Goal: Task Accomplishment & Management: Use online tool/utility

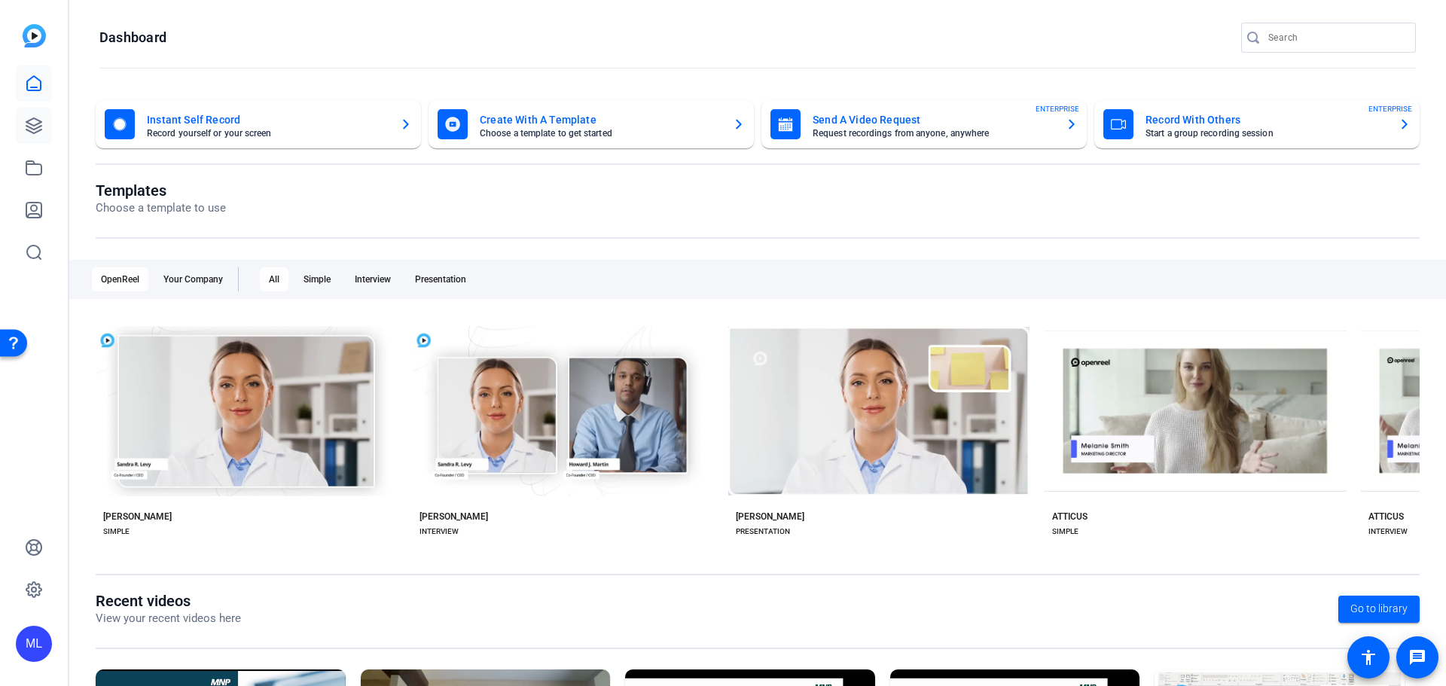
click at [36, 124] on icon at bounding box center [34, 126] width 18 height 18
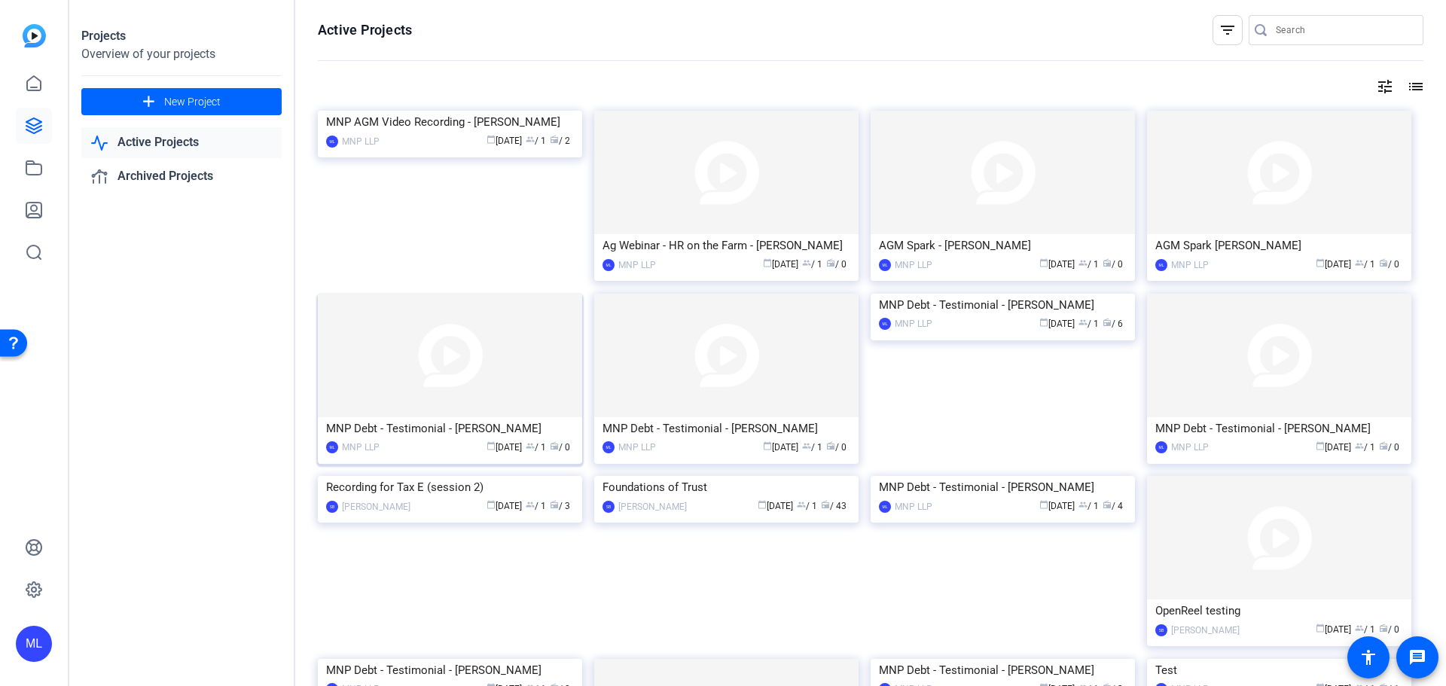
click at [515, 380] on img at bounding box center [450, 356] width 264 height 124
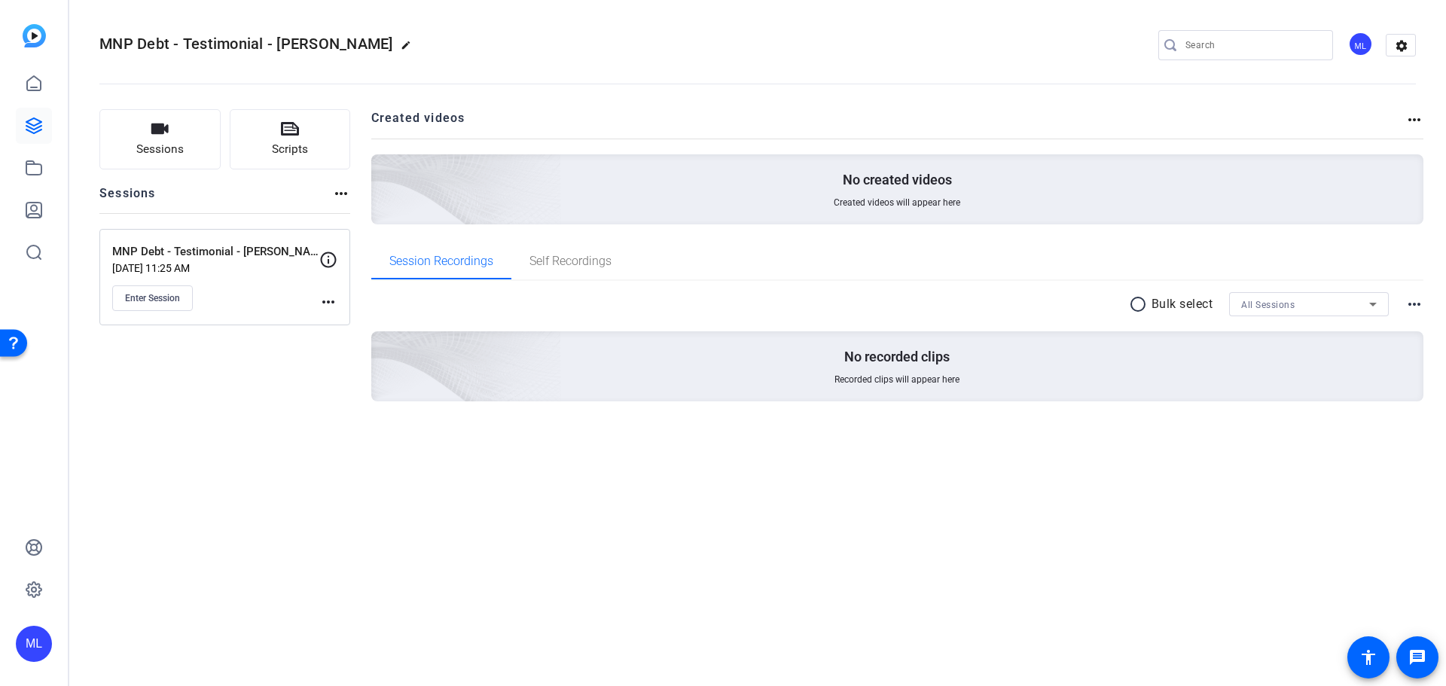
click at [331, 301] on mat-icon "more_horiz" at bounding box center [328, 302] width 18 height 18
click at [342, 322] on span "Edit Session" at bounding box center [365, 324] width 69 height 18
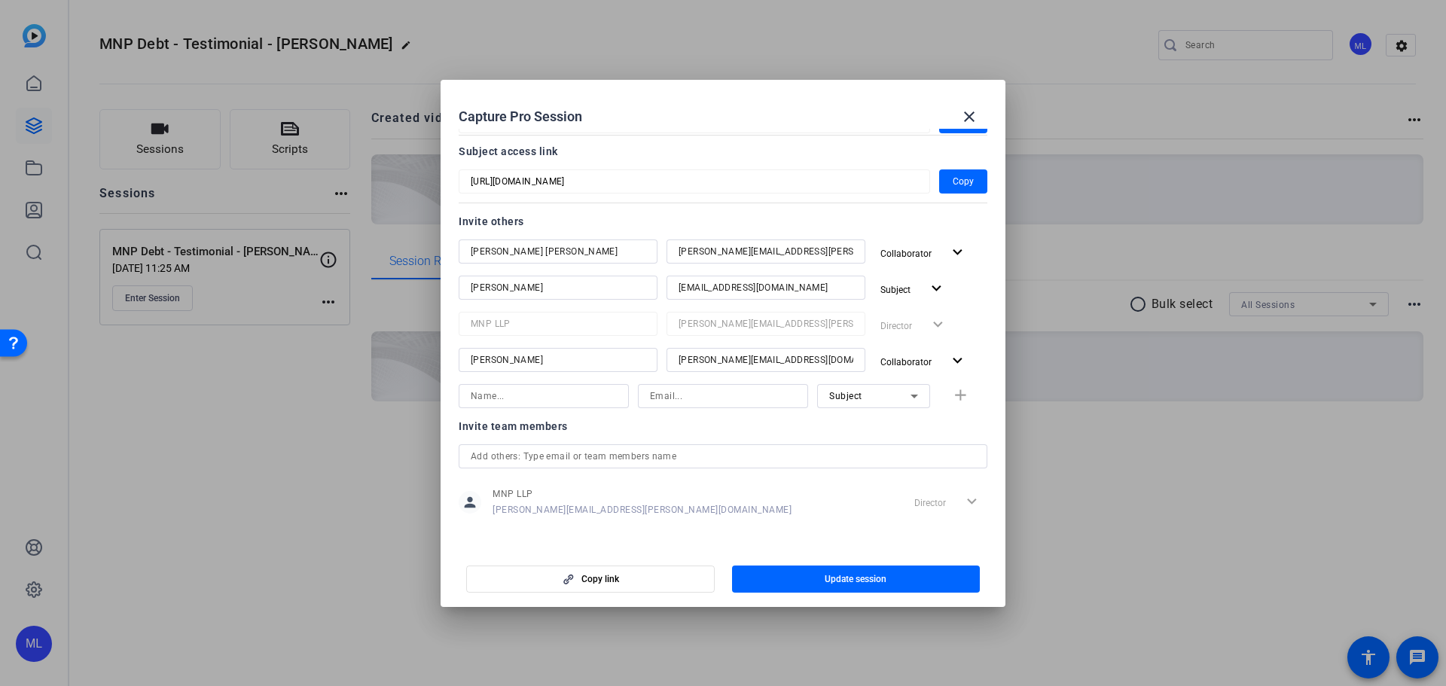
scroll to position [128, 0]
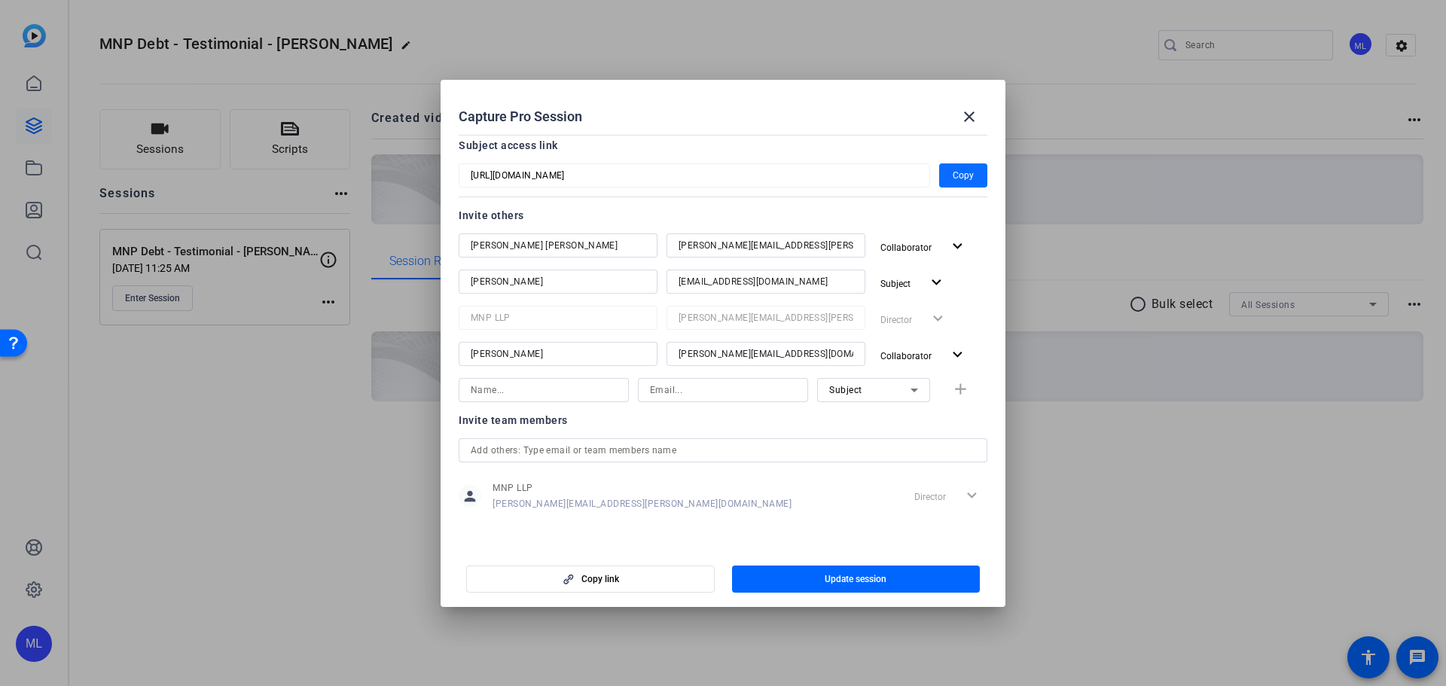
click at [953, 173] on span "Copy" at bounding box center [963, 175] width 21 height 18
click at [972, 113] on mat-icon "close" at bounding box center [970, 117] width 18 height 18
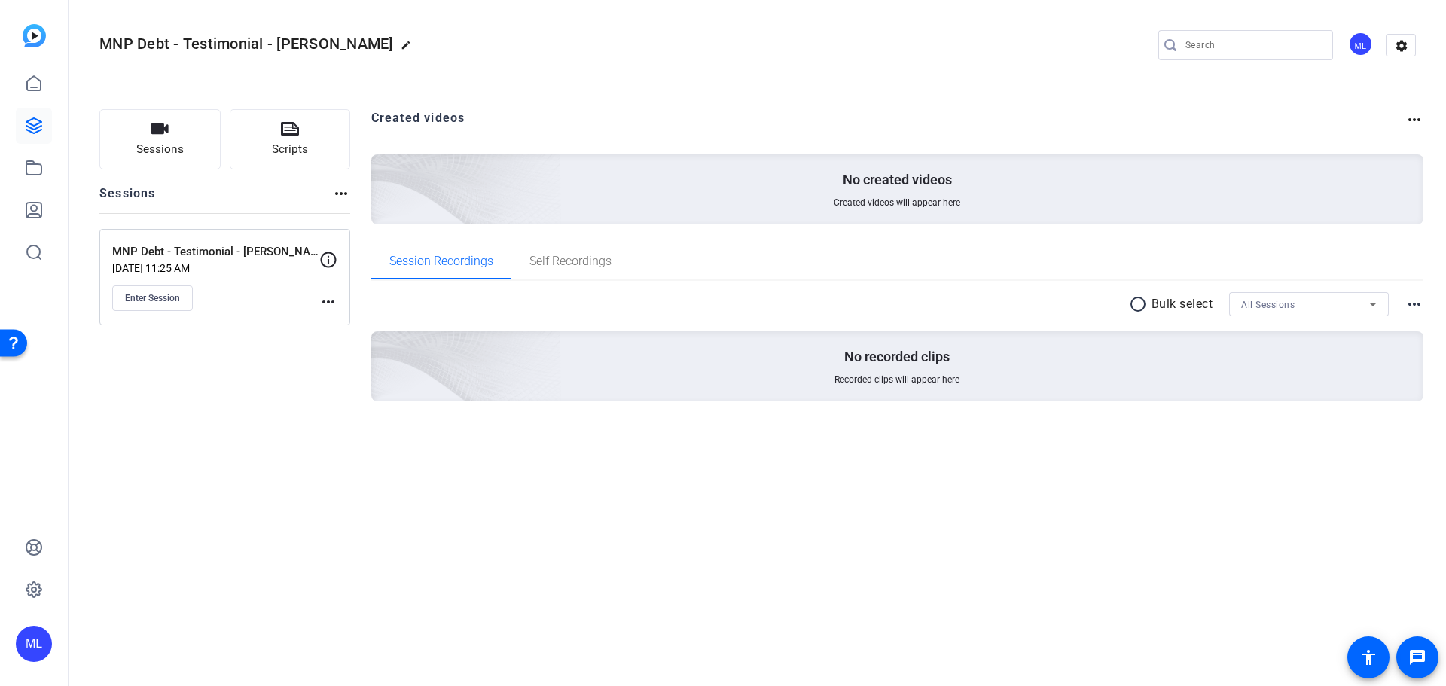
click at [323, 308] on mat-icon "more_horiz" at bounding box center [328, 302] width 18 height 18
click at [342, 325] on span "Edit Session" at bounding box center [365, 324] width 69 height 18
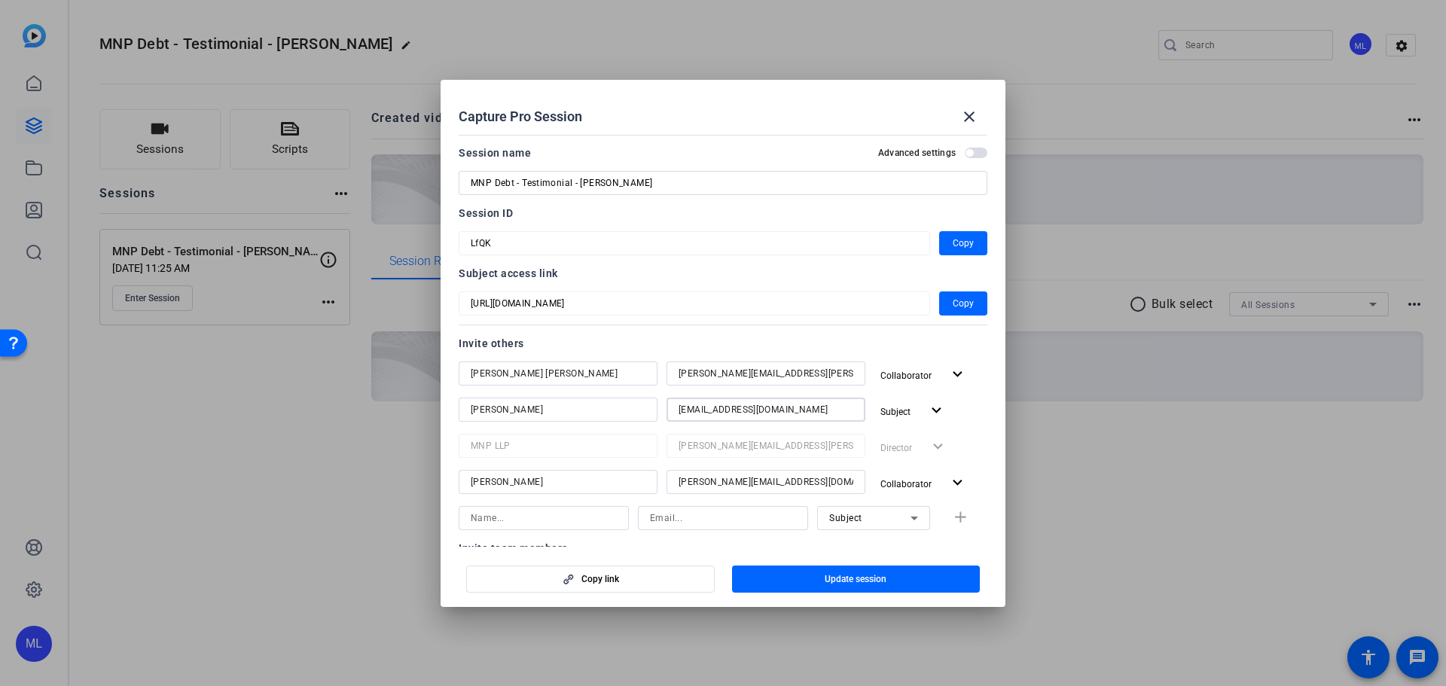
drag, startPoint x: 783, startPoint y: 410, endPoint x: 665, endPoint y: 407, distance: 117.6
click at [667, 407] on div "danfi_jr@hotmail.com" at bounding box center [766, 410] width 199 height 24
click at [979, 113] on span at bounding box center [970, 117] width 36 height 36
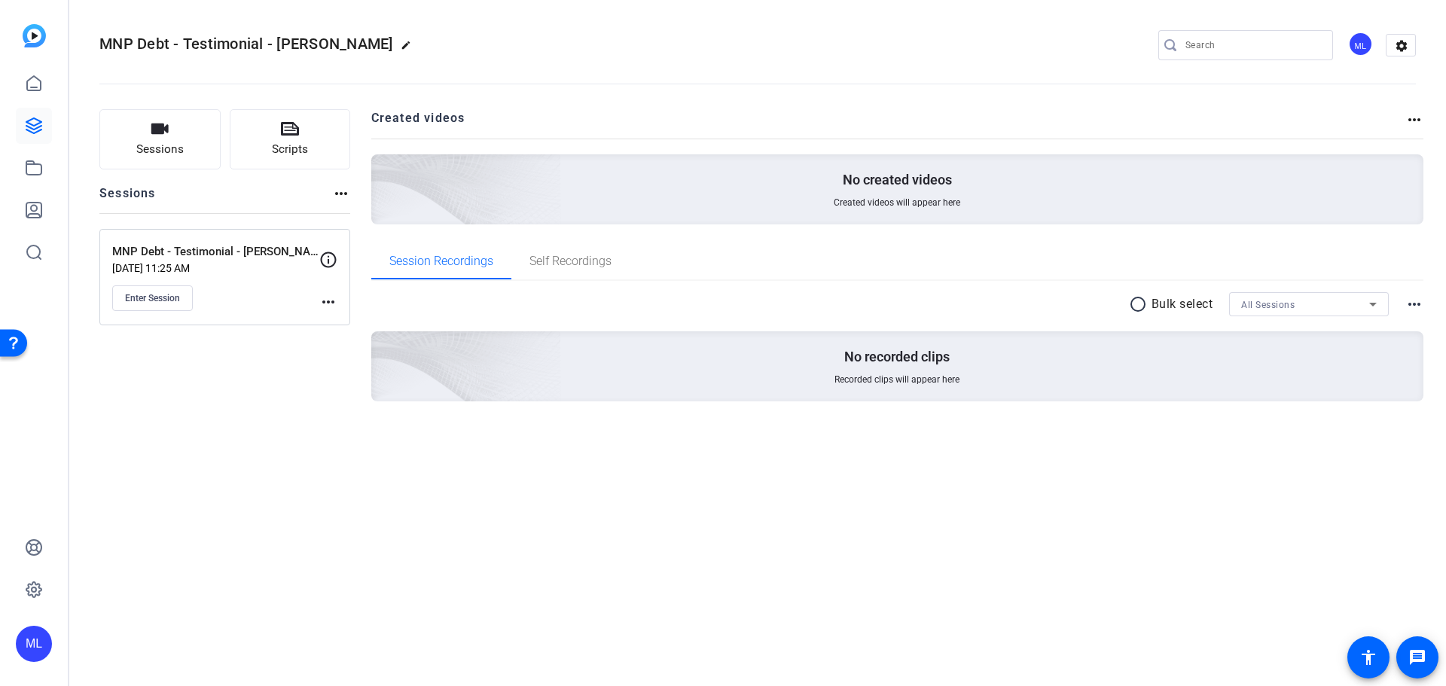
click at [329, 300] on mat-icon "more_horiz" at bounding box center [328, 302] width 18 height 18
click at [367, 325] on span "Edit Session" at bounding box center [365, 324] width 69 height 18
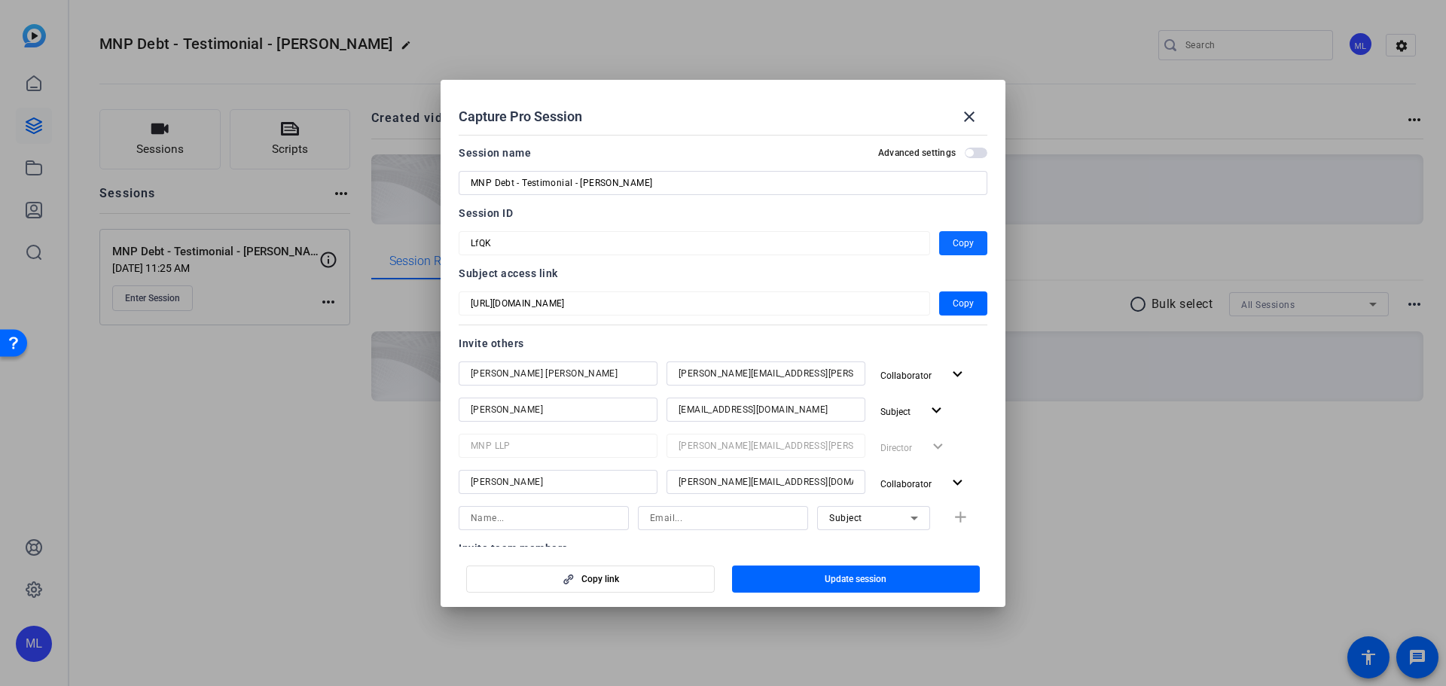
click at [943, 244] on span "button" at bounding box center [963, 243] width 48 height 36
click at [953, 248] on span "Copy" at bounding box center [963, 243] width 21 height 18
click at [559, 579] on icon "button" at bounding box center [568, 579] width 19 height 11
click at [981, 117] on span at bounding box center [970, 117] width 36 height 36
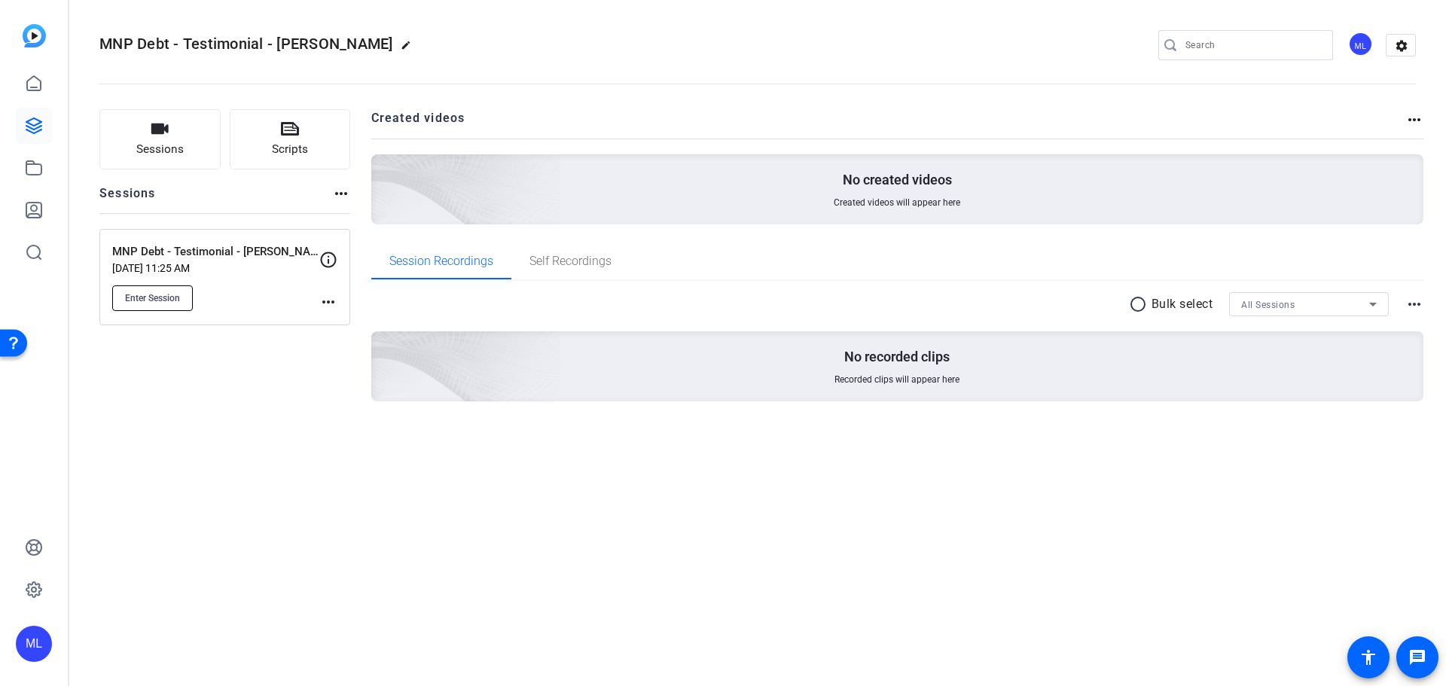
click at [156, 294] on span "Enter Session" at bounding box center [152, 298] width 55 height 12
click at [339, 303] on div "MNP Debt - Testimonial - Fiona Sep 16, 2025 @ 11:25 AM Enter Session more_horiz" at bounding box center [224, 277] width 251 height 96
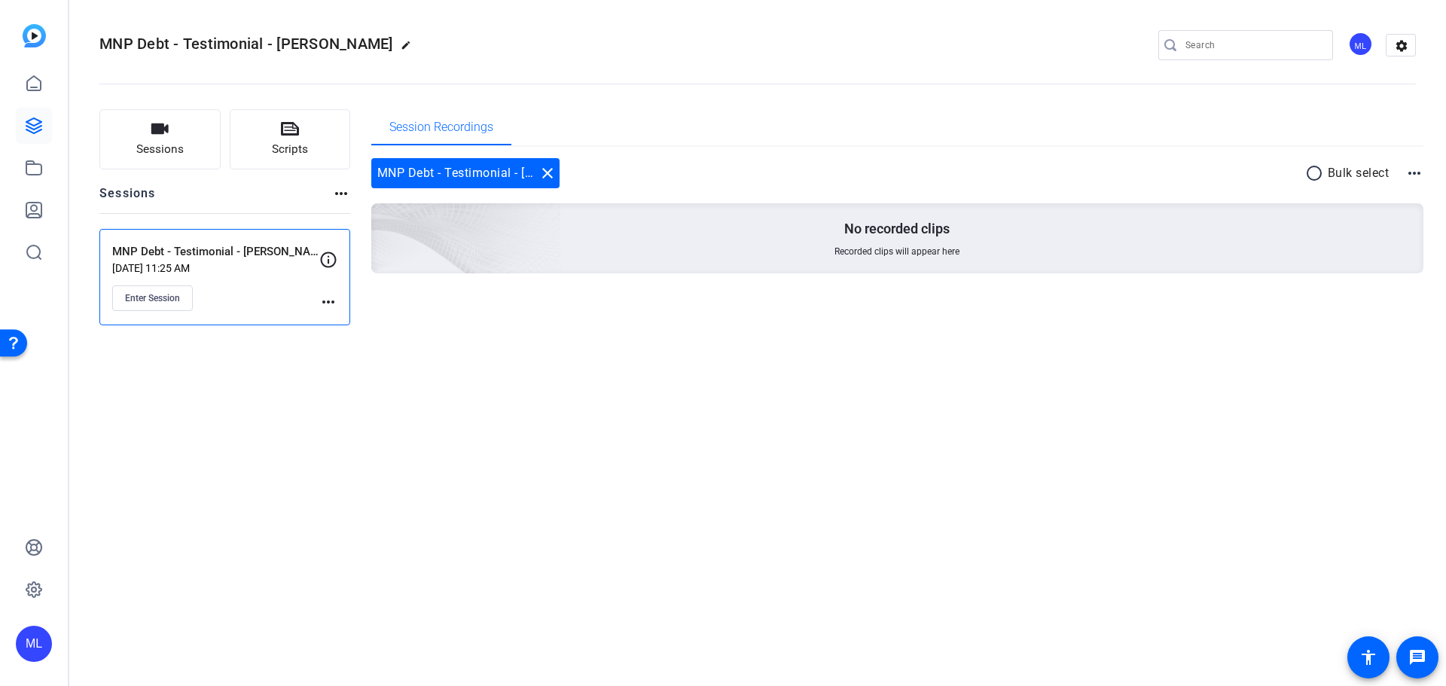
click at [328, 303] on mat-icon "more_horiz" at bounding box center [328, 302] width 18 height 18
click at [364, 323] on span "Edit Session" at bounding box center [365, 324] width 69 height 18
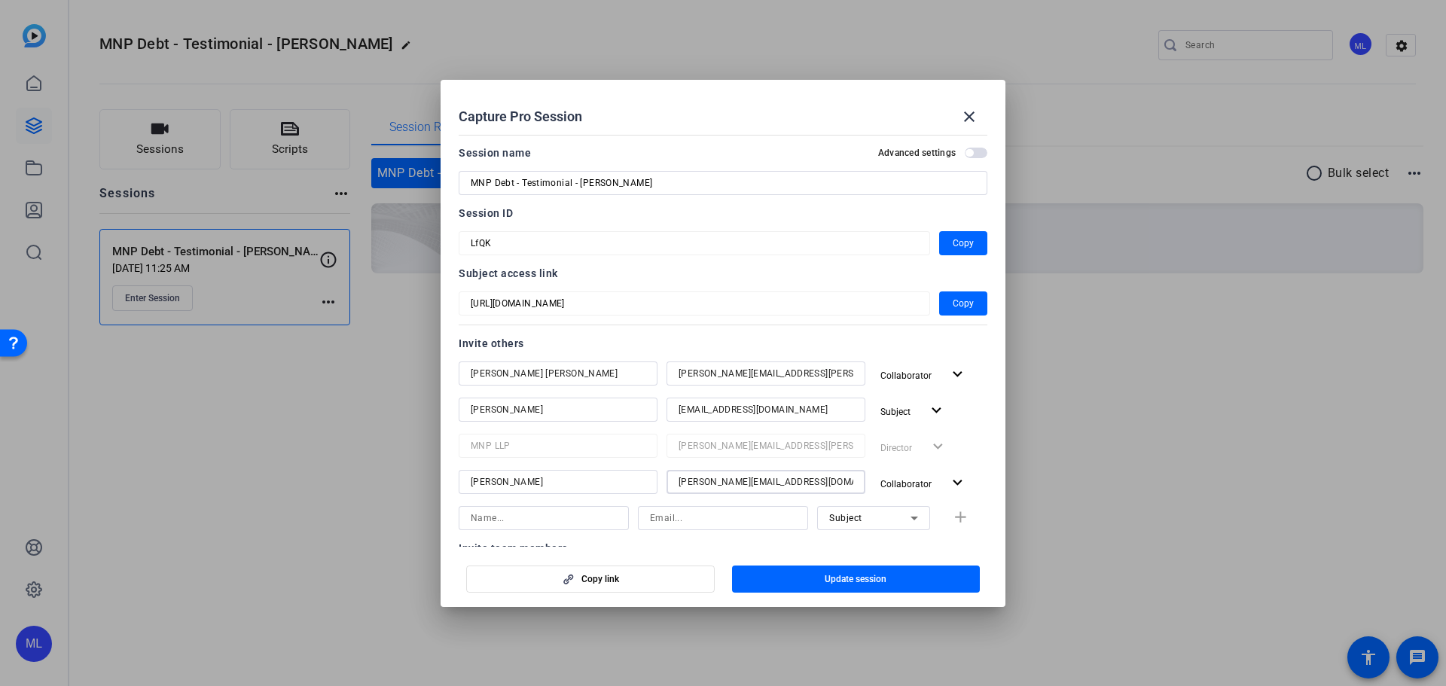
drag, startPoint x: 796, startPoint y: 487, endPoint x: 672, endPoint y: 485, distance: 124.3
click at [672, 485] on div "Desiree.LaNoire@mnp.ca" at bounding box center [766, 482] width 199 height 24
click at [719, 518] on input at bounding box center [723, 518] width 146 height 18
paste input "Desiree.LaNoire@mnp.ca"
type input "Desiree.LaNoire@mnp.ca"
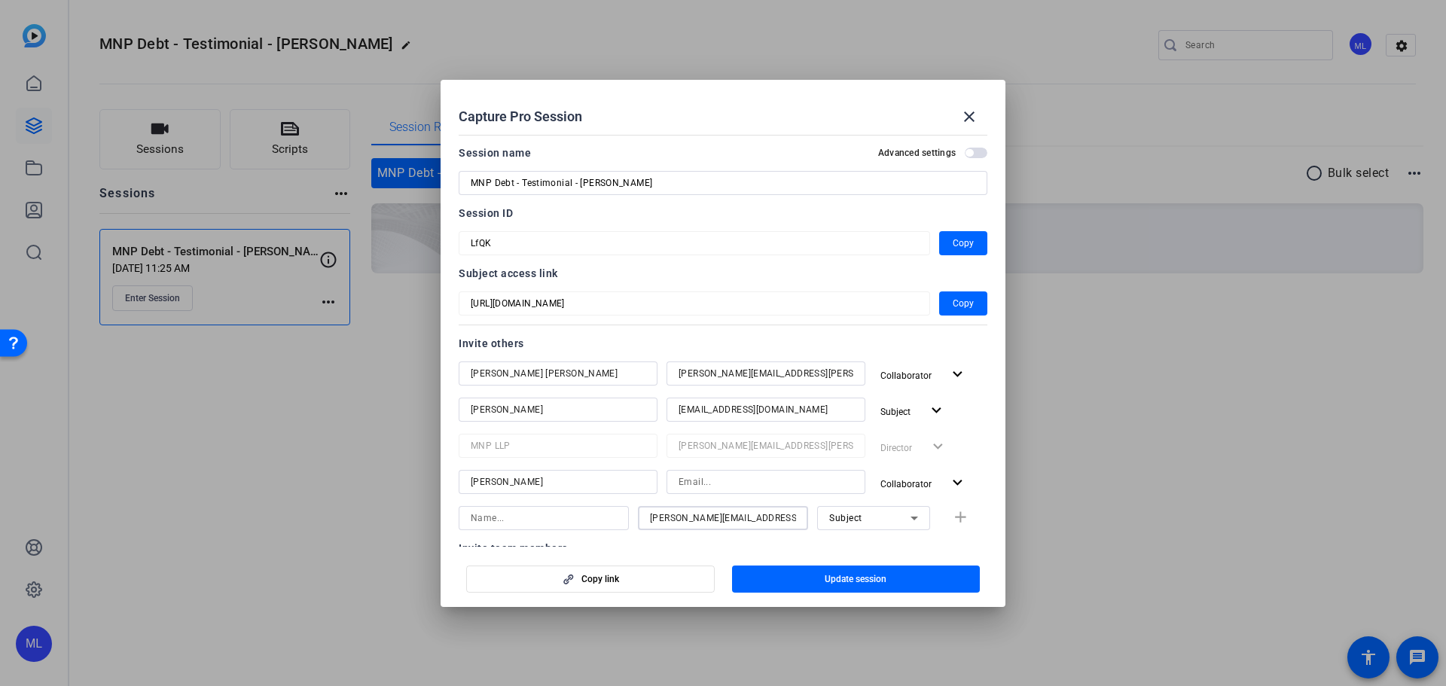
click at [530, 520] on input at bounding box center [544, 518] width 146 height 18
type input "Desiree LaNoire"
click at [887, 525] on div "Subject" at bounding box center [869, 518] width 81 height 19
click at [864, 554] on span "Collaborator" at bounding box center [849, 548] width 55 height 18
click at [948, 487] on mat-icon "expand_more" at bounding box center [957, 483] width 19 height 19
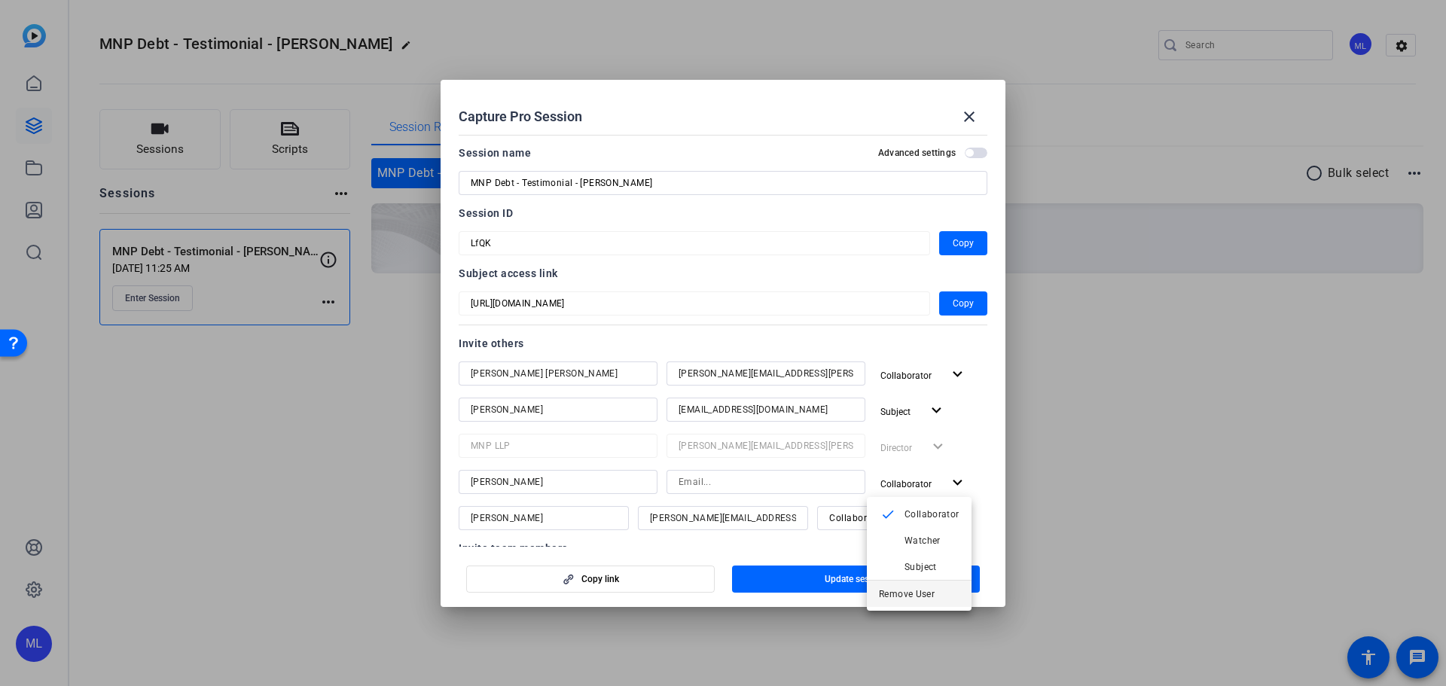
click at [922, 591] on span "Remove User" at bounding box center [907, 593] width 56 height 11
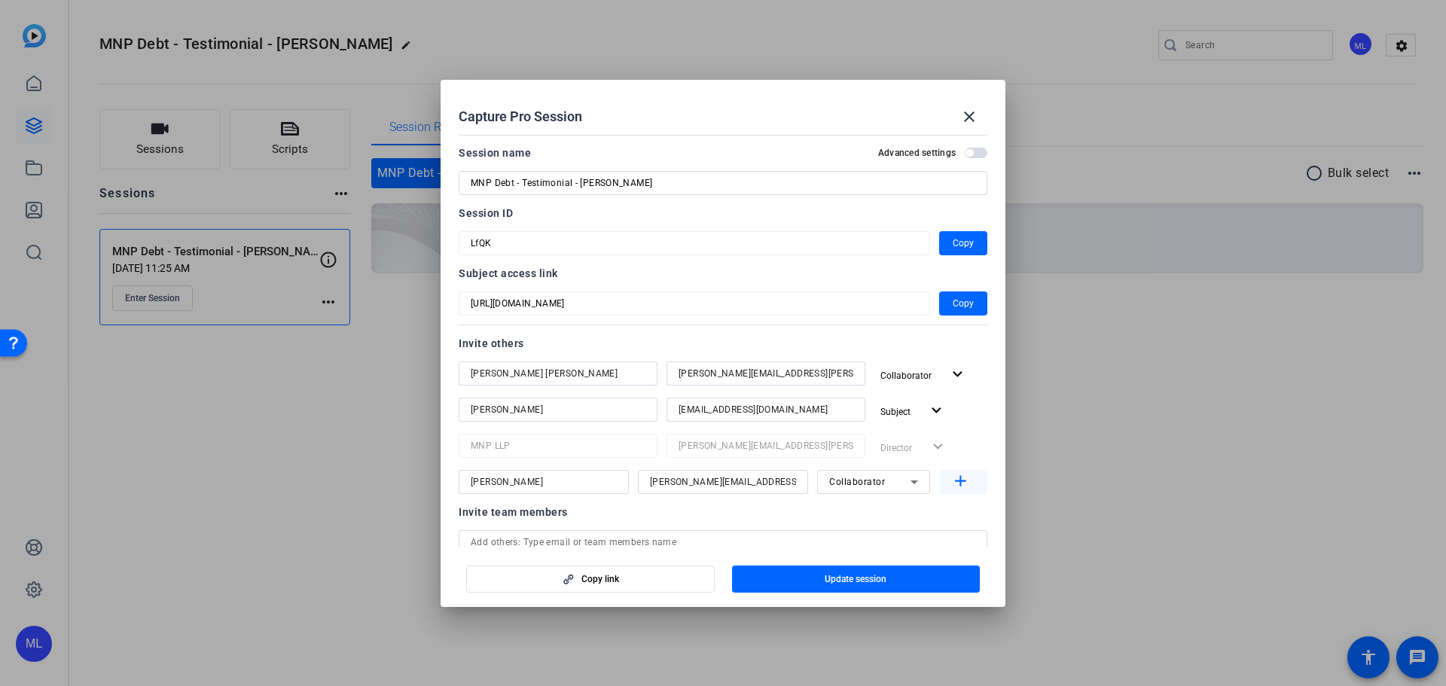
click at [952, 487] on mat-icon "add" at bounding box center [961, 481] width 19 height 19
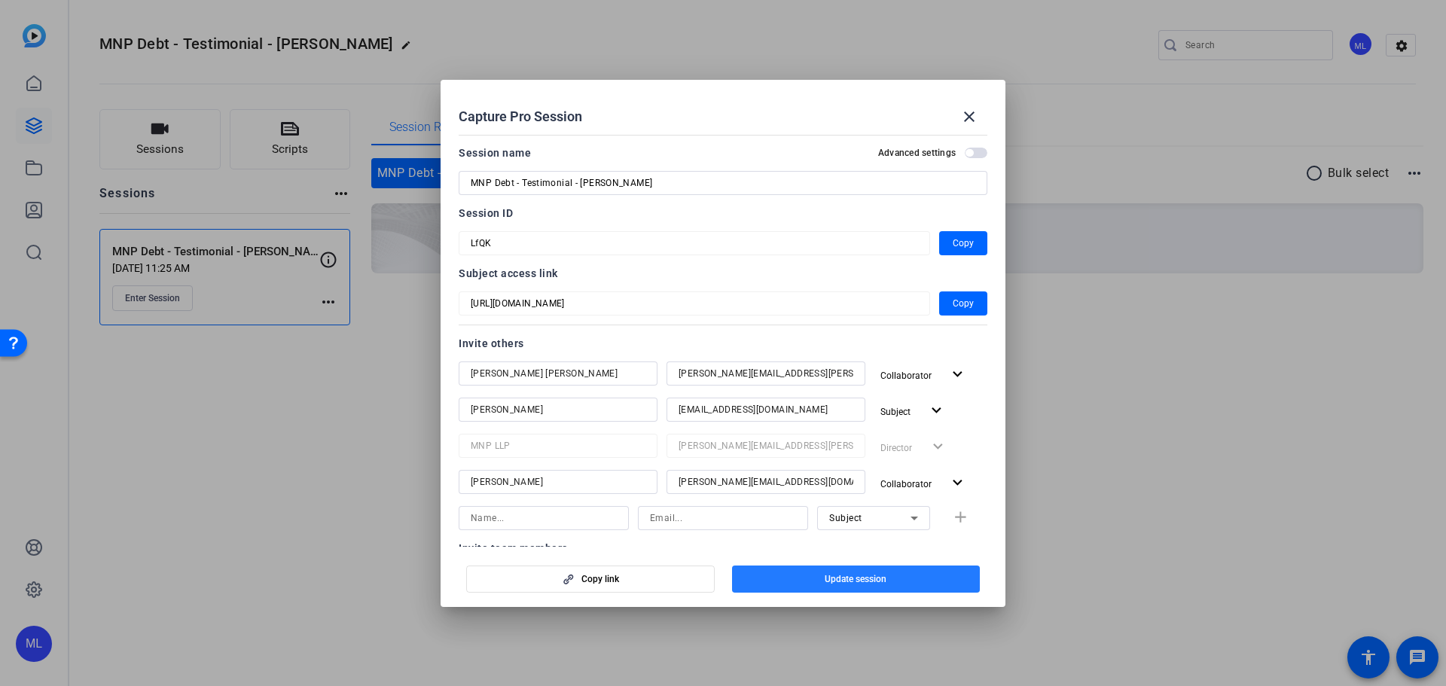
click at [855, 573] on span "Update session" at bounding box center [856, 579] width 62 height 12
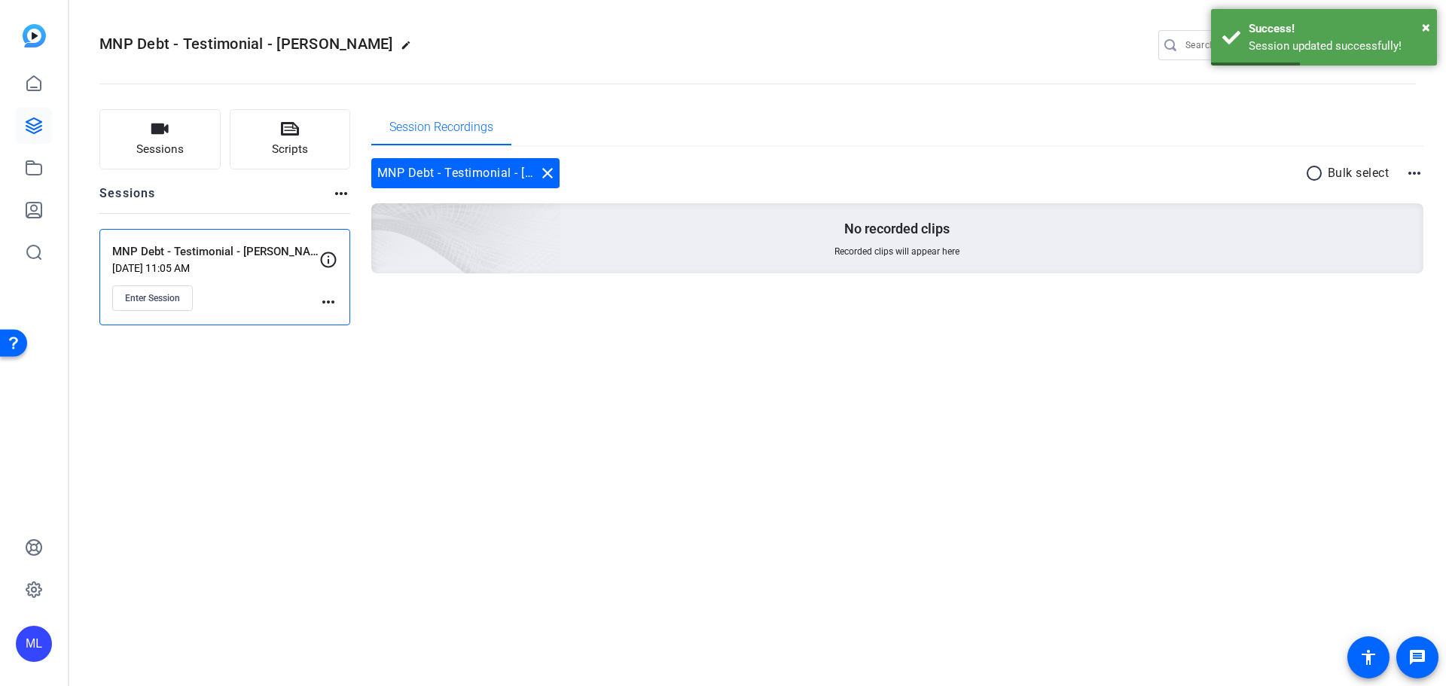
click at [326, 305] on mat-icon "more_horiz" at bounding box center [328, 302] width 18 height 18
click at [351, 329] on span "Edit Session" at bounding box center [365, 324] width 69 height 18
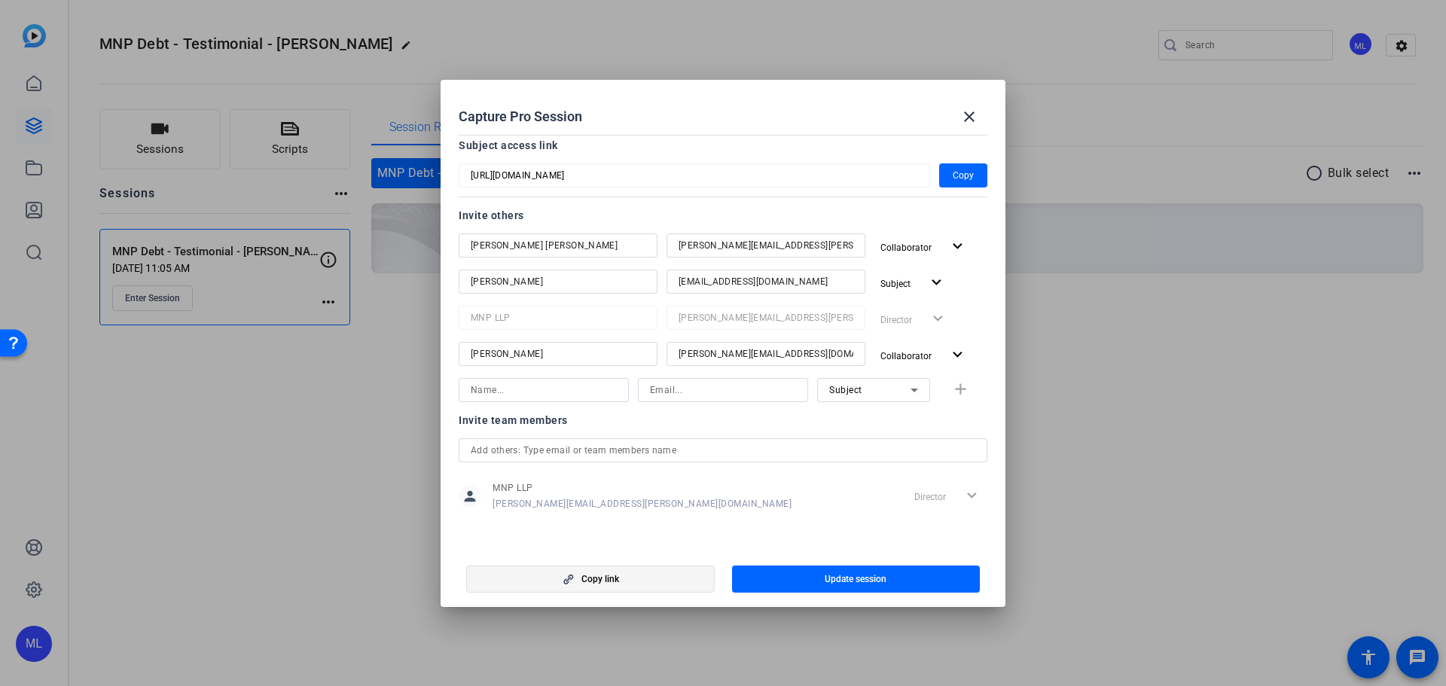
click at [612, 585] on span "Copy link" at bounding box center [601, 579] width 38 height 12
click at [299, 389] on div at bounding box center [723, 343] width 1446 height 686
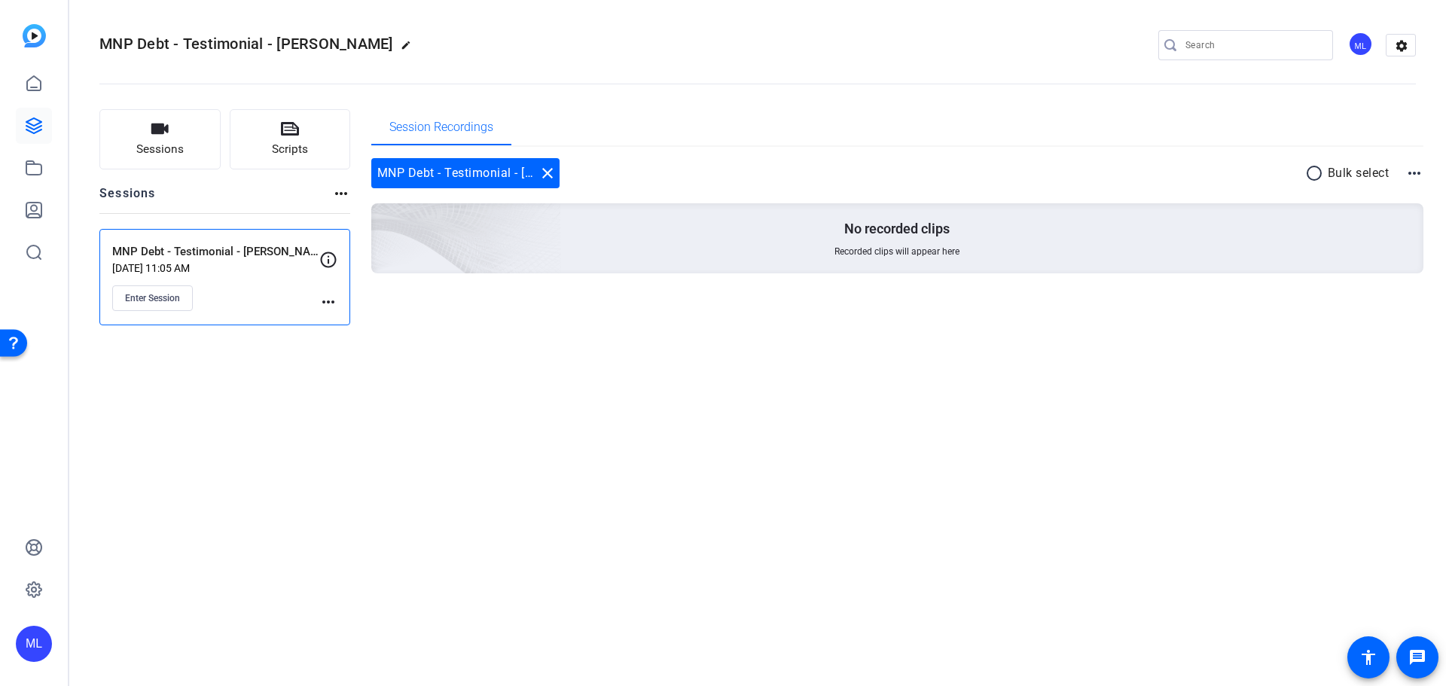
click at [718, 478] on div "MNP Debt - Testimonial - Fiona edit ML settings Sessions Scripts Sessions more_…" at bounding box center [757, 343] width 1377 height 686
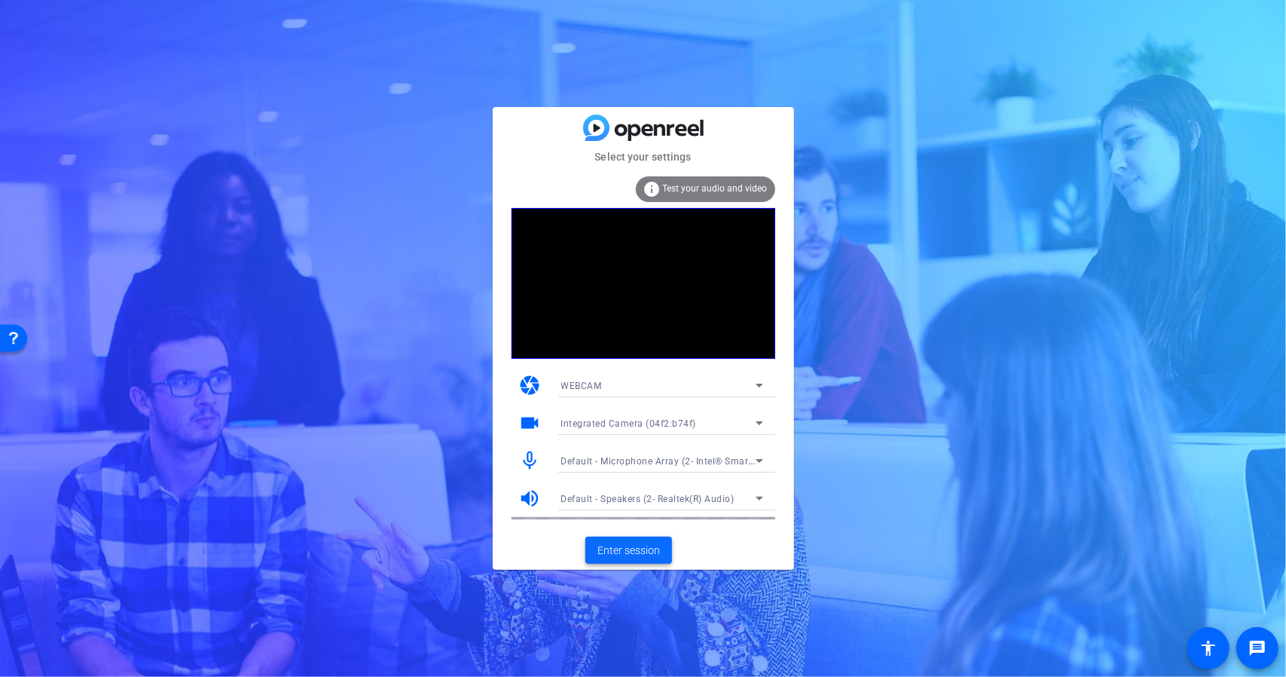
click at [633, 549] on span "Enter session" at bounding box center [628, 550] width 63 height 16
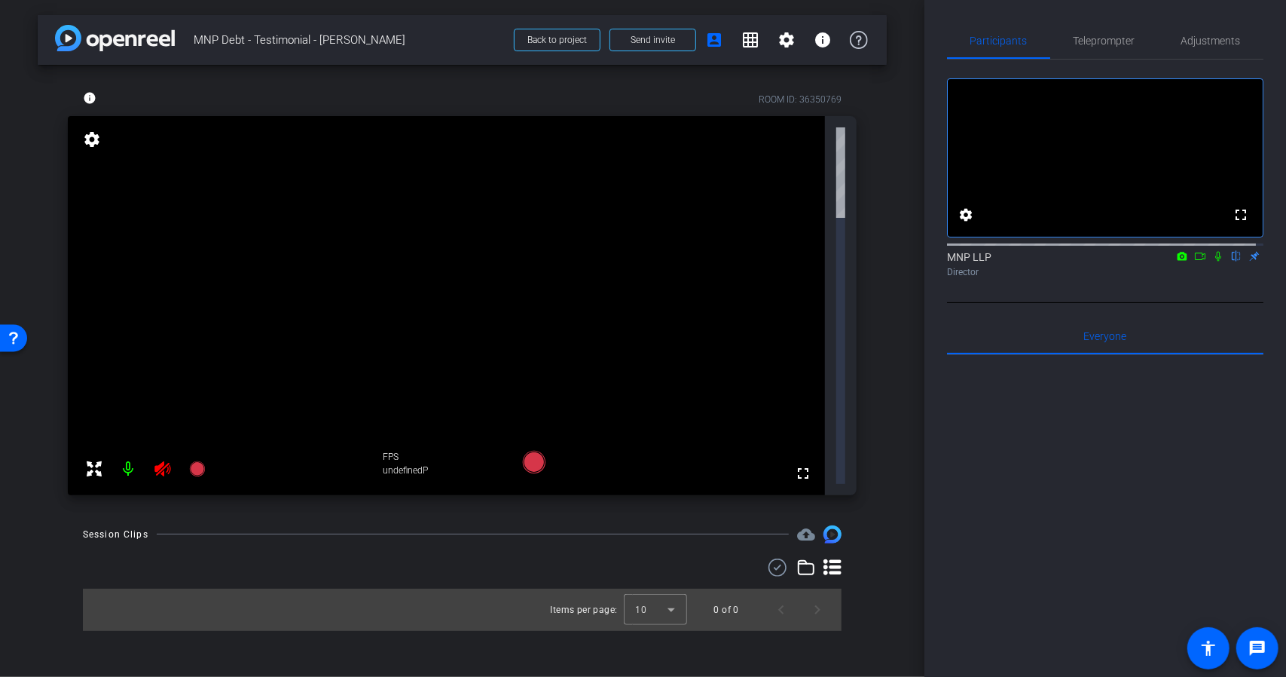
click at [163, 460] on icon at bounding box center [163, 469] width 18 height 18
click at [161, 454] on div at bounding box center [145, 469] width 133 height 30
click at [169, 454] on div at bounding box center [145, 469] width 133 height 30
click at [161, 454] on div at bounding box center [145, 469] width 133 height 30
click at [89, 136] on mat-icon "settings" at bounding box center [91, 139] width 21 height 18
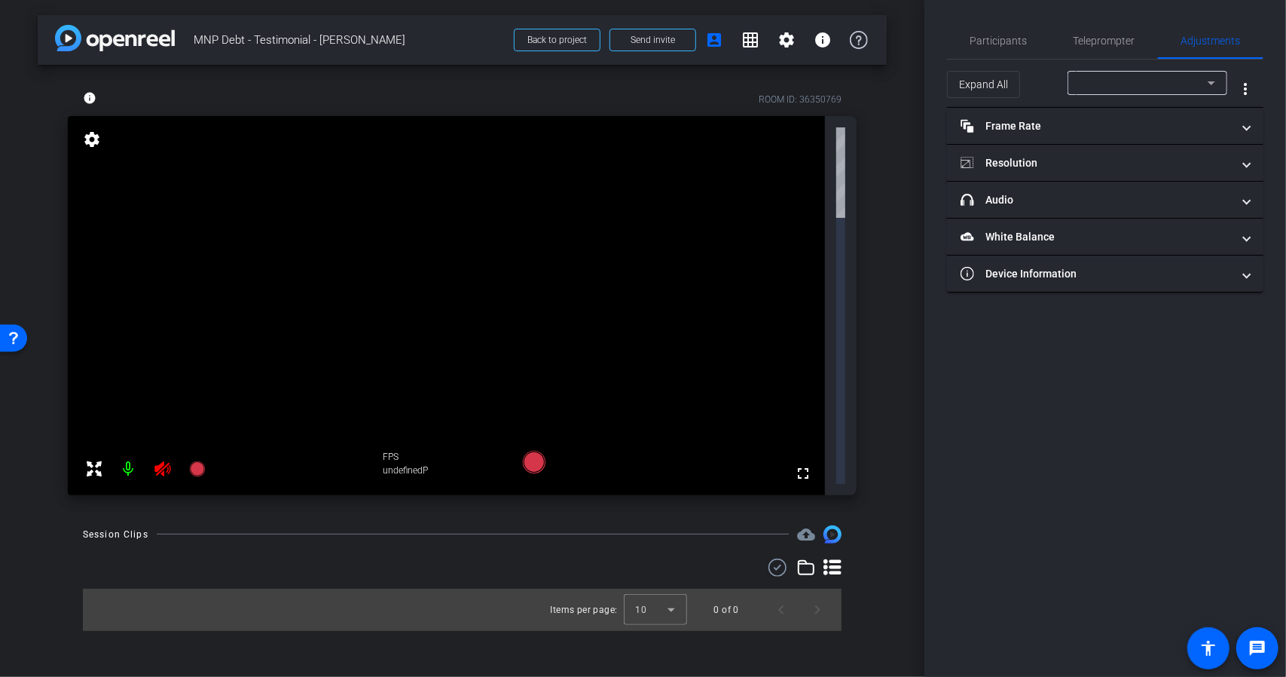
click at [89, 136] on mat-icon "settings" at bounding box center [91, 139] width 21 height 18
click at [1005, 40] on span "Participants" at bounding box center [998, 40] width 57 height 11
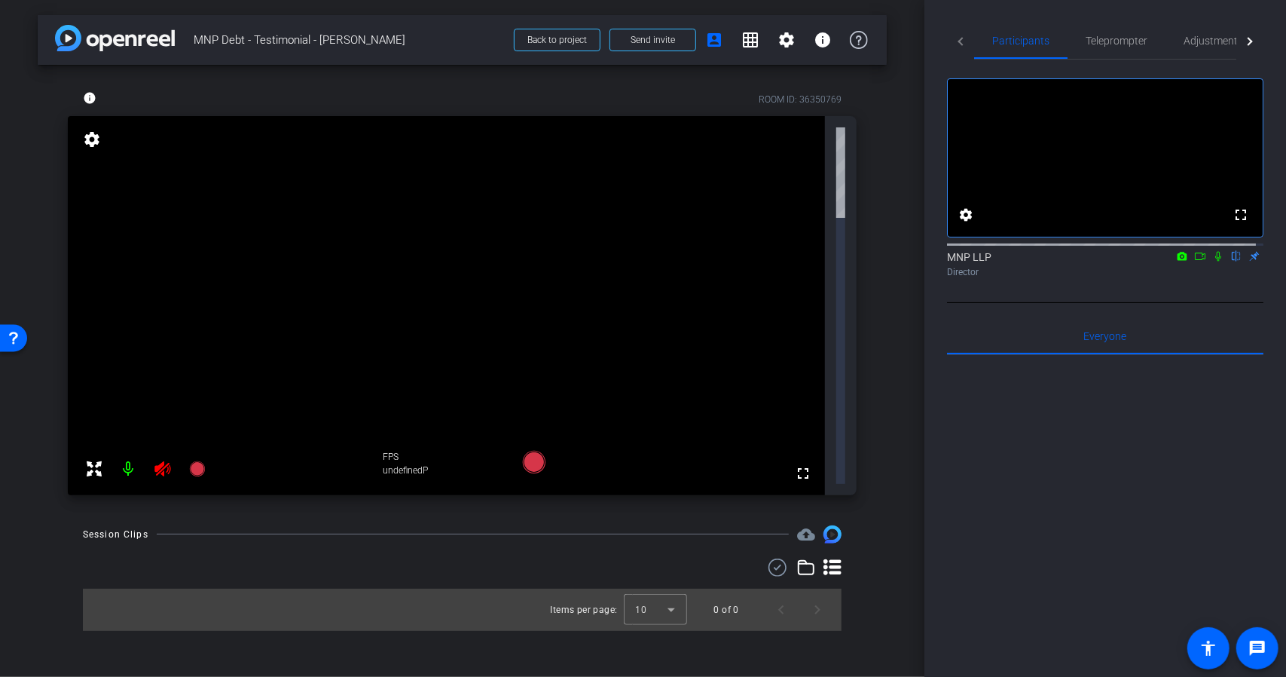
click at [1212, 261] on icon at bounding box center [1218, 256] width 12 height 11
click at [712, 36] on mat-icon "account_box" at bounding box center [714, 40] width 18 height 18
click at [677, 41] on span at bounding box center [652, 40] width 85 height 36
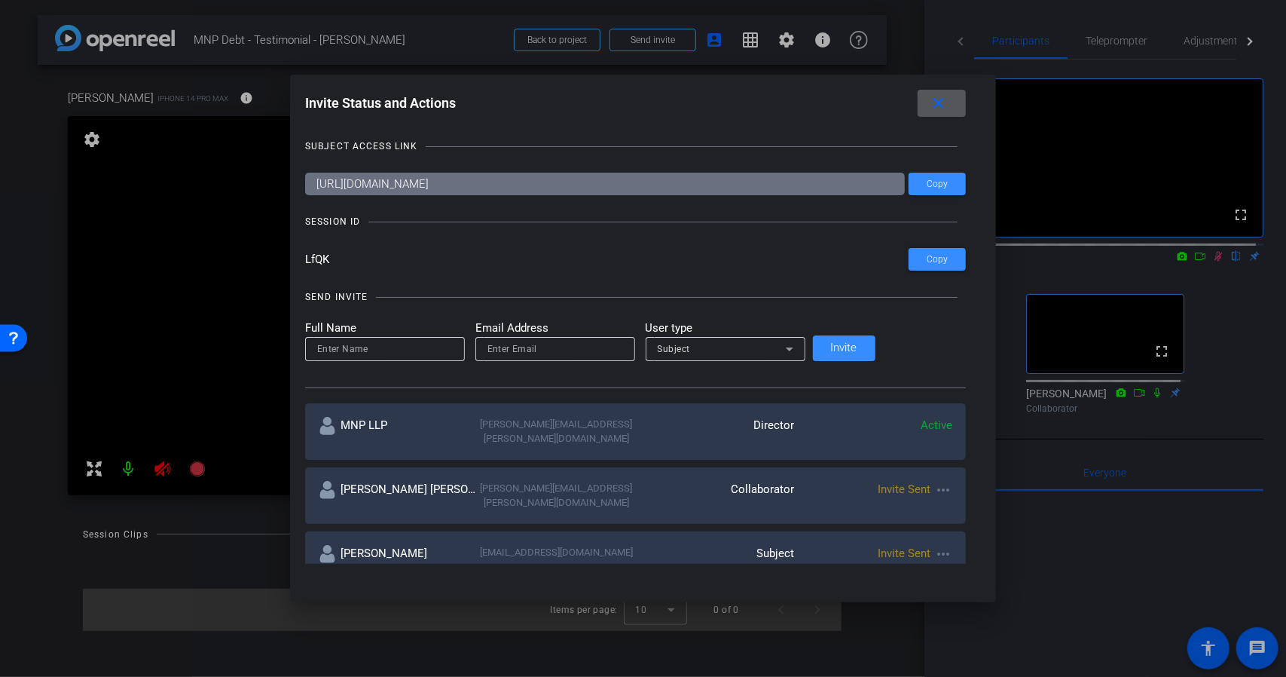
click at [918, 112] on span at bounding box center [942, 103] width 48 height 36
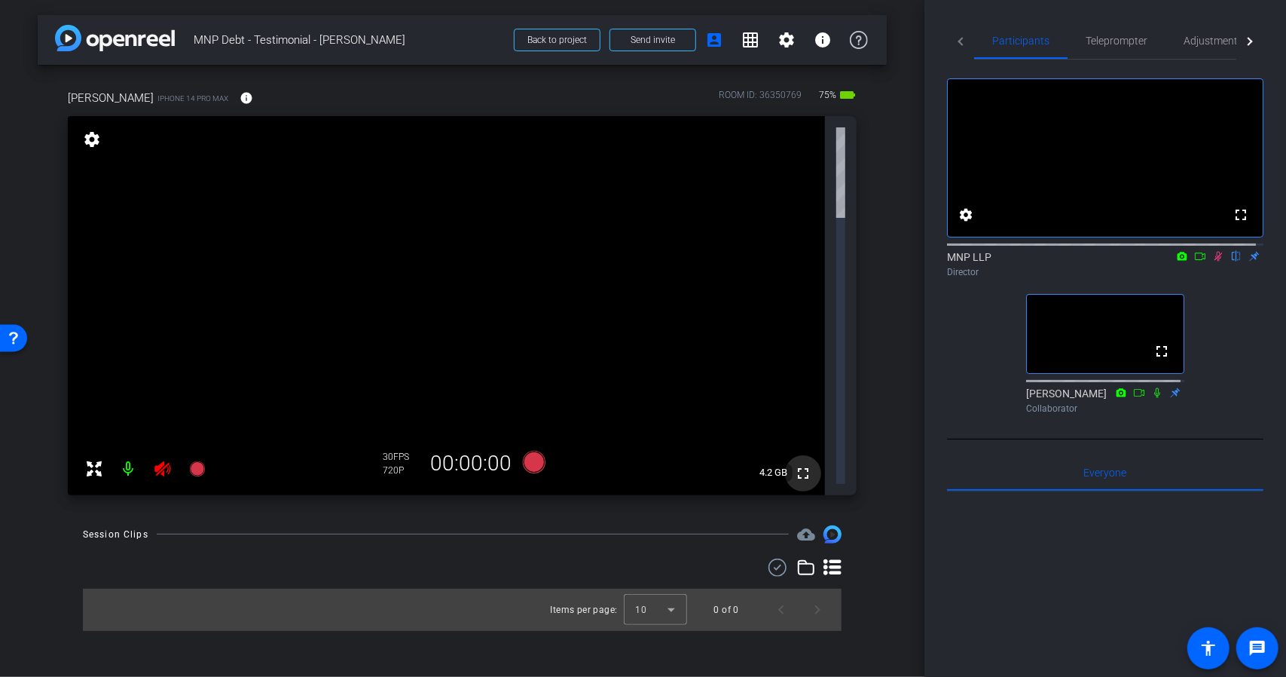
click at [804, 464] on mat-icon "fullscreen" at bounding box center [803, 473] width 18 height 18
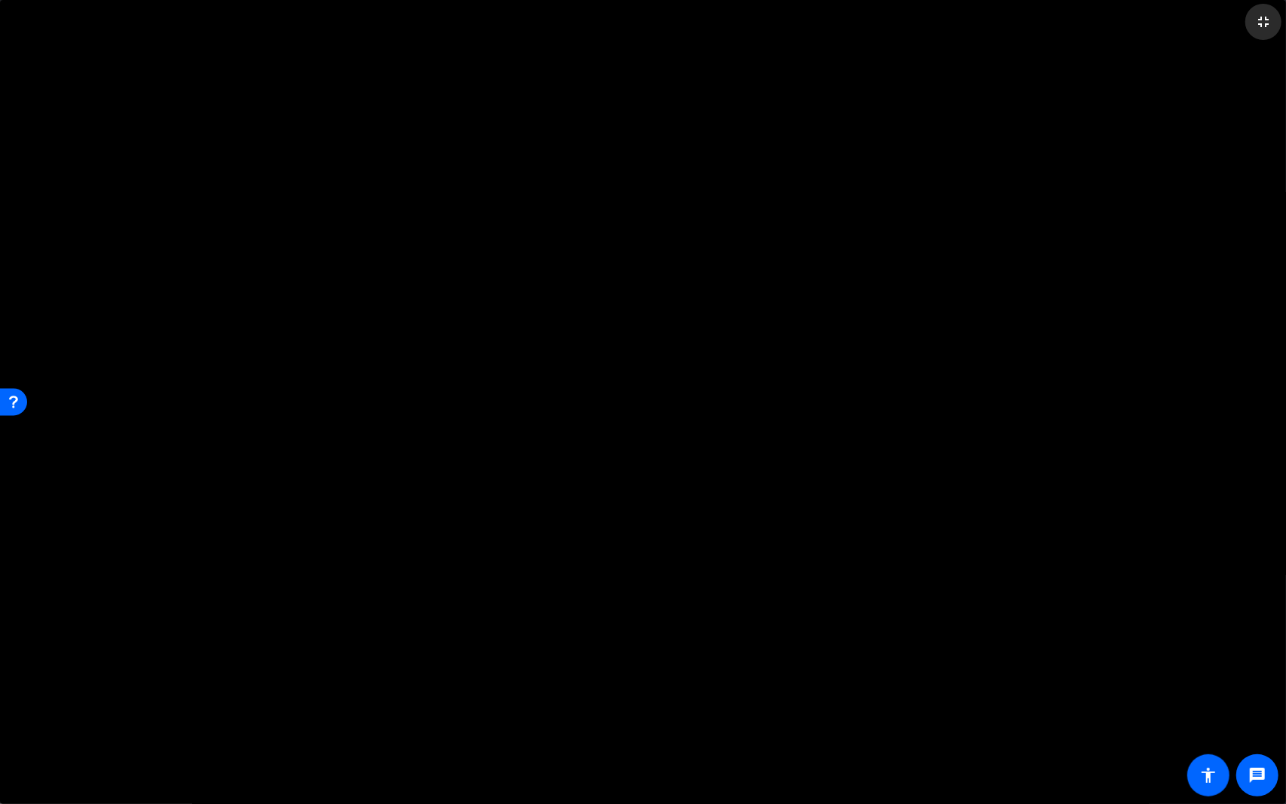
click at [1261, 24] on mat-icon "fullscreen_exit" at bounding box center [1263, 22] width 18 height 18
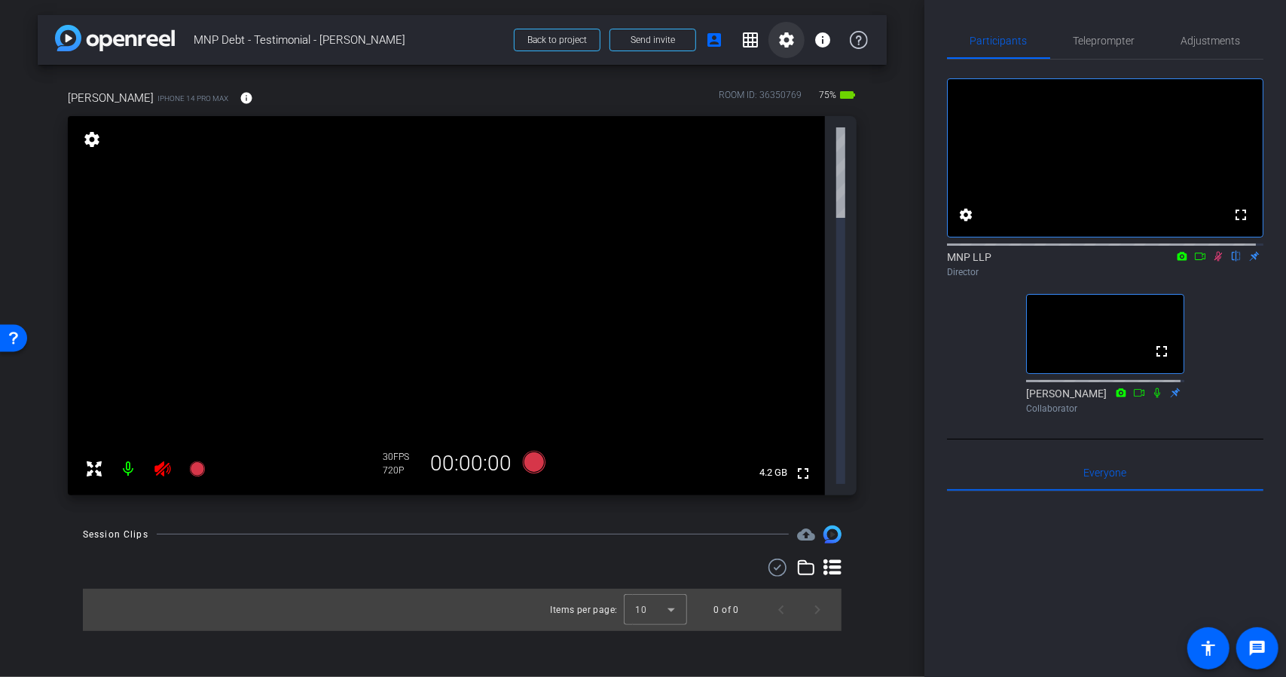
click at [787, 47] on mat-icon "settings" at bounding box center [786, 40] width 18 height 18
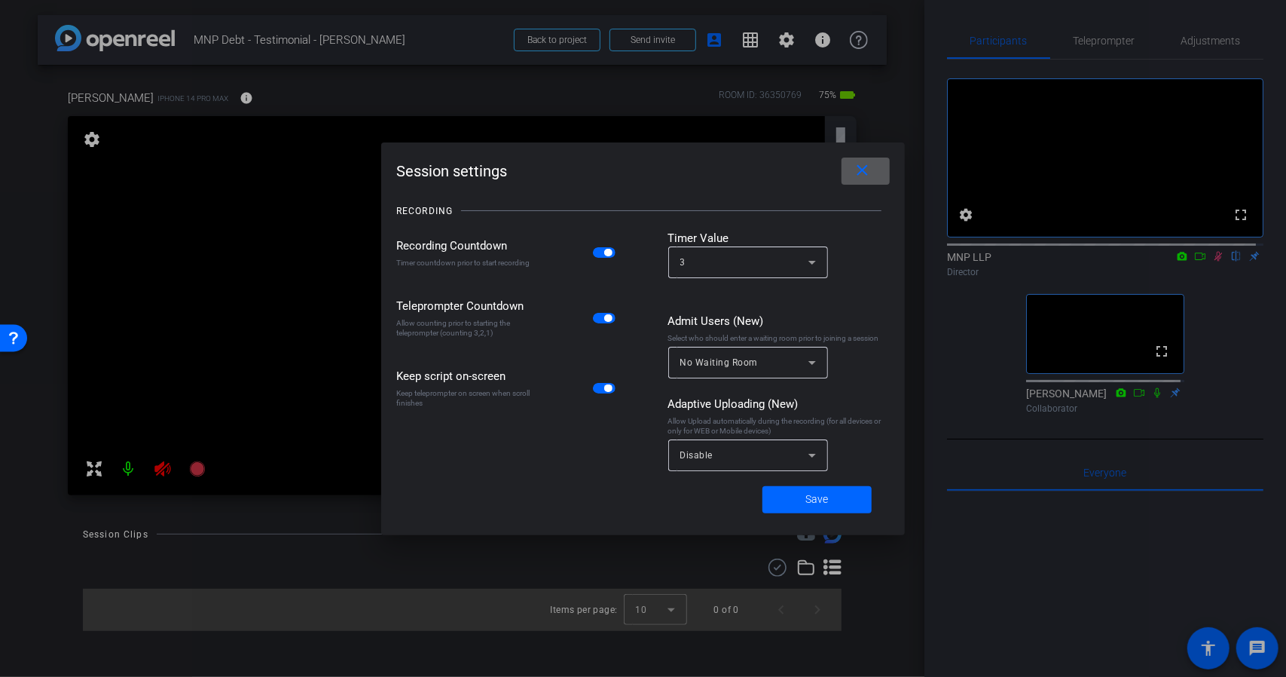
click at [792, 271] on div "3" at bounding box center [748, 262] width 136 height 32
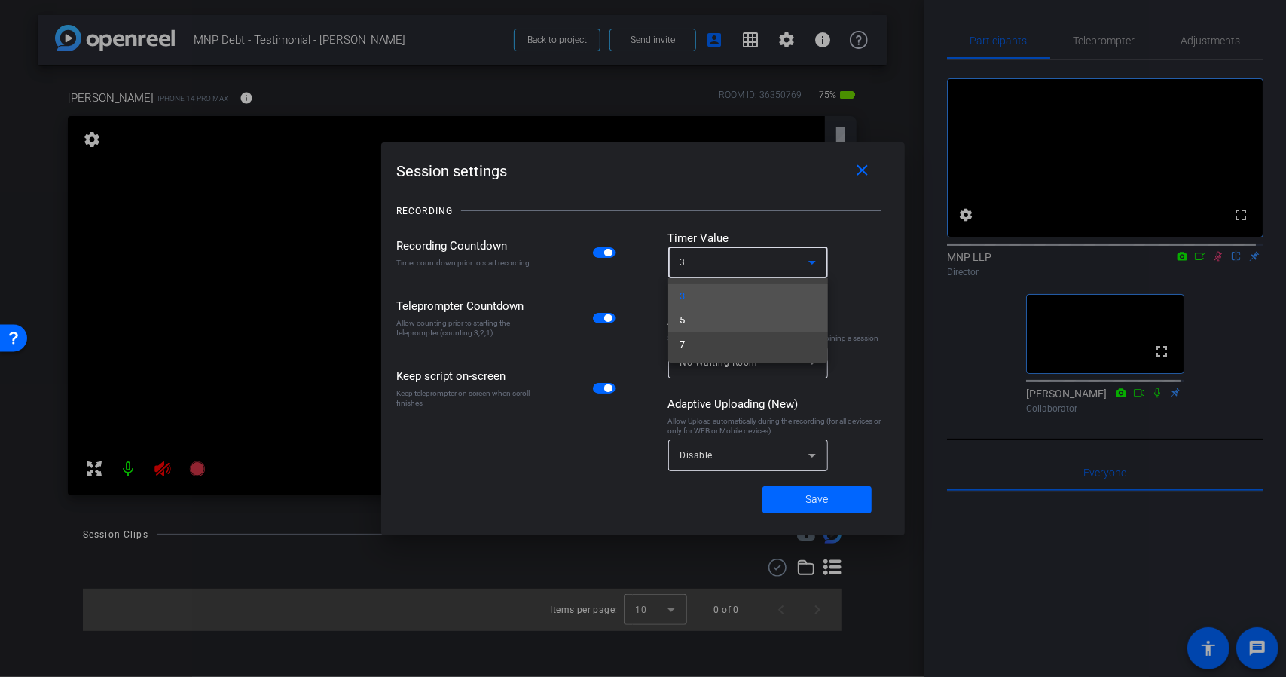
click at [747, 322] on mat-option "5" at bounding box center [748, 320] width 160 height 24
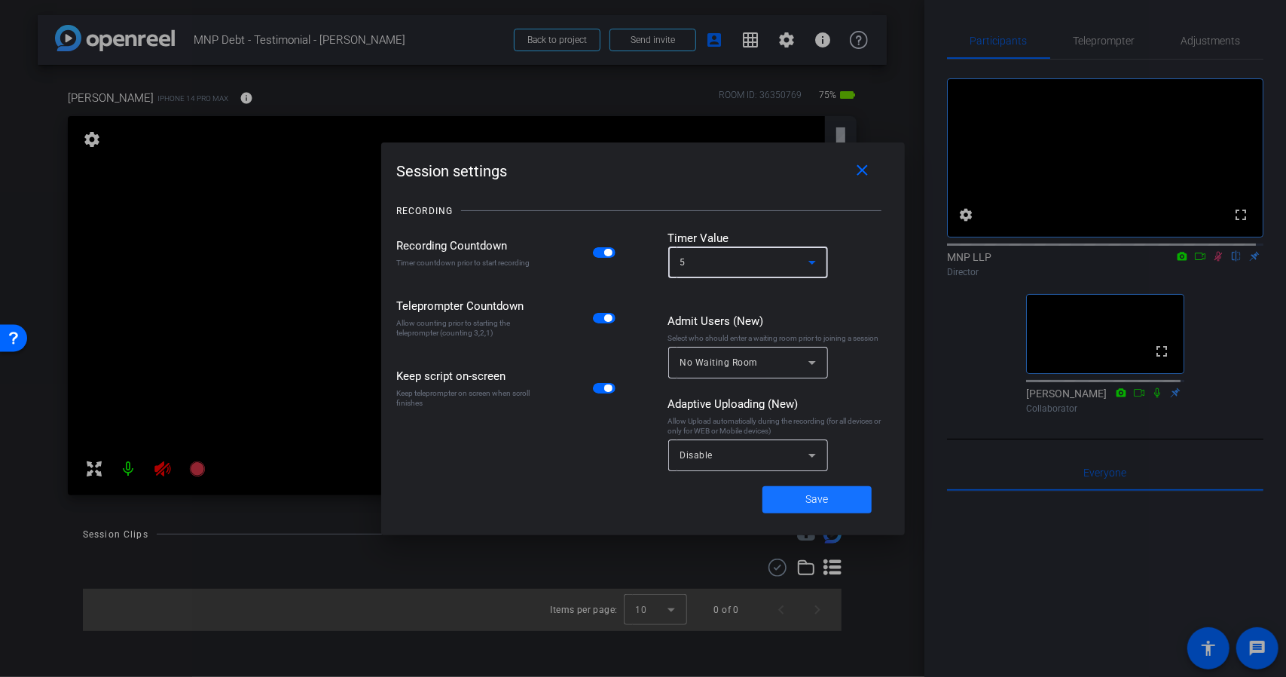
click at [799, 506] on span at bounding box center [816, 499] width 109 height 36
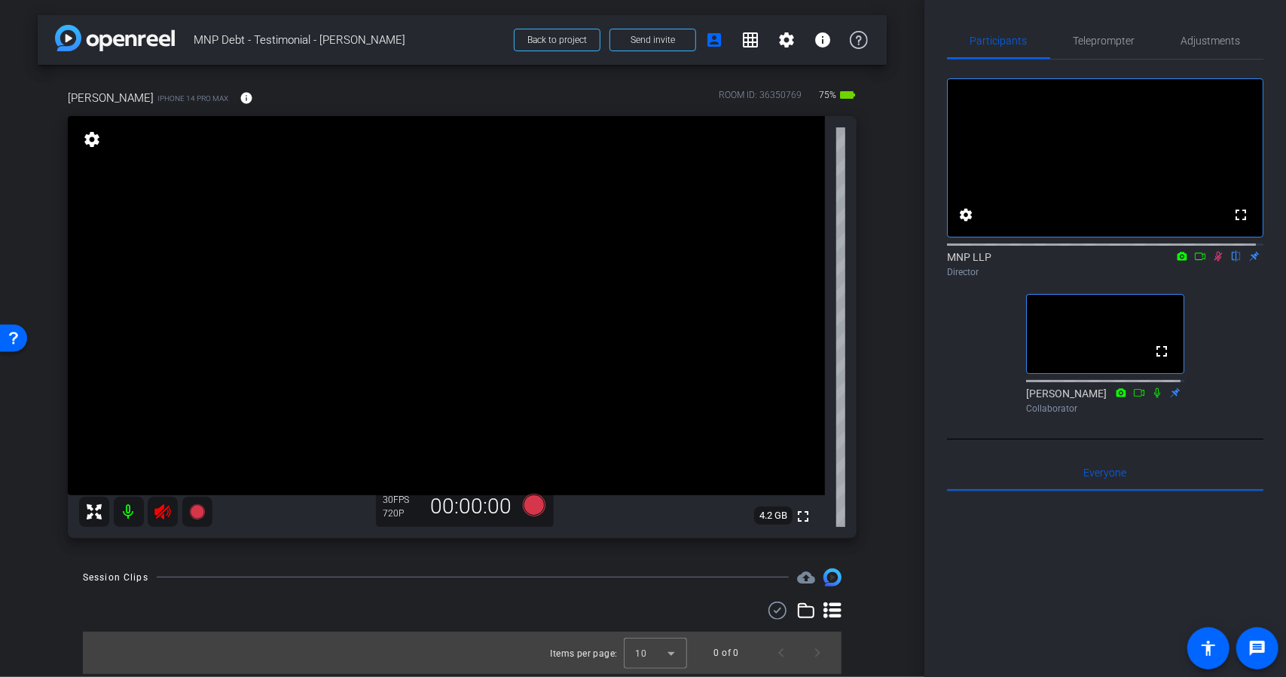
click at [1214, 261] on icon at bounding box center [1218, 257] width 8 height 10
click at [163, 513] on icon at bounding box center [163, 512] width 18 height 18
click at [164, 513] on icon at bounding box center [162, 511] width 16 height 15
click at [164, 516] on icon at bounding box center [162, 511] width 16 height 15
click at [1196, 36] on span "Adjustments" at bounding box center [1211, 40] width 60 height 11
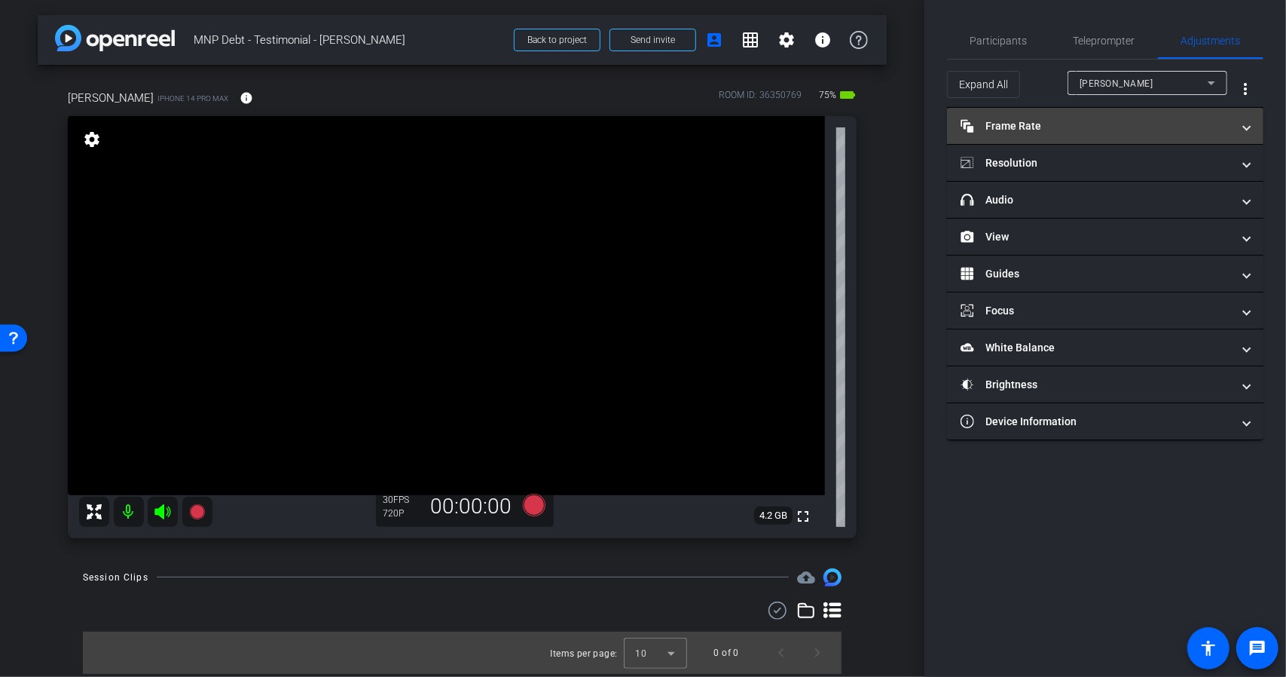
click at [1098, 126] on mat-panel-title "Frame Rate Frame Rate" at bounding box center [1096, 126] width 271 height 16
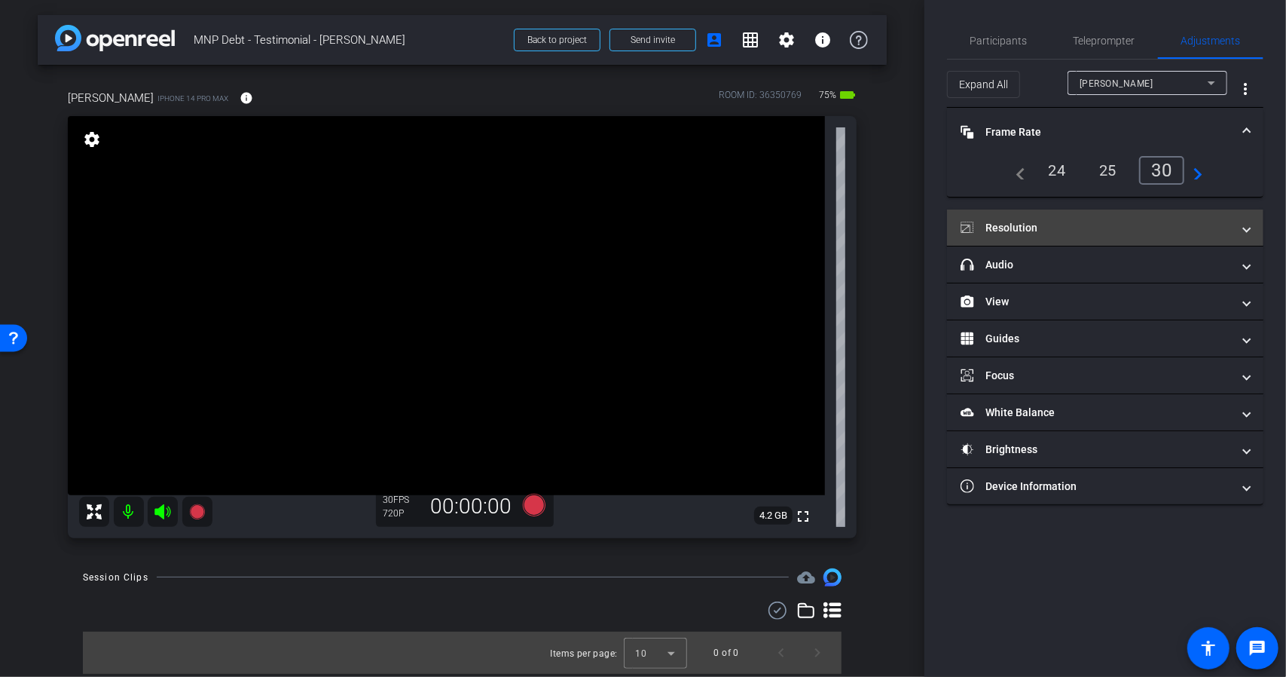
click at [1138, 224] on mat-panel-title "Resolution" at bounding box center [1096, 228] width 271 height 16
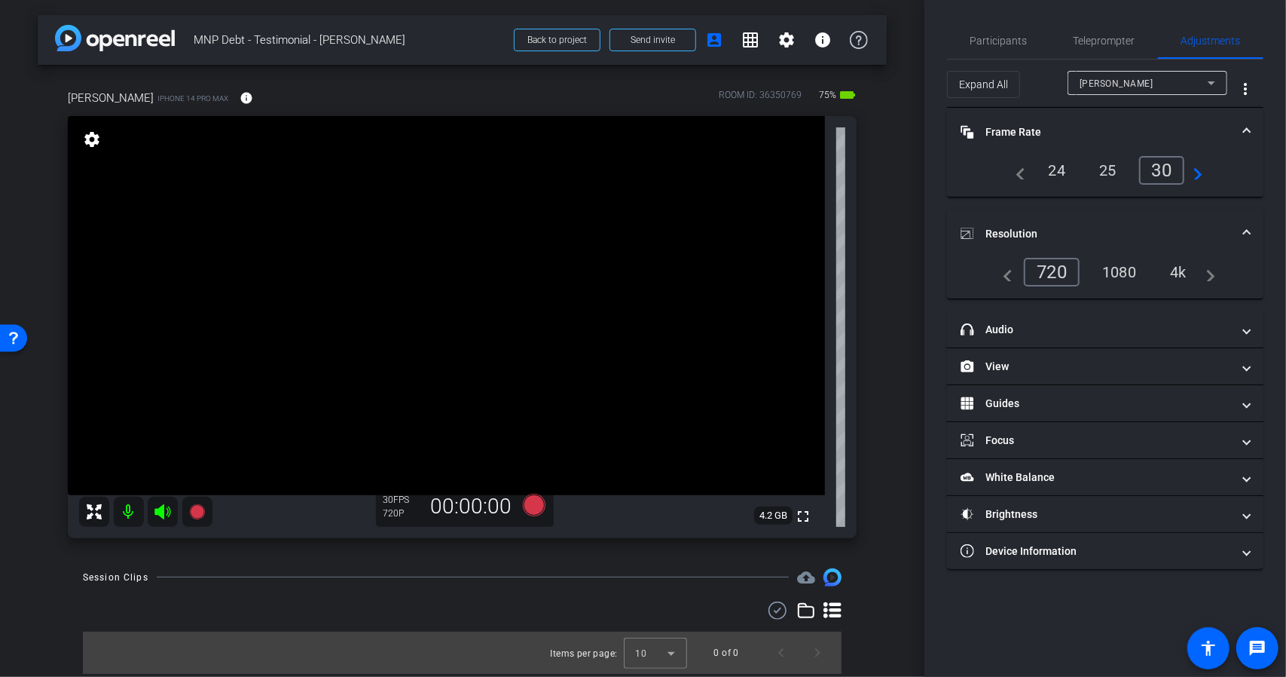
click at [1129, 267] on div "1080" at bounding box center [1119, 272] width 57 height 26
click at [1002, 35] on span "Participants" at bounding box center [998, 40] width 57 height 11
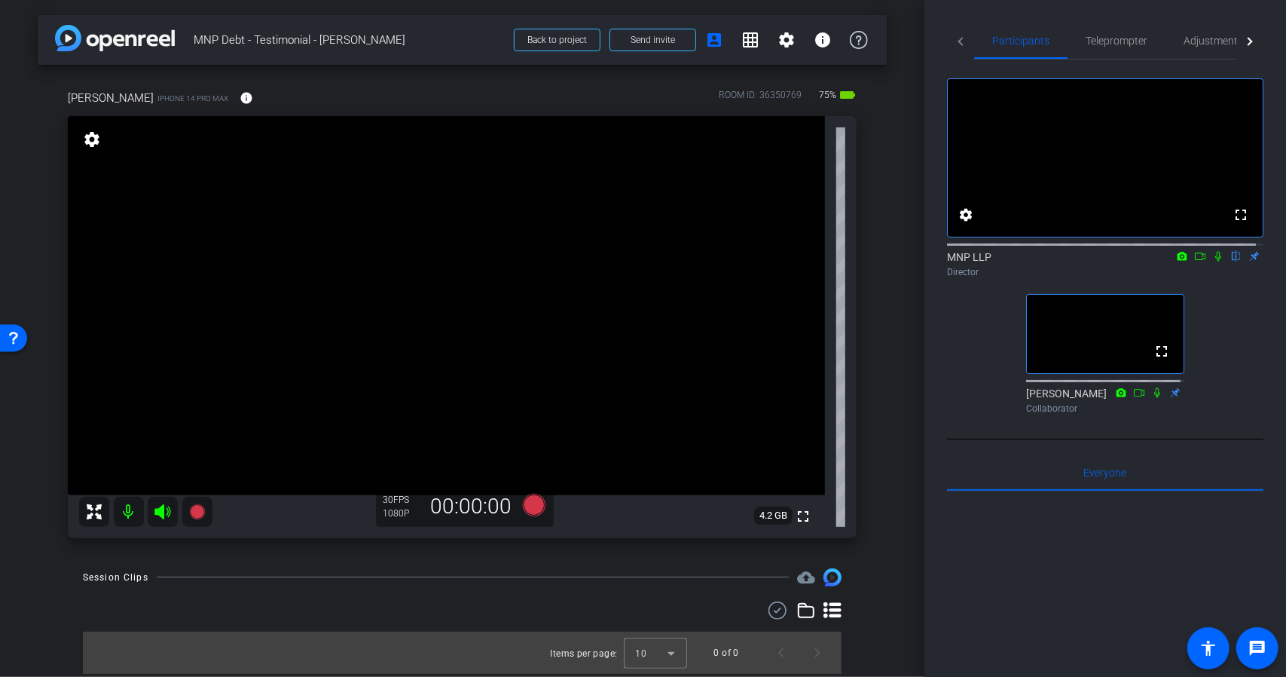
click at [1212, 261] on icon at bounding box center [1218, 256] width 12 height 11
click at [1194, 261] on icon at bounding box center [1200, 256] width 12 height 11
click at [524, 506] on icon at bounding box center [533, 504] width 23 height 23
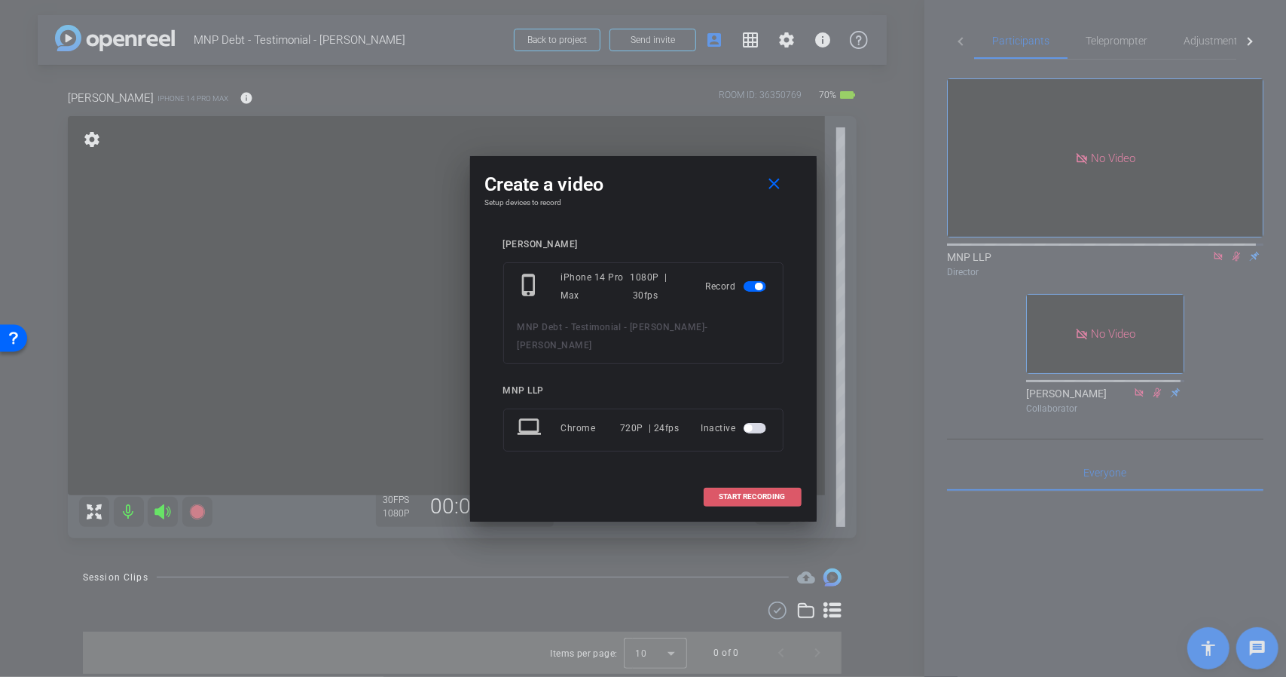
click at [743, 493] on span "START RECORDING" at bounding box center [752, 497] width 66 height 8
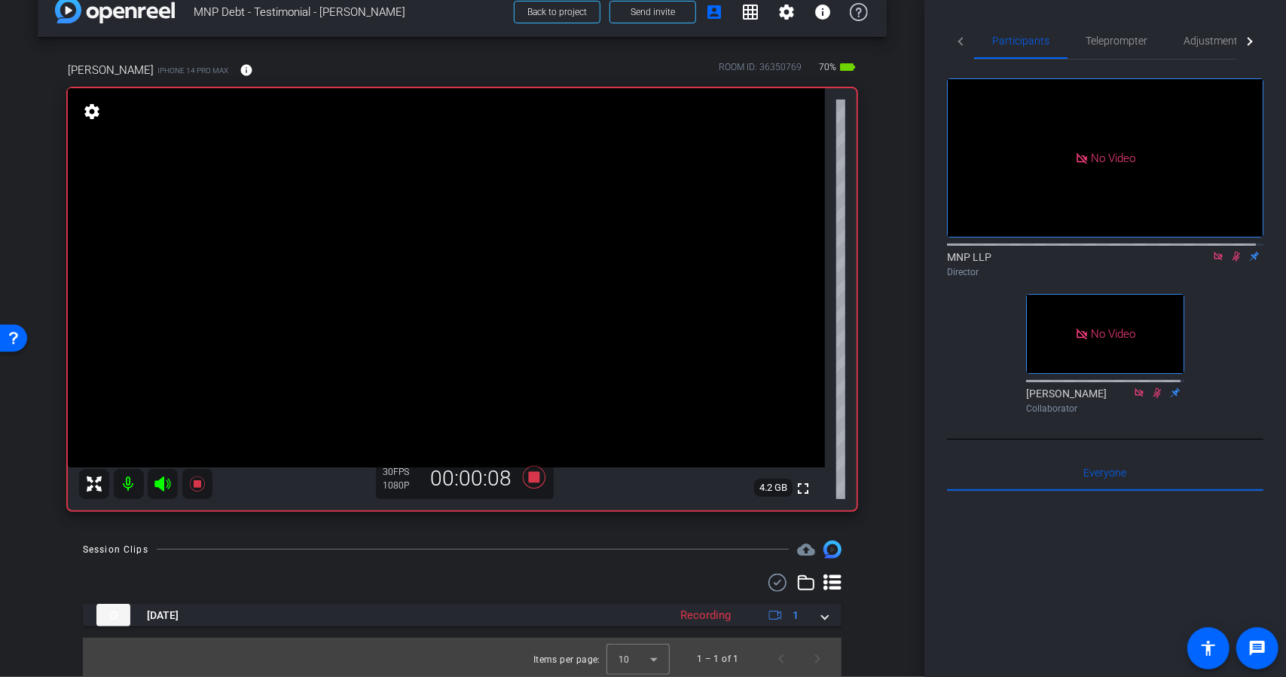
scroll to position [31, 0]
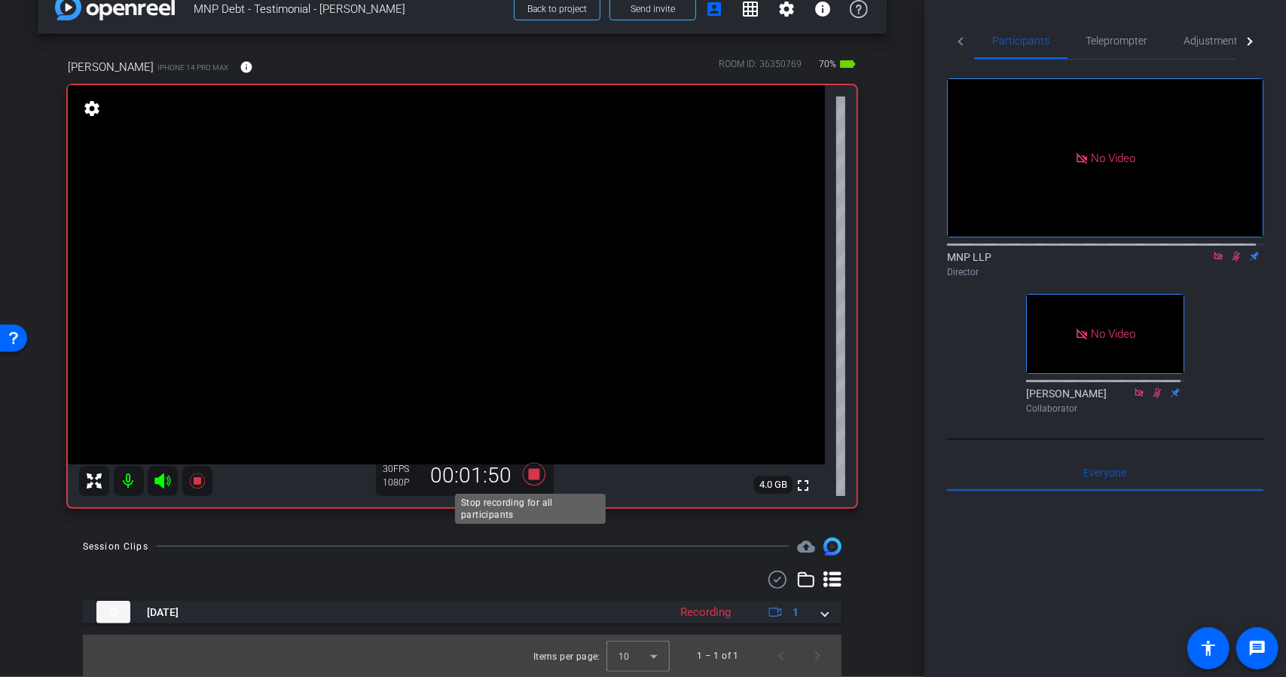
click at [534, 475] on icon at bounding box center [533, 474] width 23 height 23
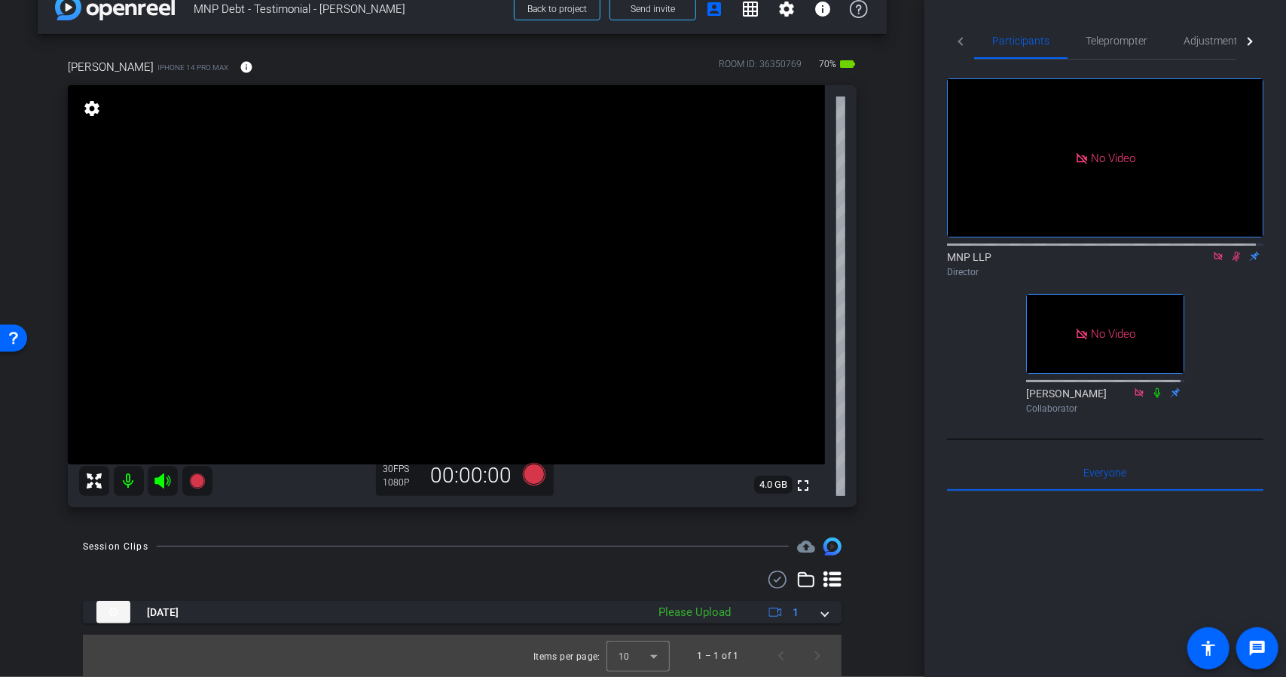
click at [1214, 260] on icon at bounding box center [1218, 256] width 8 height 8
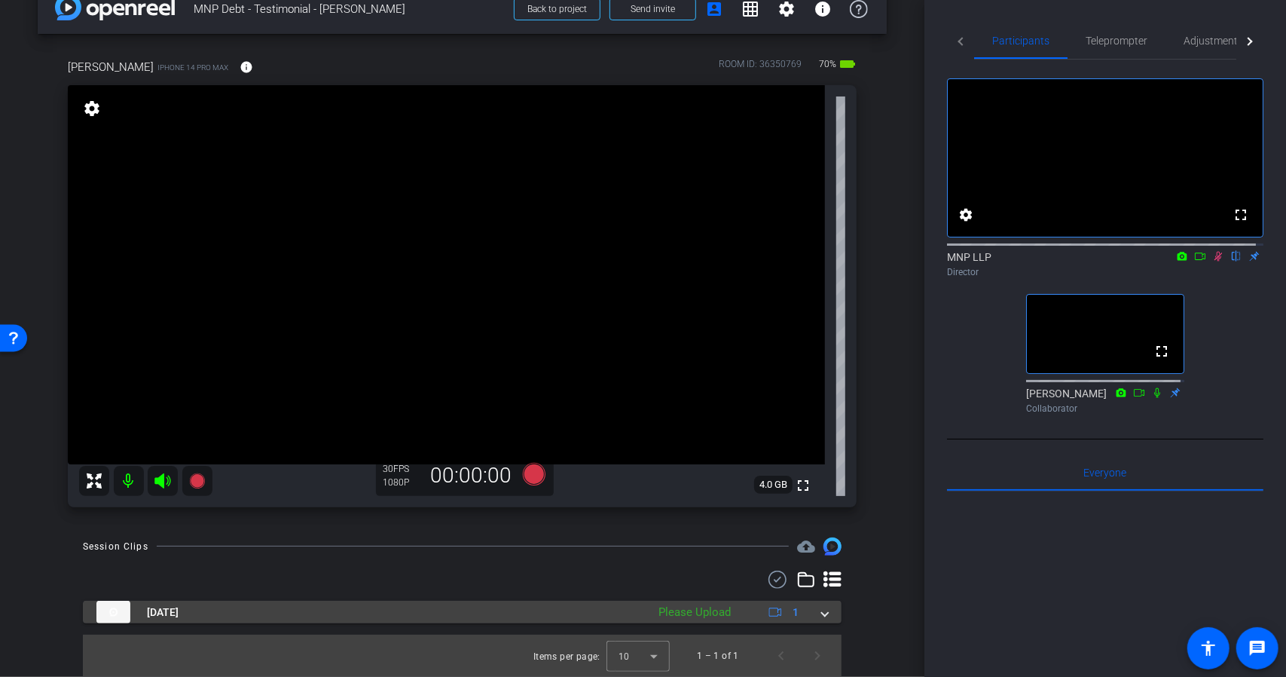
click at [822, 608] on span at bounding box center [825, 612] width 6 height 16
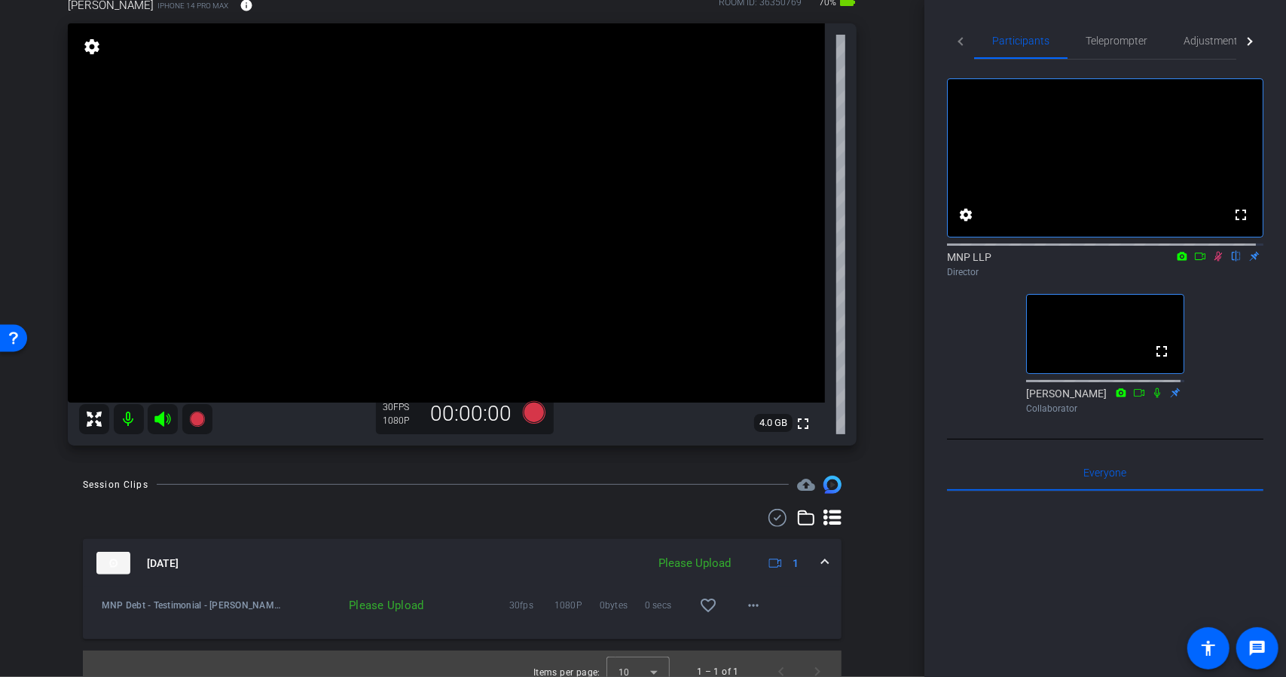
scroll to position [108, 0]
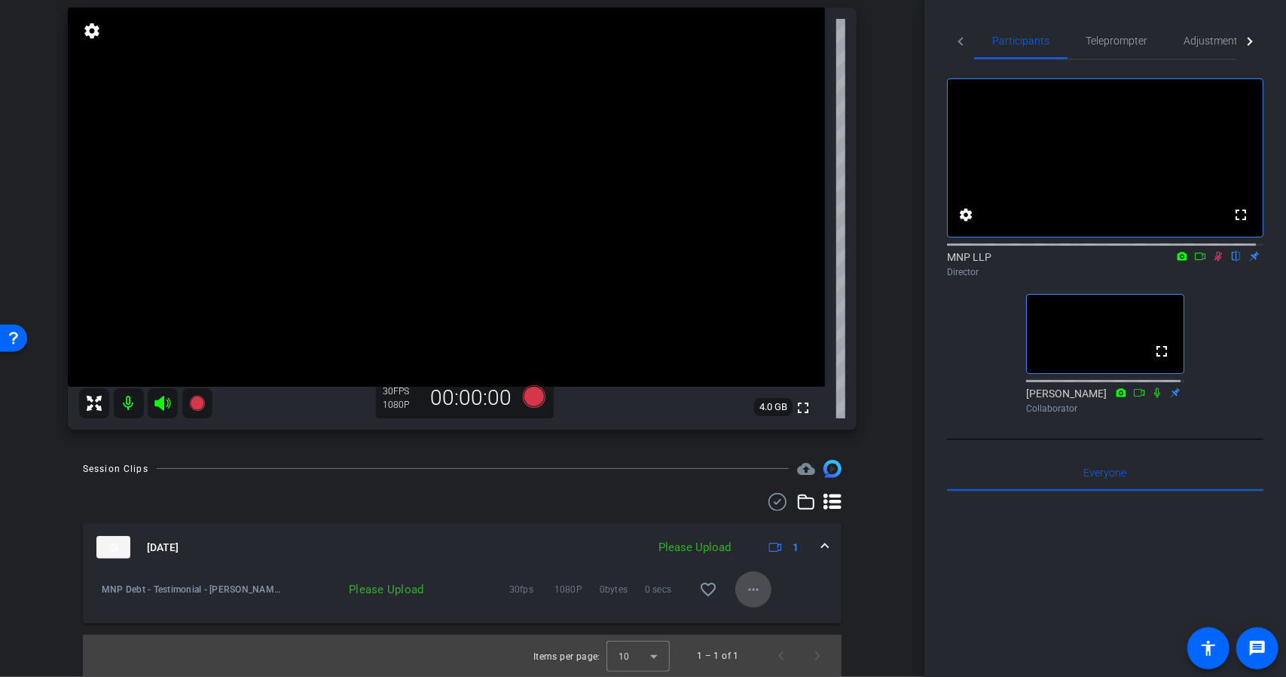
click at [744, 584] on mat-icon "more_horiz" at bounding box center [753, 589] width 18 height 18
click at [760, 612] on span "Upload" at bounding box center [771, 621] width 60 height 18
click at [1214, 261] on icon at bounding box center [1218, 257] width 8 height 10
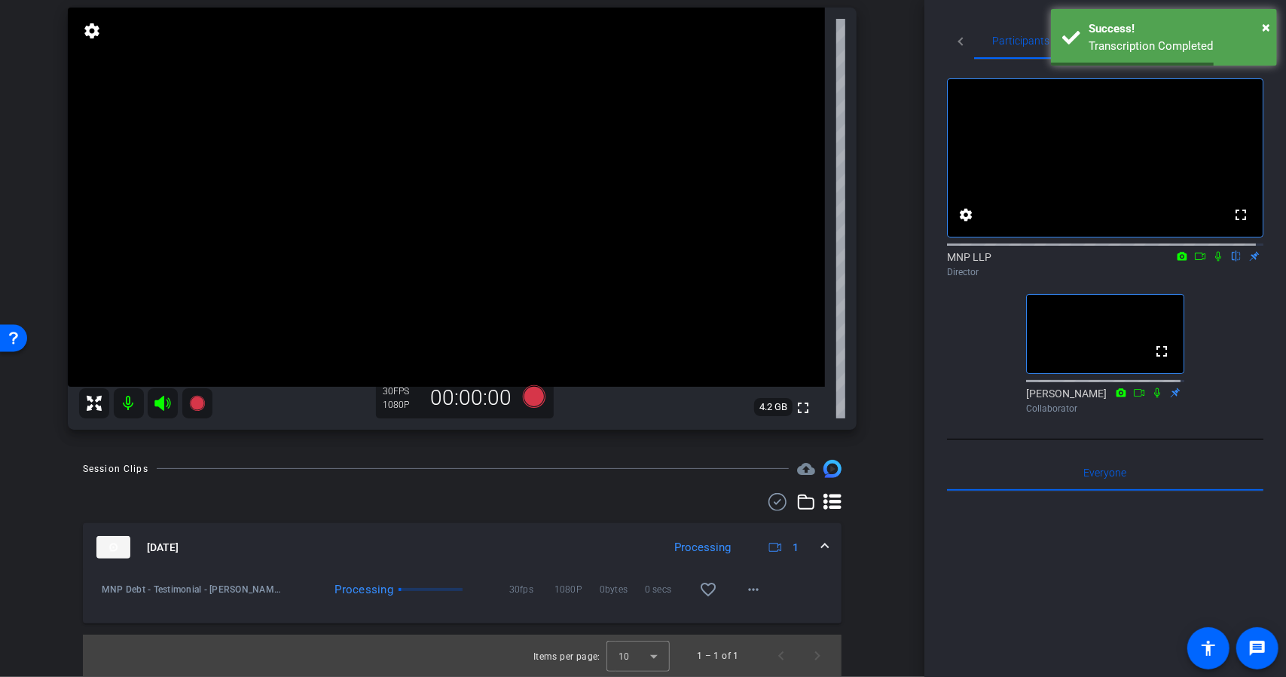
click at [1213, 263] on mat-icon at bounding box center [1218, 256] width 18 height 14
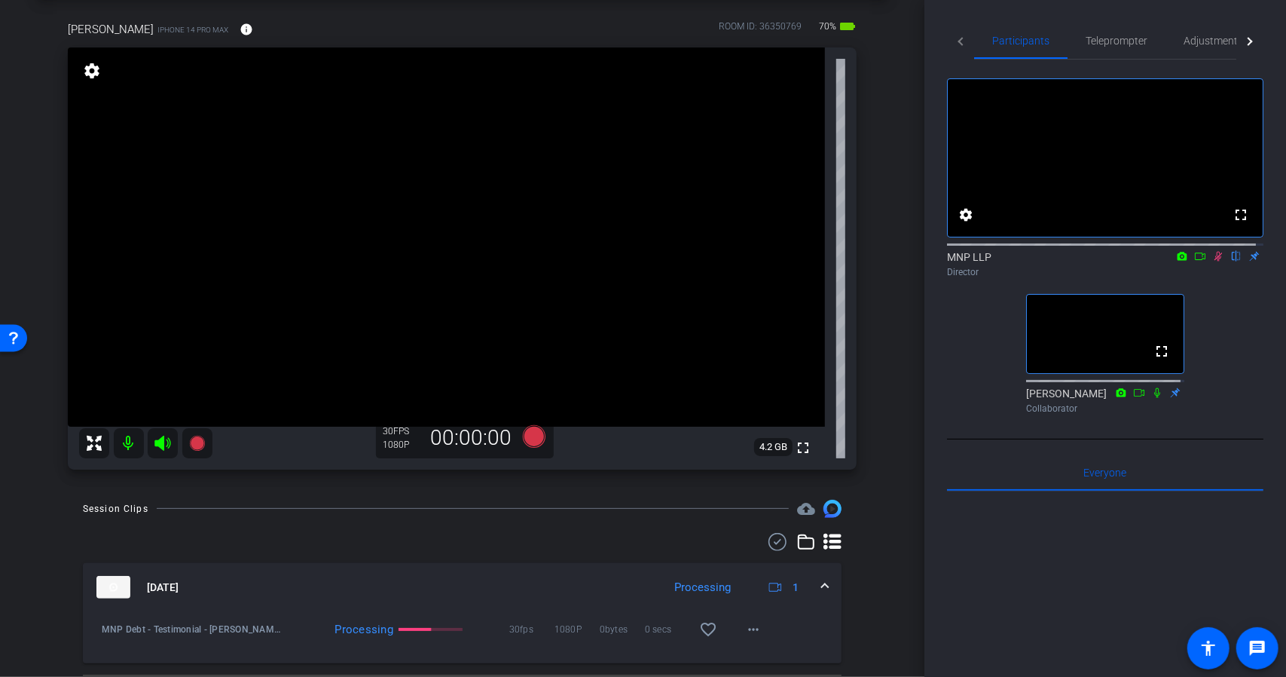
scroll to position [69, 0]
click at [529, 438] on icon at bounding box center [533, 435] width 23 height 23
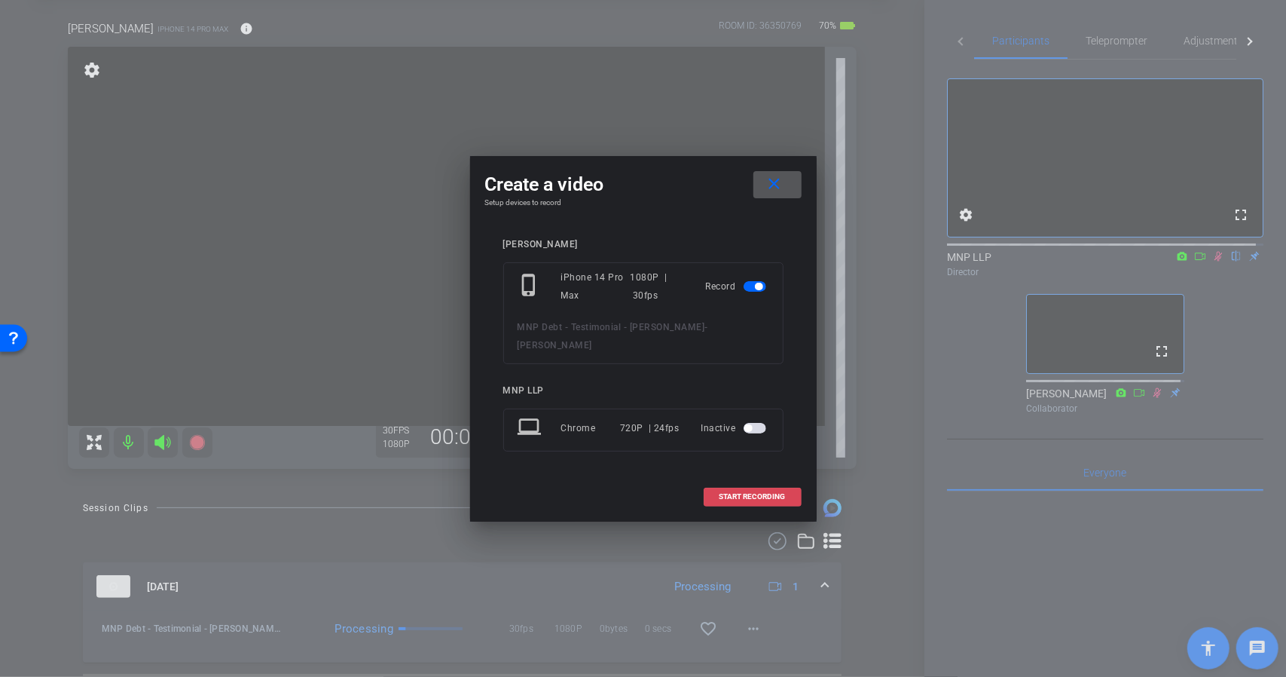
click at [752, 493] on span "START RECORDING" at bounding box center [752, 497] width 66 height 8
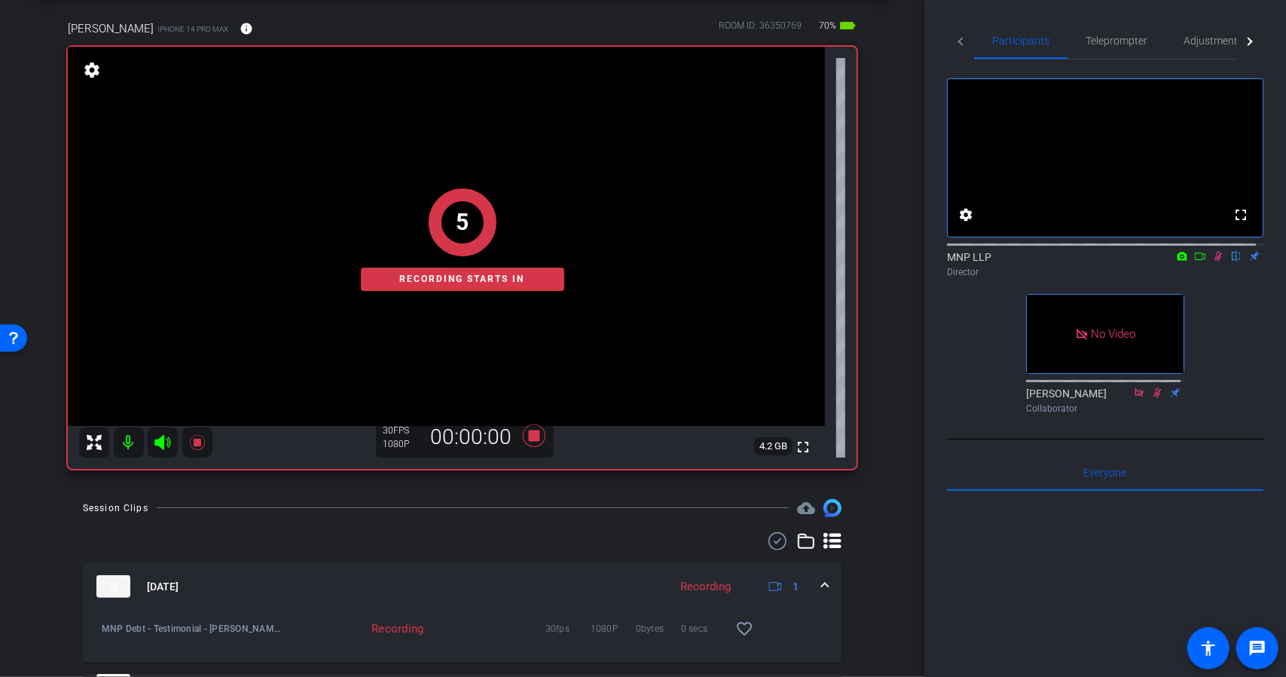
click at [1191, 263] on mat-icon at bounding box center [1200, 256] width 18 height 14
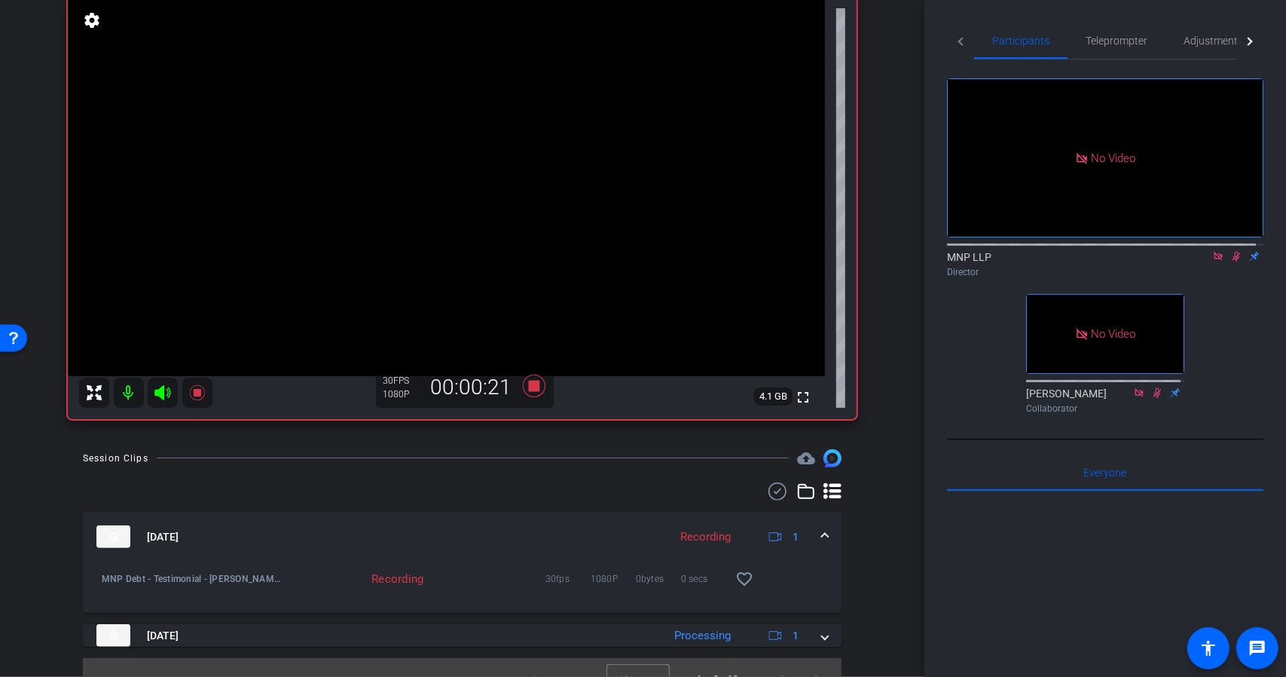
scroll to position [120, 0]
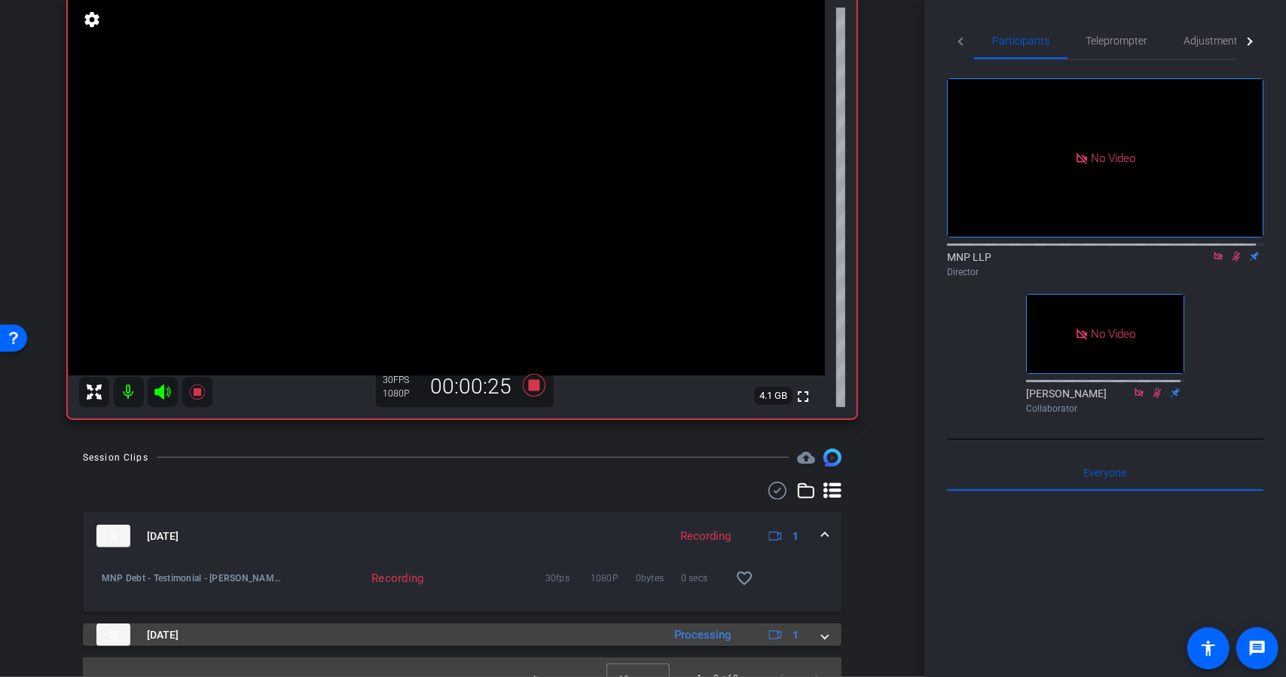
click at [822, 637] on span at bounding box center [825, 635] width 6 height 16
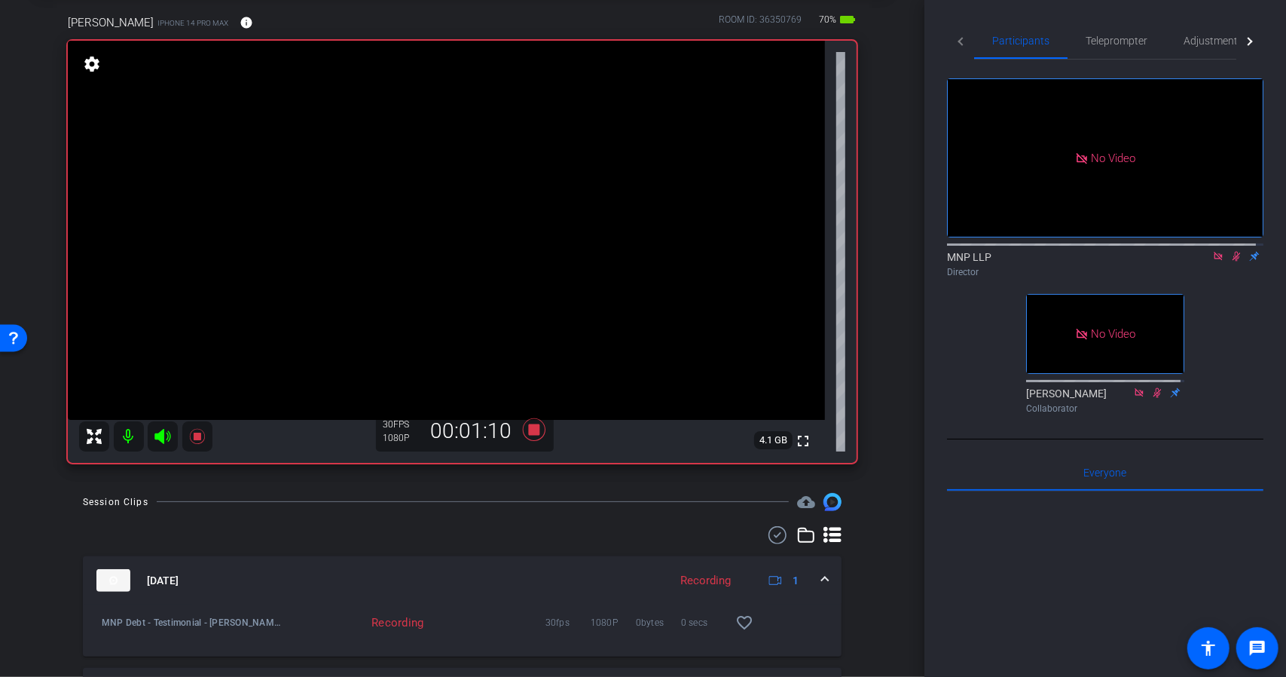
scroll to position [69, 0]
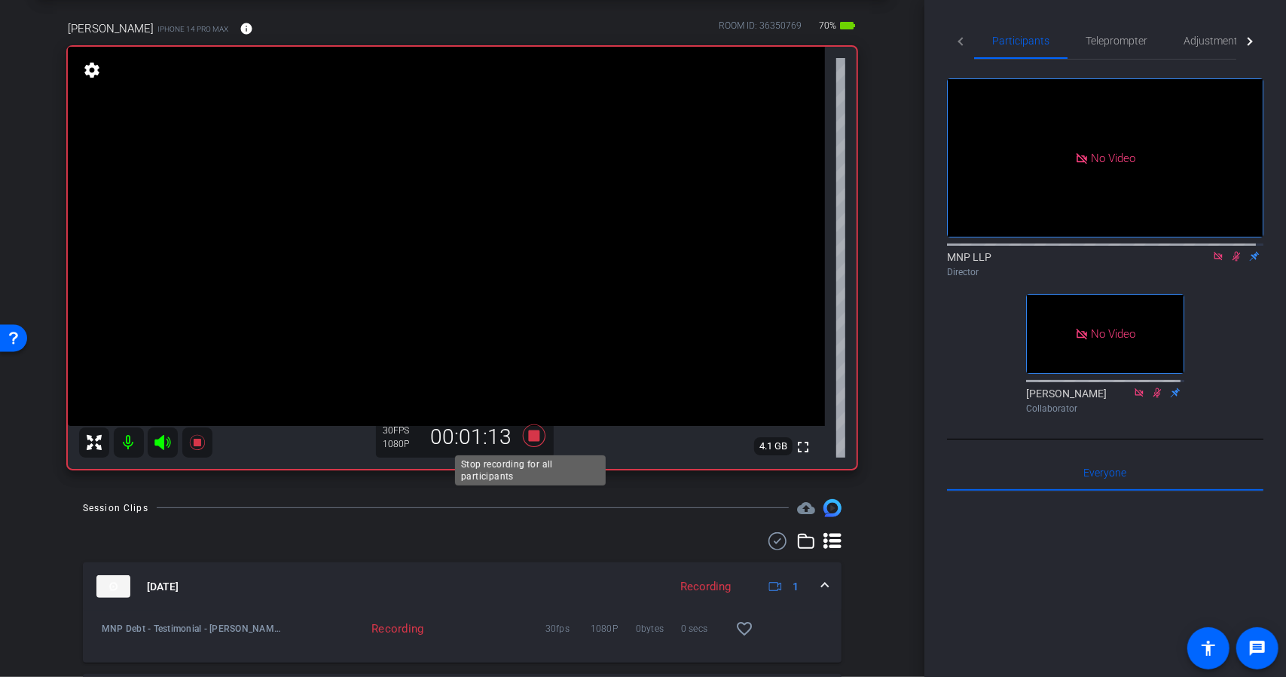
click at [533, 434] on icon at bounding box center [533, 435] width 23 height 23
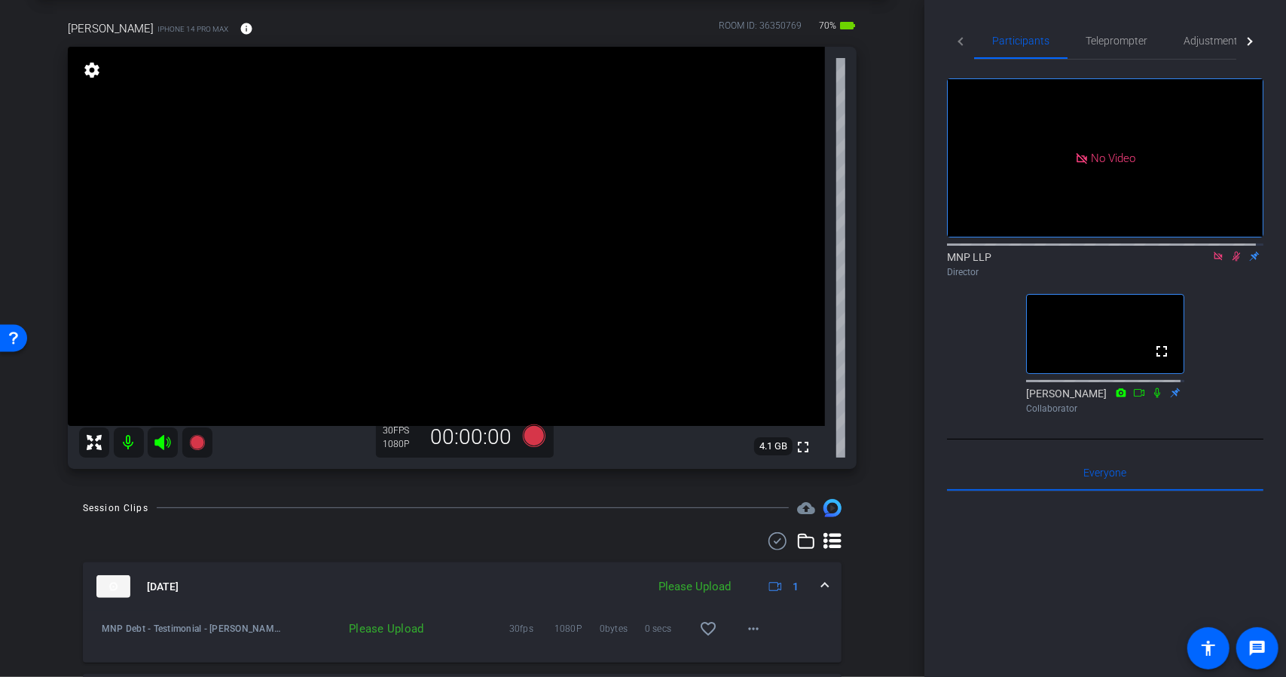
click at [1212, 261] on icon at bounding box center [1218, 256] width 12 height 11
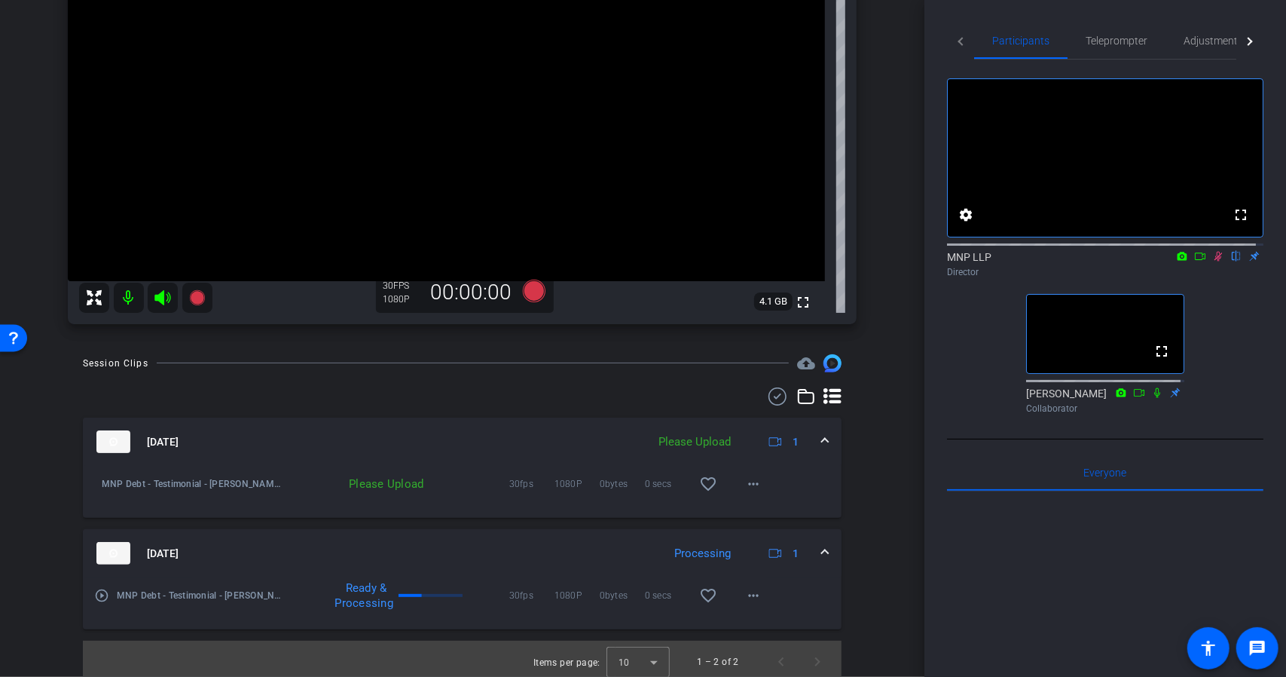
scroll to position [220, 0]
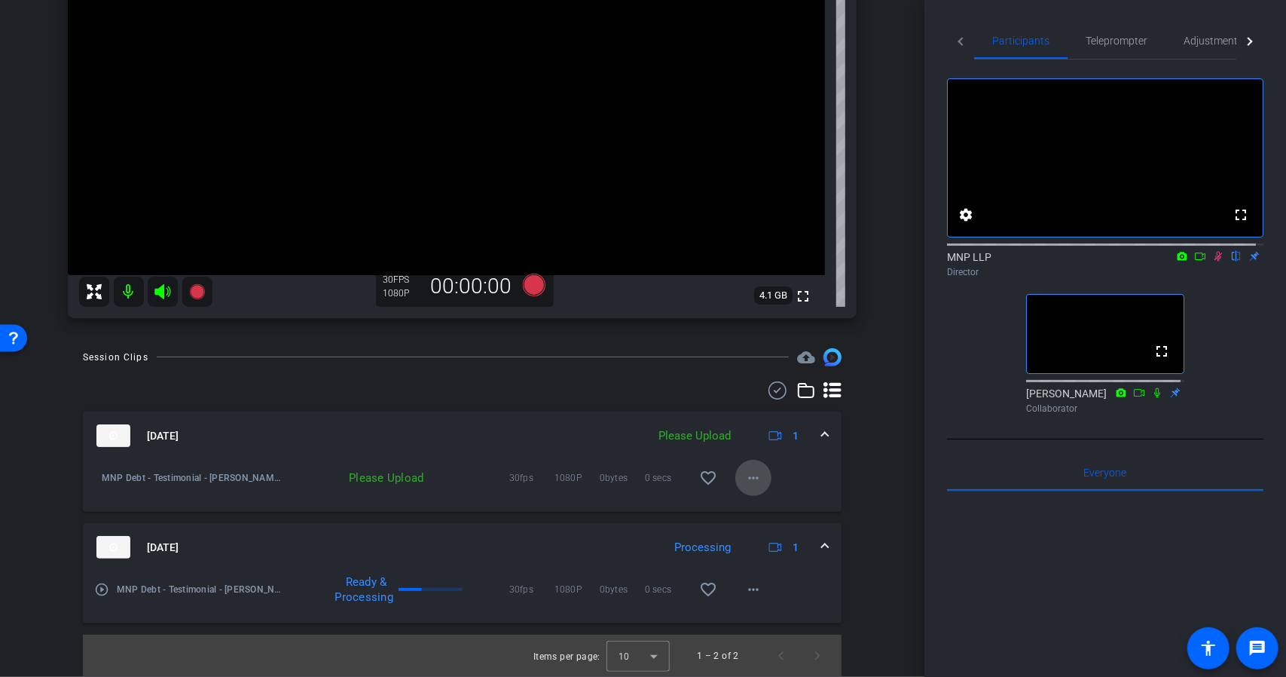
click at [750, 483] on mat-icon "more_horiz" at bounding box center [753, 478] width 18 height 18
click at [850, 466] on div at bounding box center [643, 338] width 1286 height 677
click at [744, 474] on mat-icon "more_horiz" at bounding box center [753, 478] width 18 height 18
click at [1210, 275] on div at bounding box center [643, 338] width 1286 height 677
click at [1212, 261] on icon at bounding box center [1218, 256] width 12 height 11
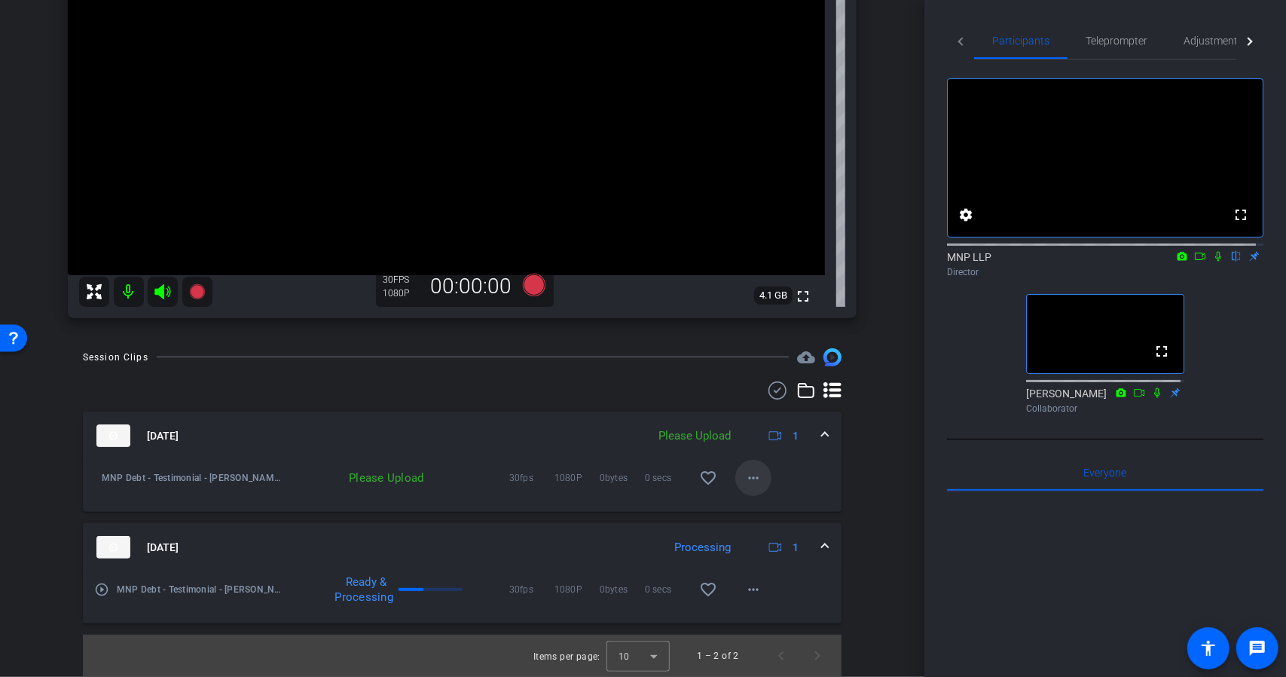
click at [753, 477] on mat-icon "more_horiz" at bounding box center [753, 478] width 18 height 18
click at [765, 506] on span "Upload" at bounding box center [771, 509] width 60 height 18
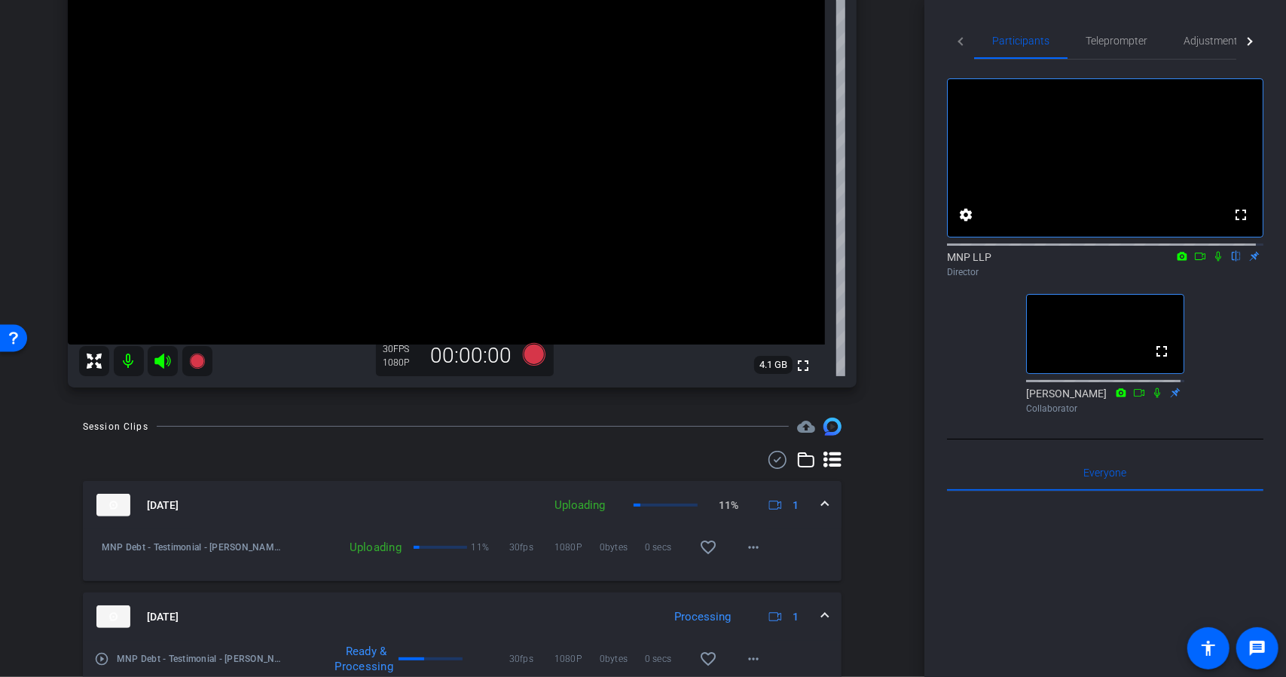
scroll to position [145, 0]
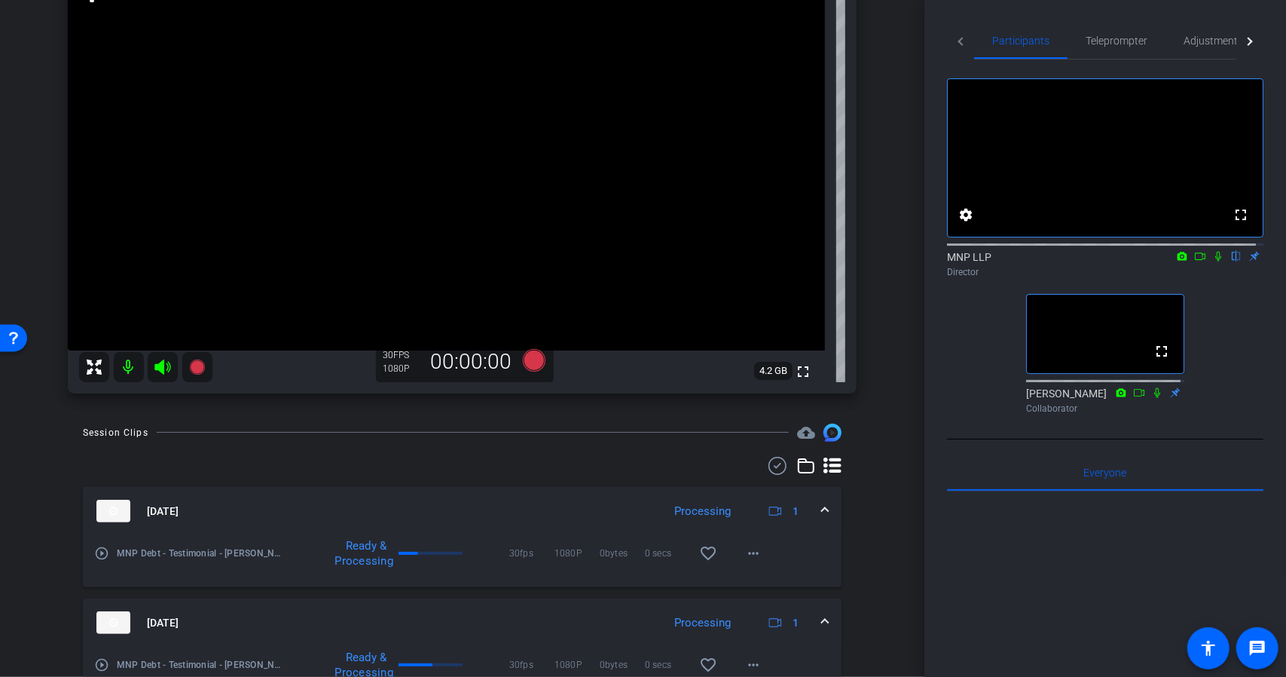
click at [1212, 261] on icon at bounding box center [1218, 256] width 12 height 11
click at [1193, 263] on mat-icon at bounding box center [1200, 256] width 18 height 14
click at [536, 358] on icon at bounding box center [533, 360] width 23 height 23
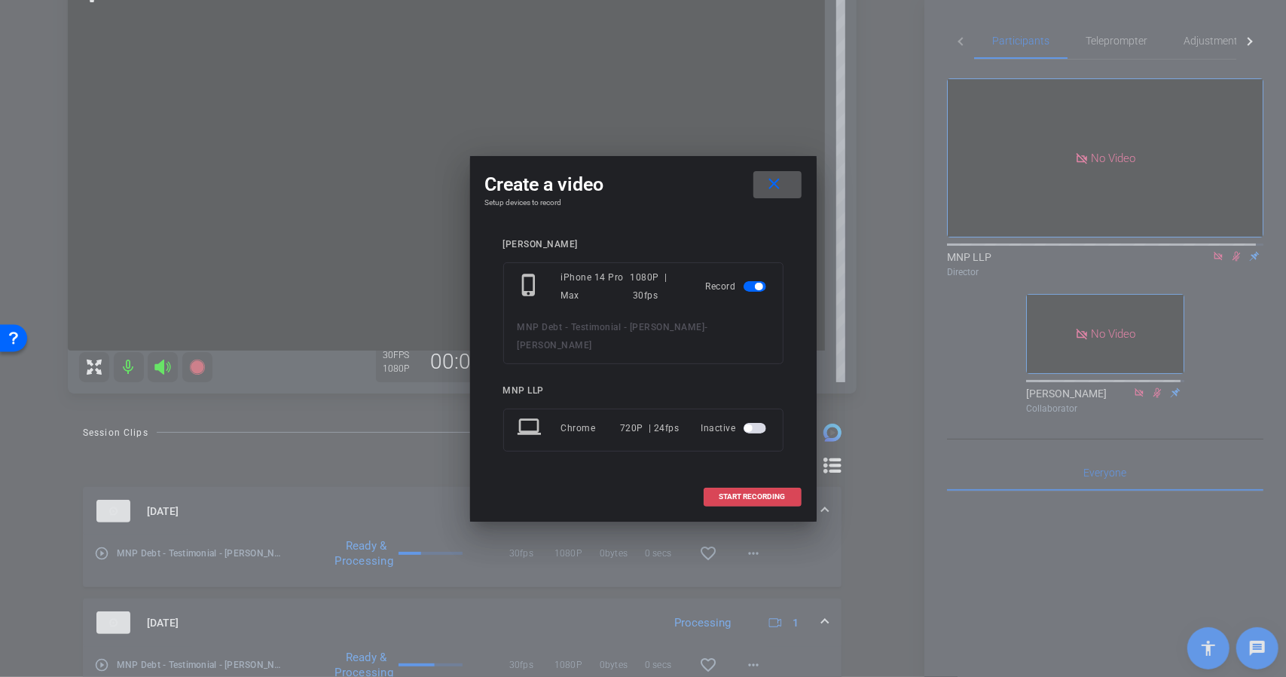
click at [743, 493] on span "START RECORDING" at bounding box center [752, 497] width 66 height 8
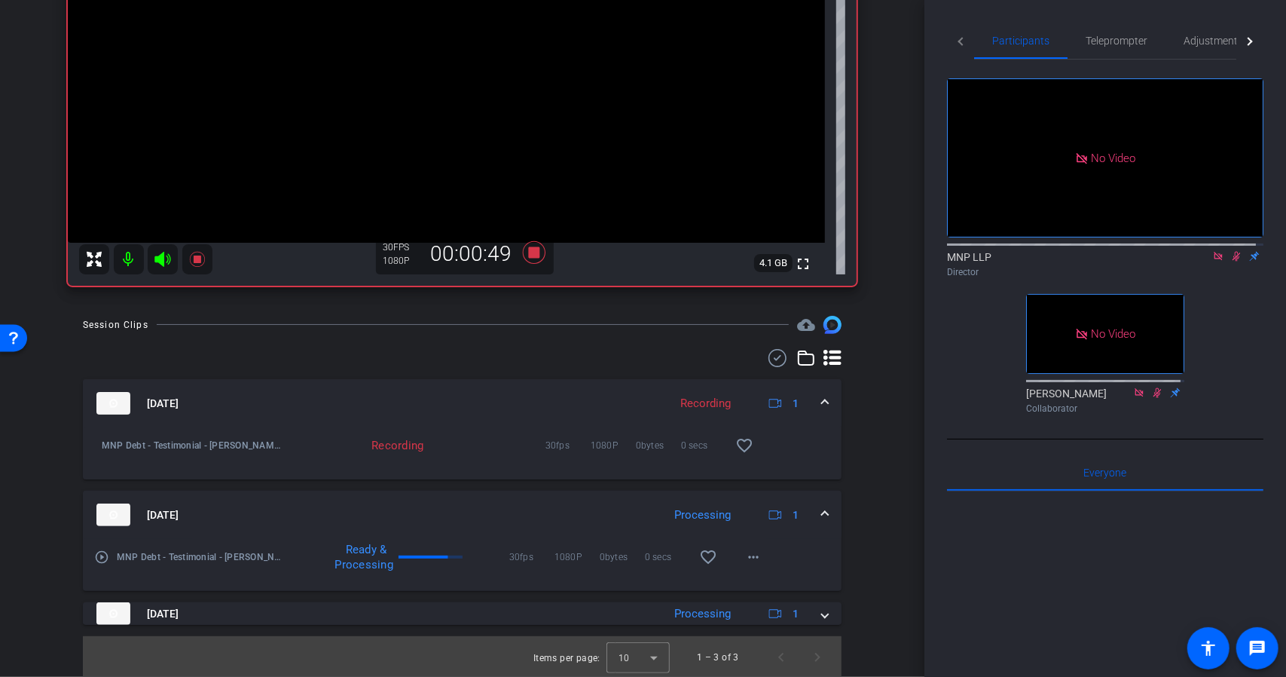
scroll to position [254, 0]
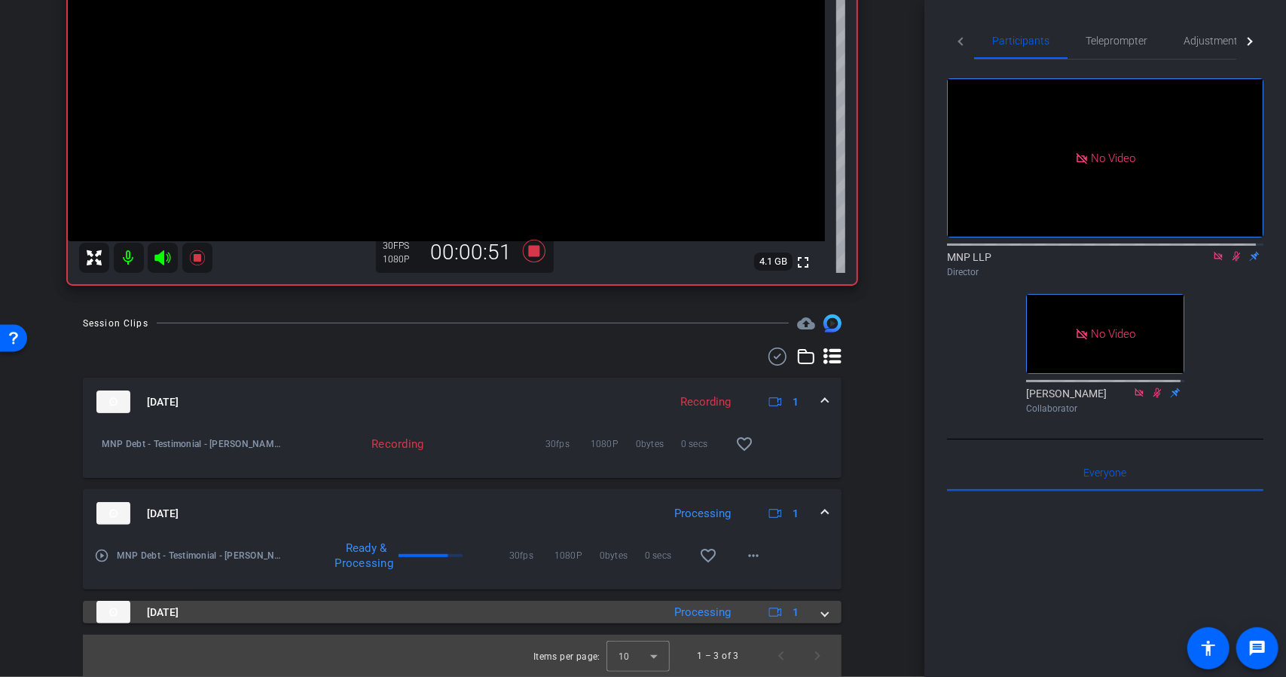
click at [826, 616] on mat-expansion-panel-header "Sep 25, 2025 Processing 1" at bounding box center [462, 611] width 759 height 23
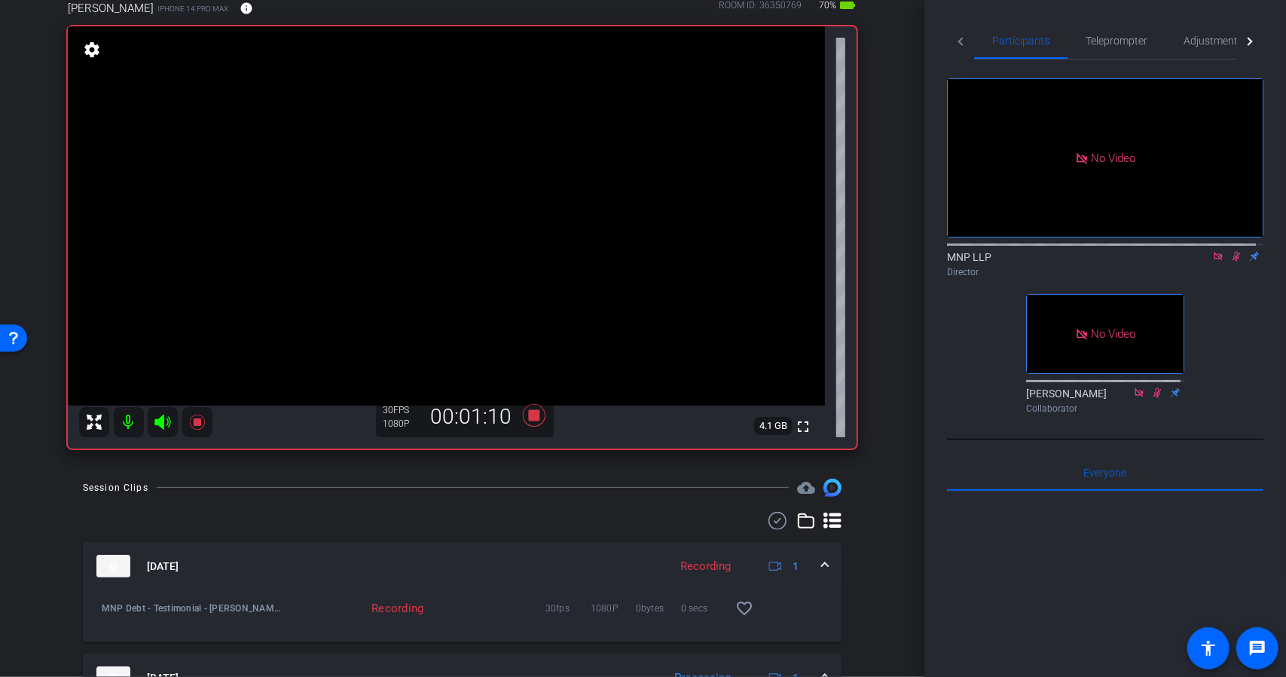
scroll to position [92, 0]
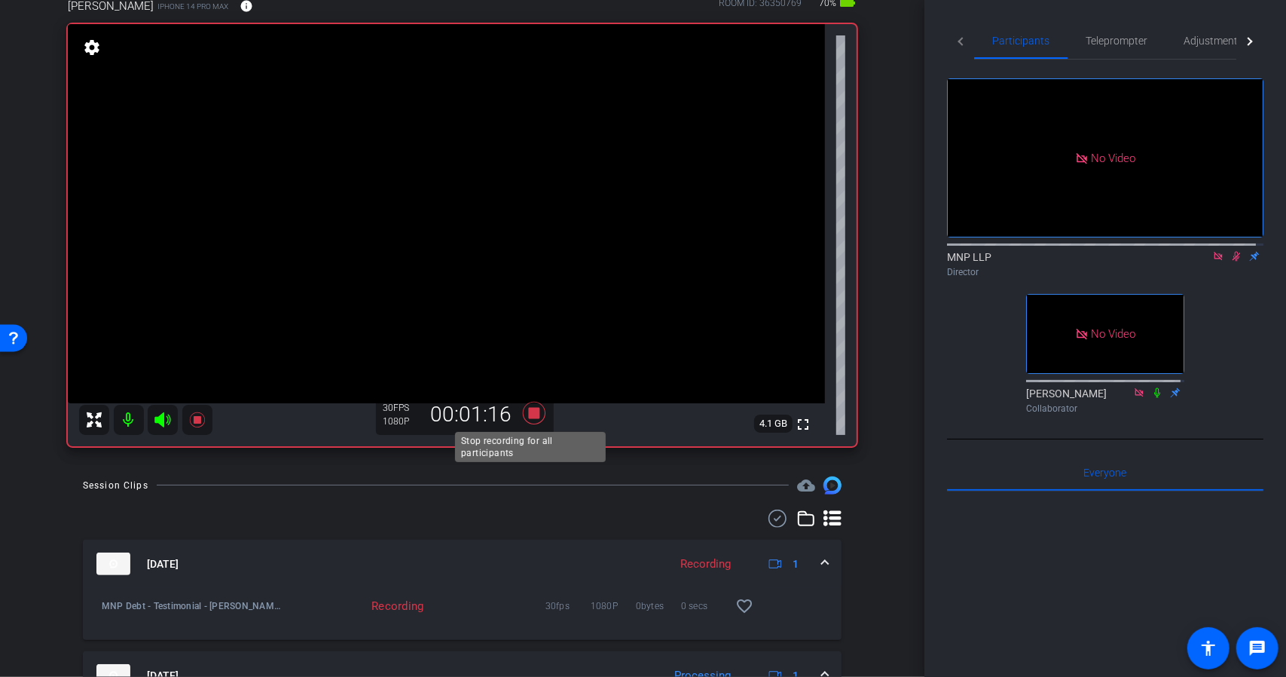
click at [533, 414] on icon at bounding box center [533, 413] width 23 height 23
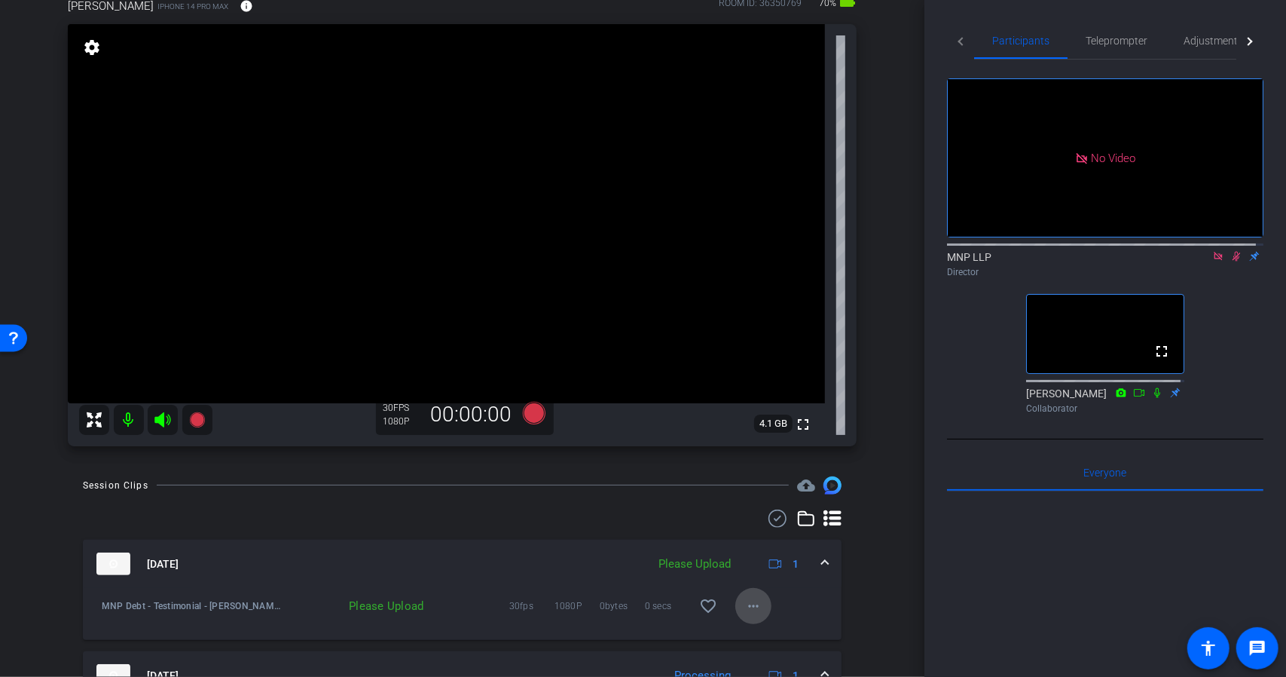
click at [747, 599] on mat-icon "more_horiz" at bounding box center [753, 606] width 18 height 18
click at [759, 535] on span "Upload" at bounding box center [771, 536] width 60 height 18
click at [1230, 261] on icon at bounding box center [1236, 256] width 12 height 11
click at [1214, 261] on icon at bounding box center [1218, 256] width 12 height 11
click at [1212, 261] on icon at bounding box center [1218, 256] width 12 height 11
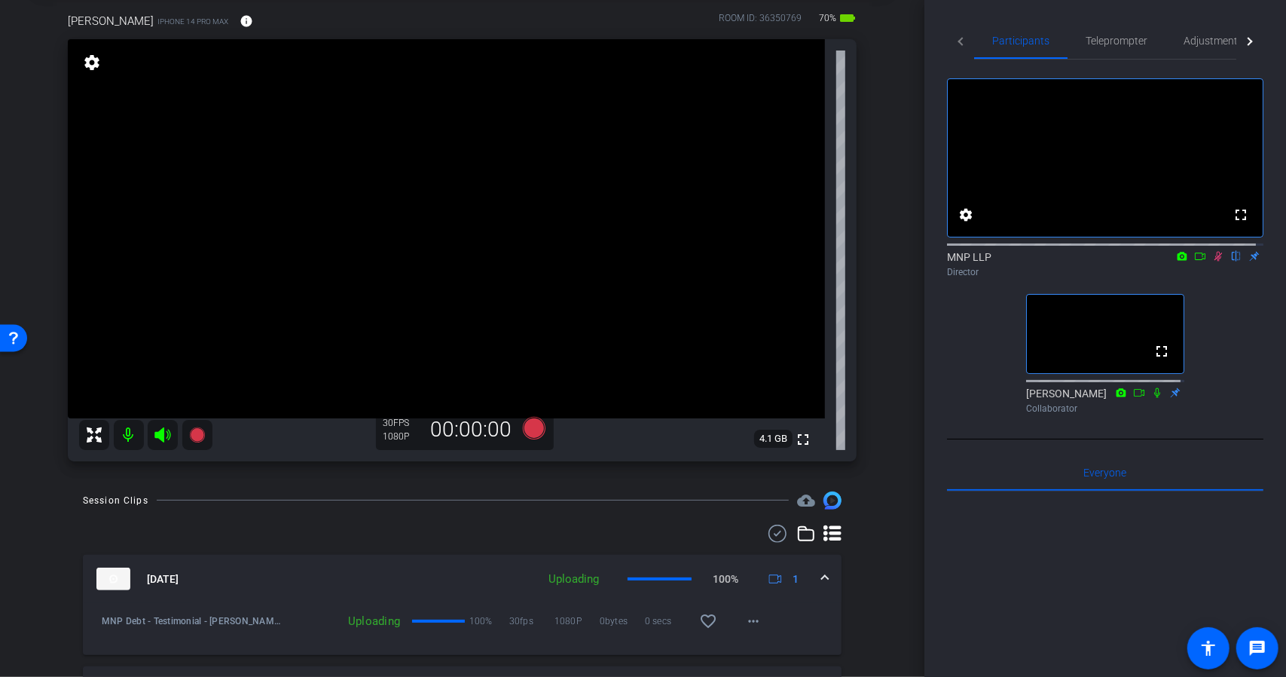
scroll to position [63, 0]
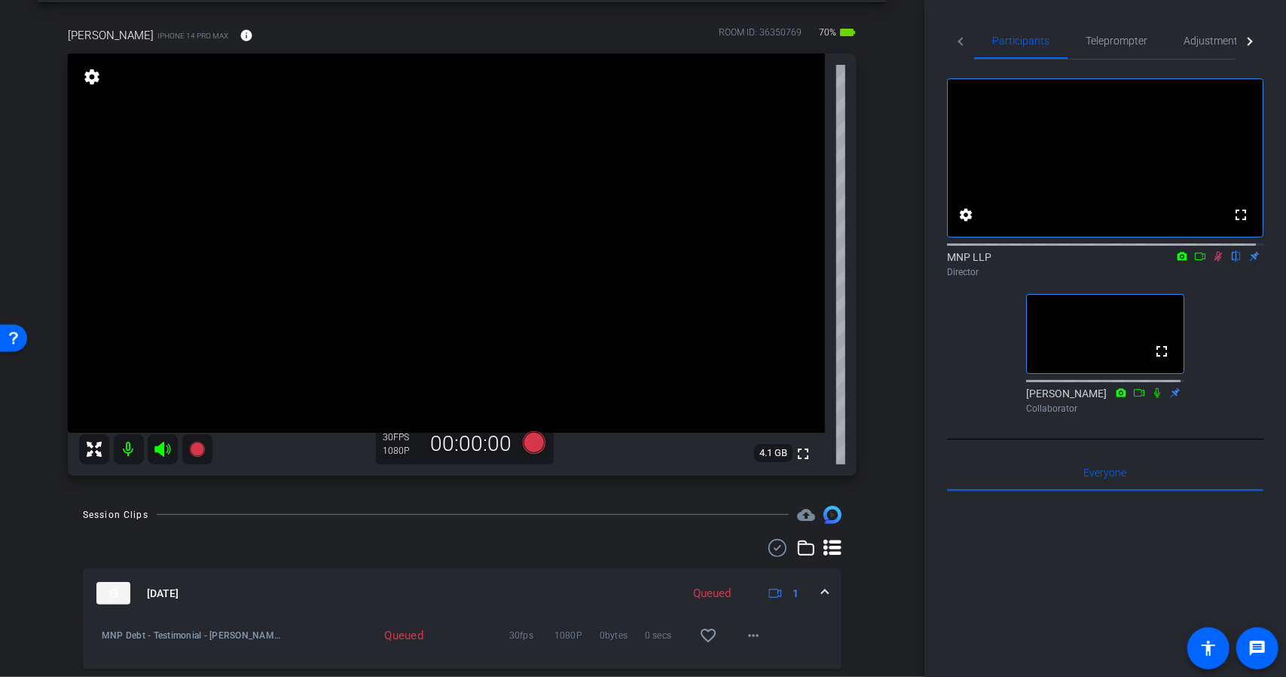
click at [1212, 261] on icon at bounding box center [1218, 256] width 12 height 11
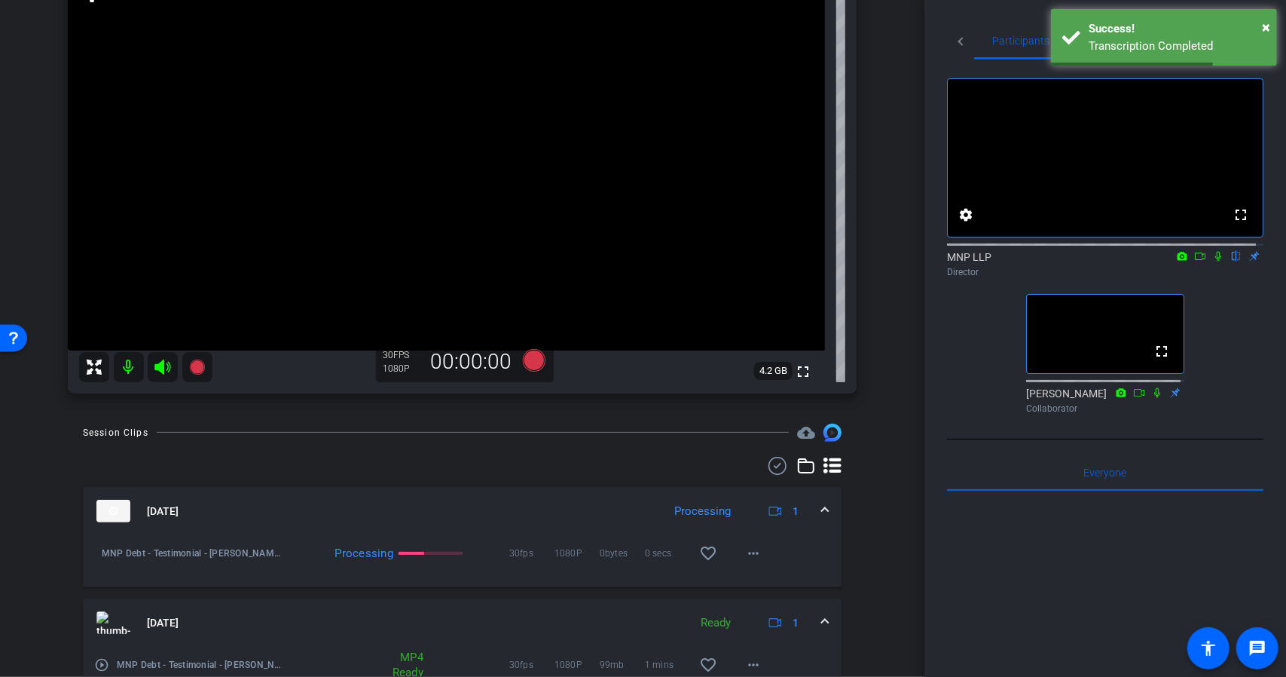
scroll to position [68, 0]
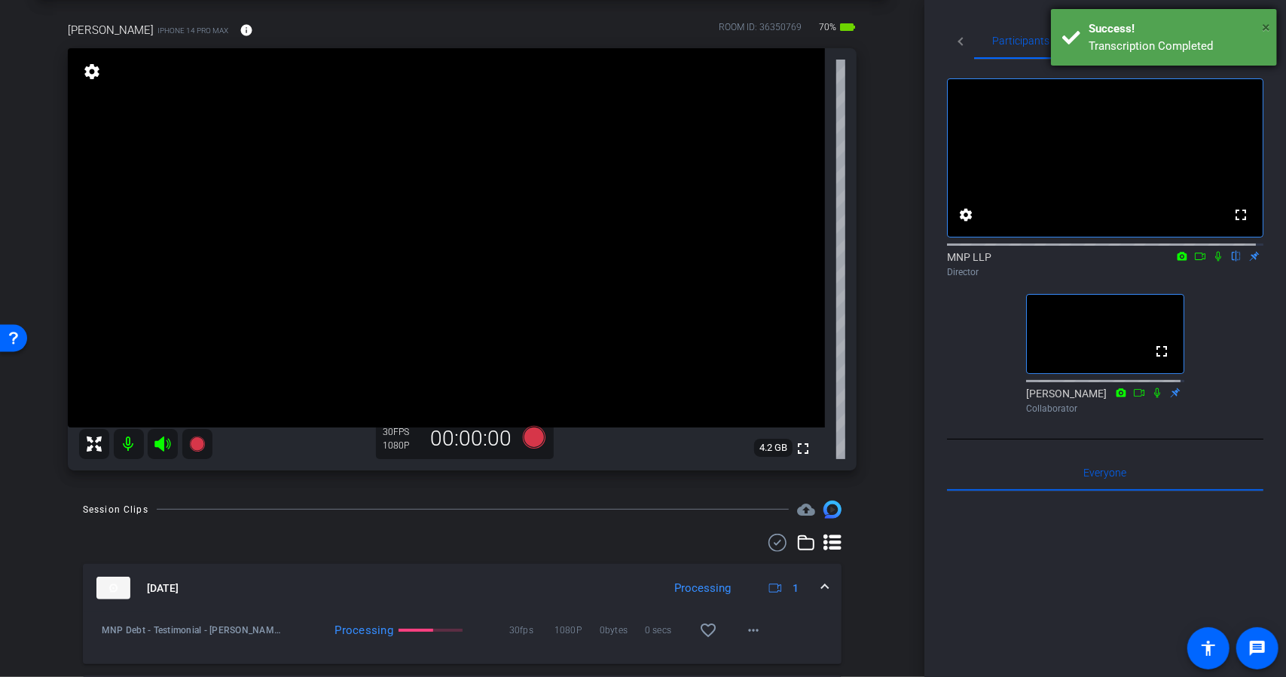
click at [1266, 30] on span "×" at bounding box center [1266, 27] width 8 height 18
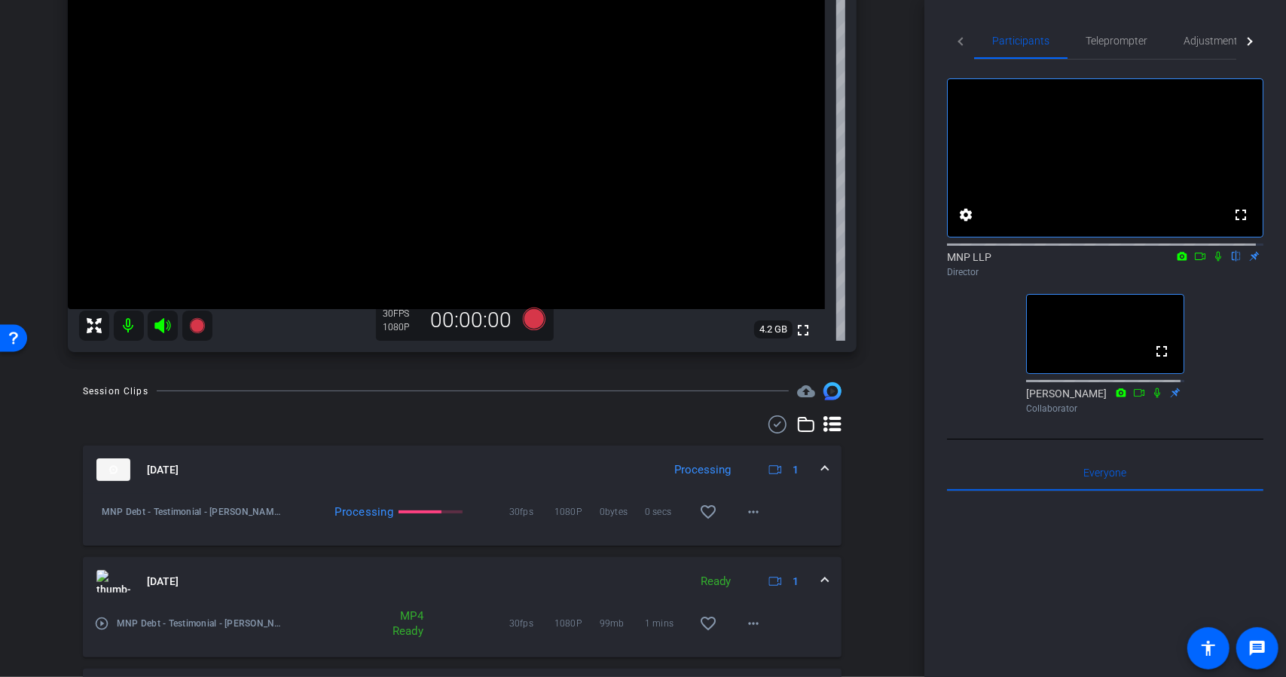
scroll to position [218, 0]
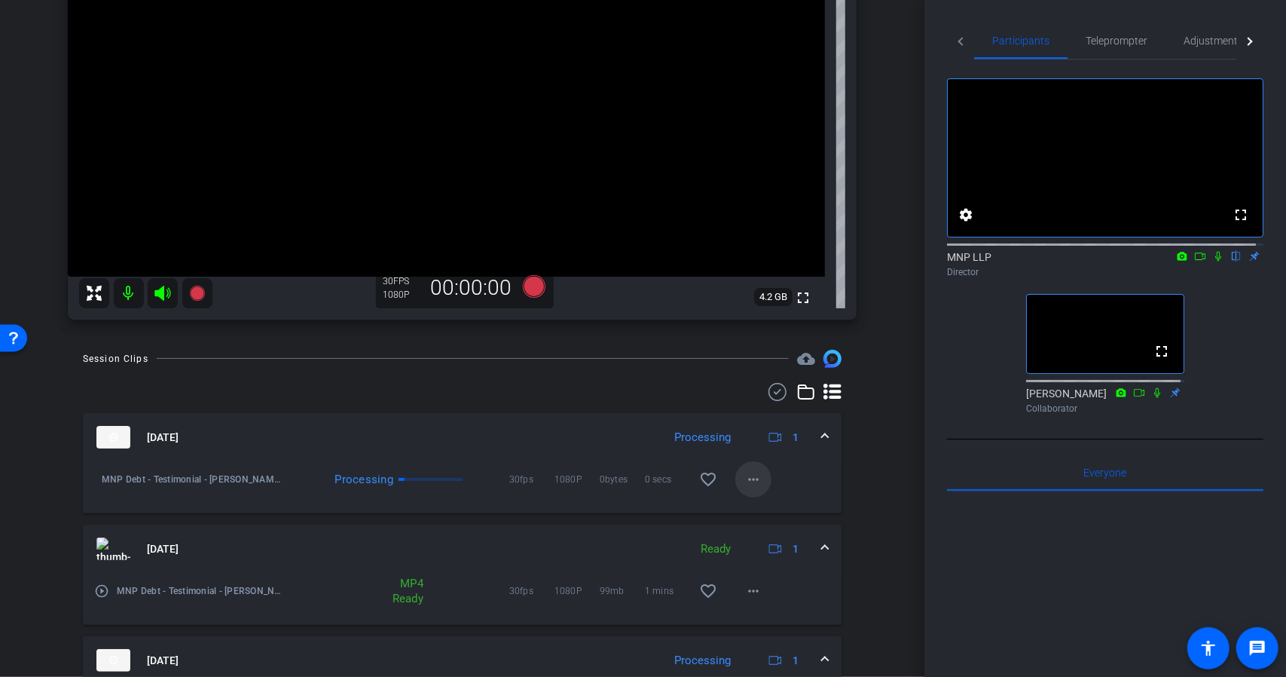
click at [749, 478] on mat-icon "more_horiz" at bounding box center [753, 479] width 18 height 18
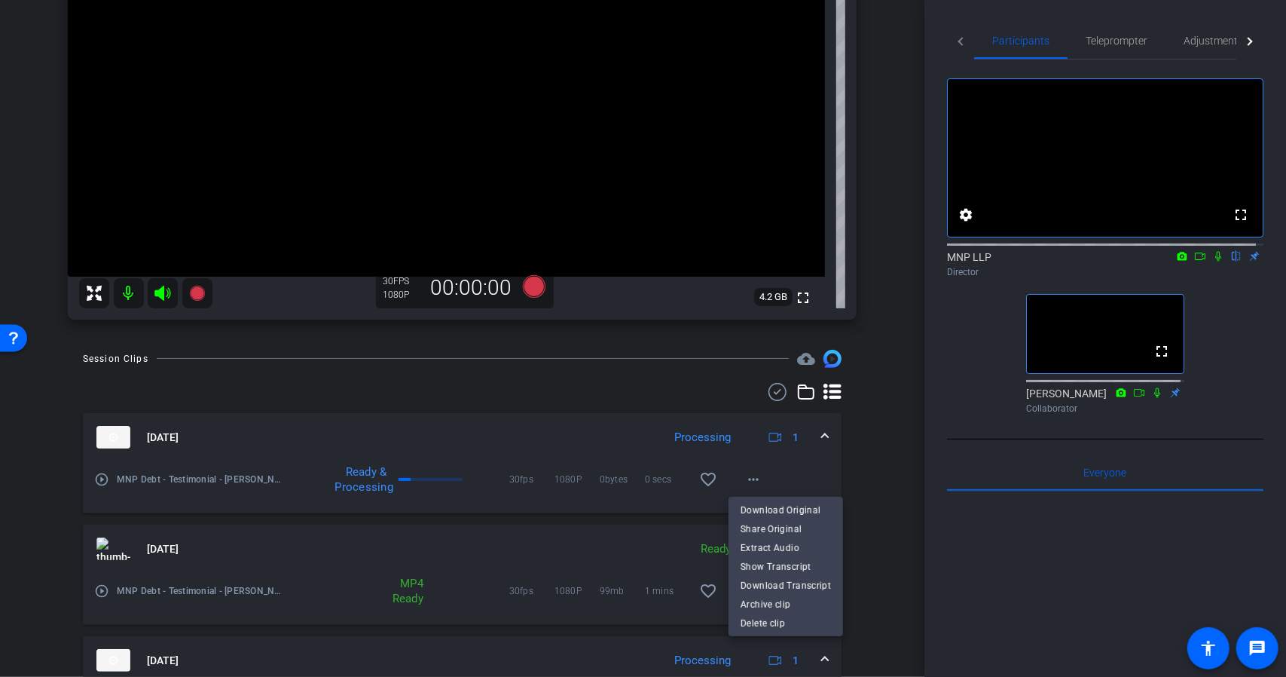
click at [1211, 273] on div at bounding box center [643, 338] width 1286 height 677
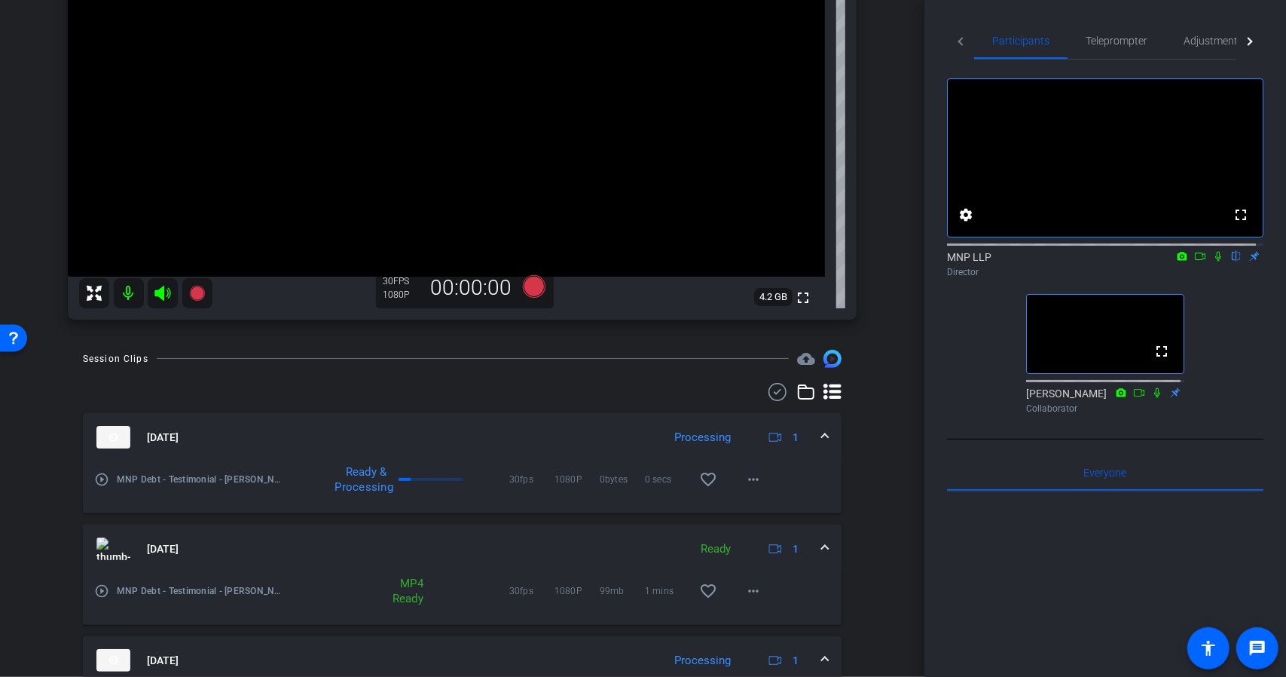
click at [1215, 261] on icon at bounding box center [1218, 257] width 6 height 10
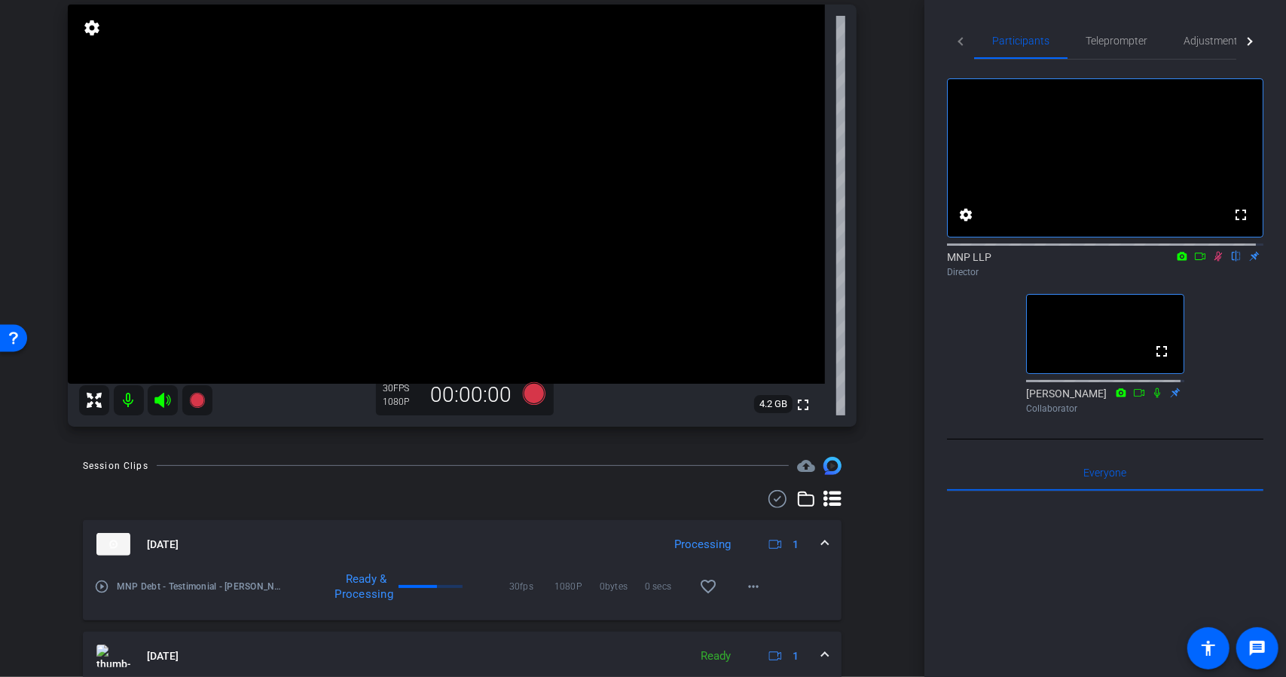
scroll to position [105, 0]
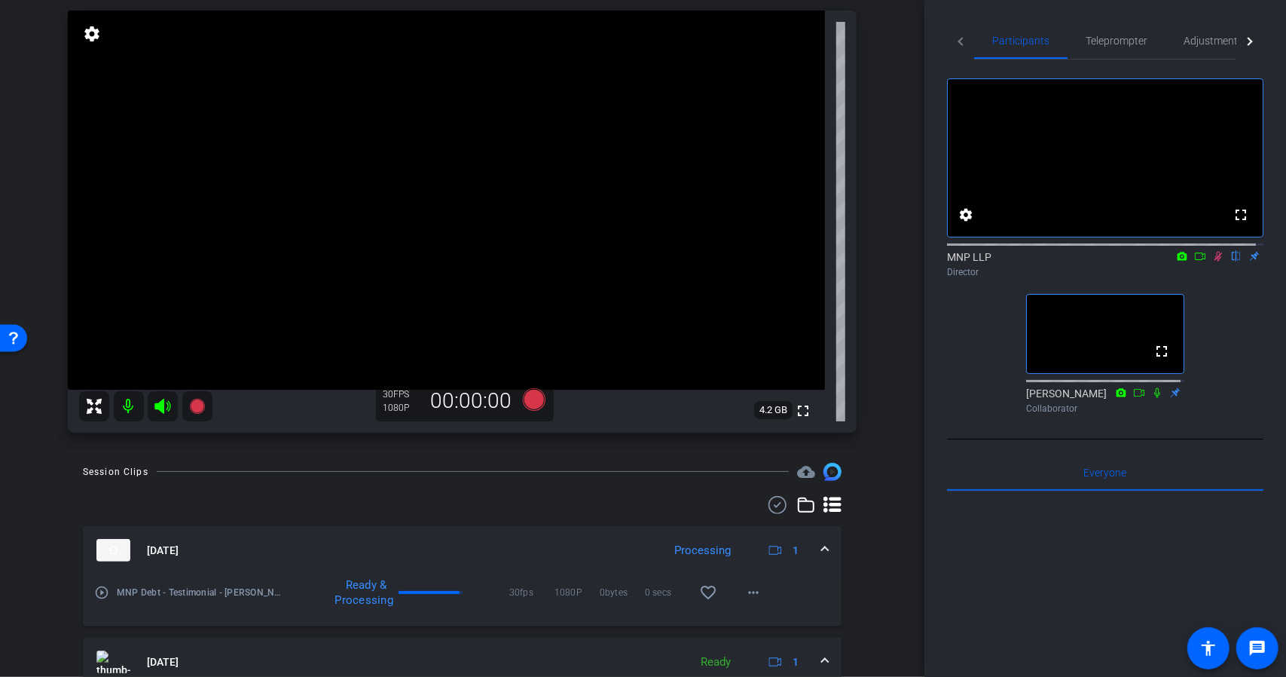
click at [1212, 261] on icon at bounding box center [1218, 256] width 12 height 11
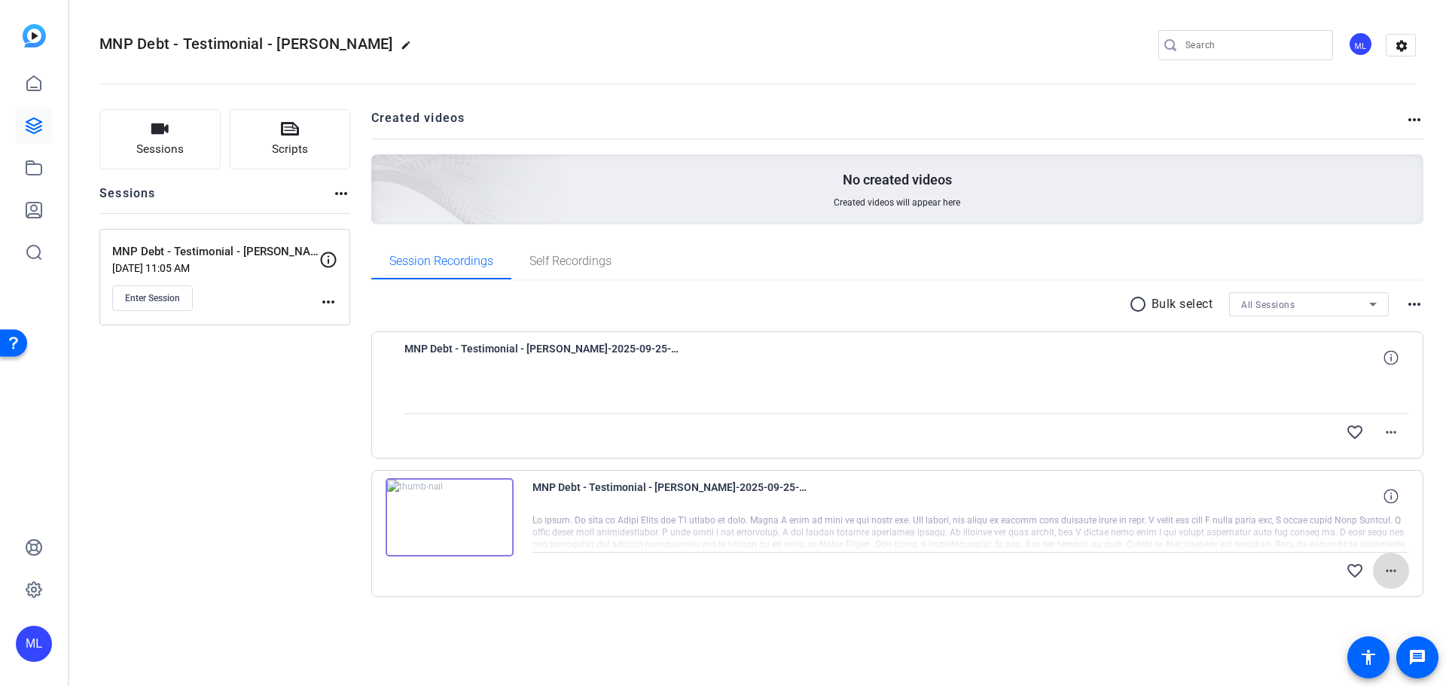
click at [1401, 579] on span at bounding box center [1391, 571] width 36 height 36
click at [1358, 450] on span "Download Original" at bounding box center [1352, 446] width 90 height 18
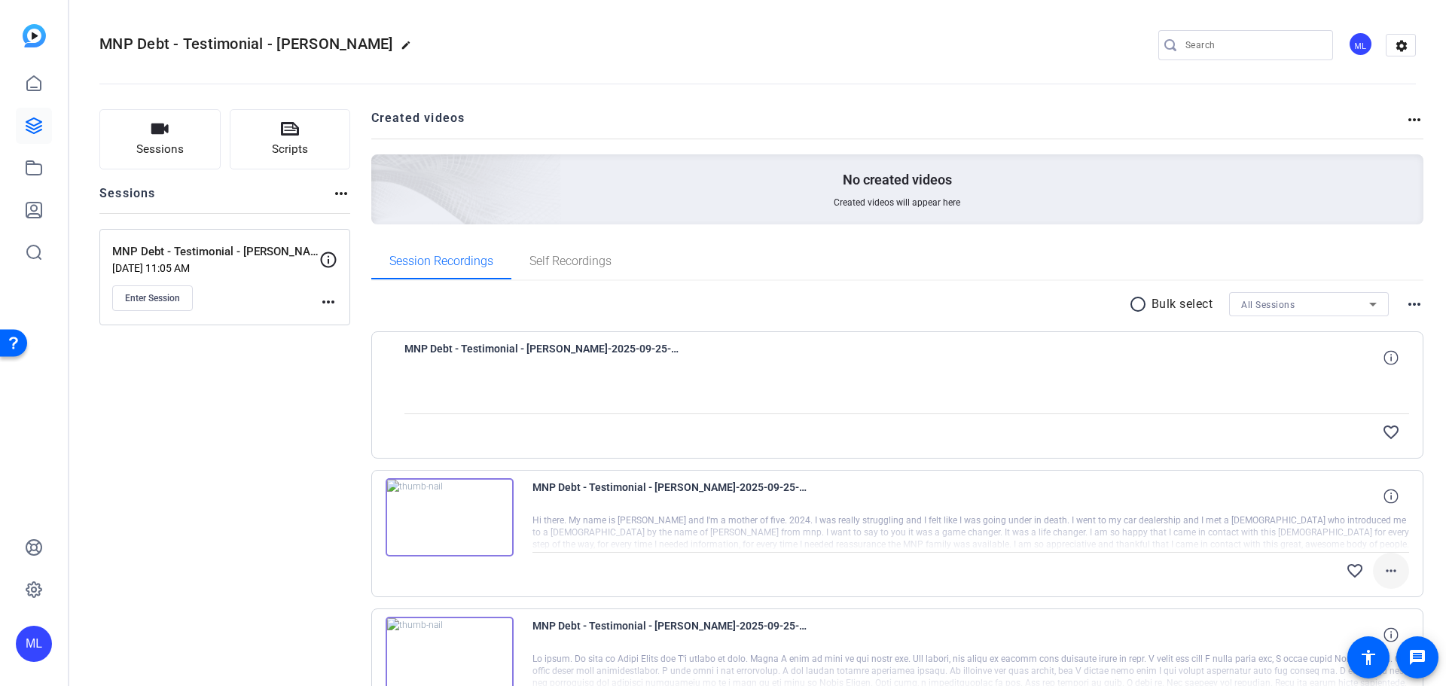
click at [1382, 572] on mat-icon "more_horiz" at bounding box center [1391, 571] width 18 height 18
click at [1360, 446] on span "Download Original" at bounding box center [1345, 446] width 90 height 18
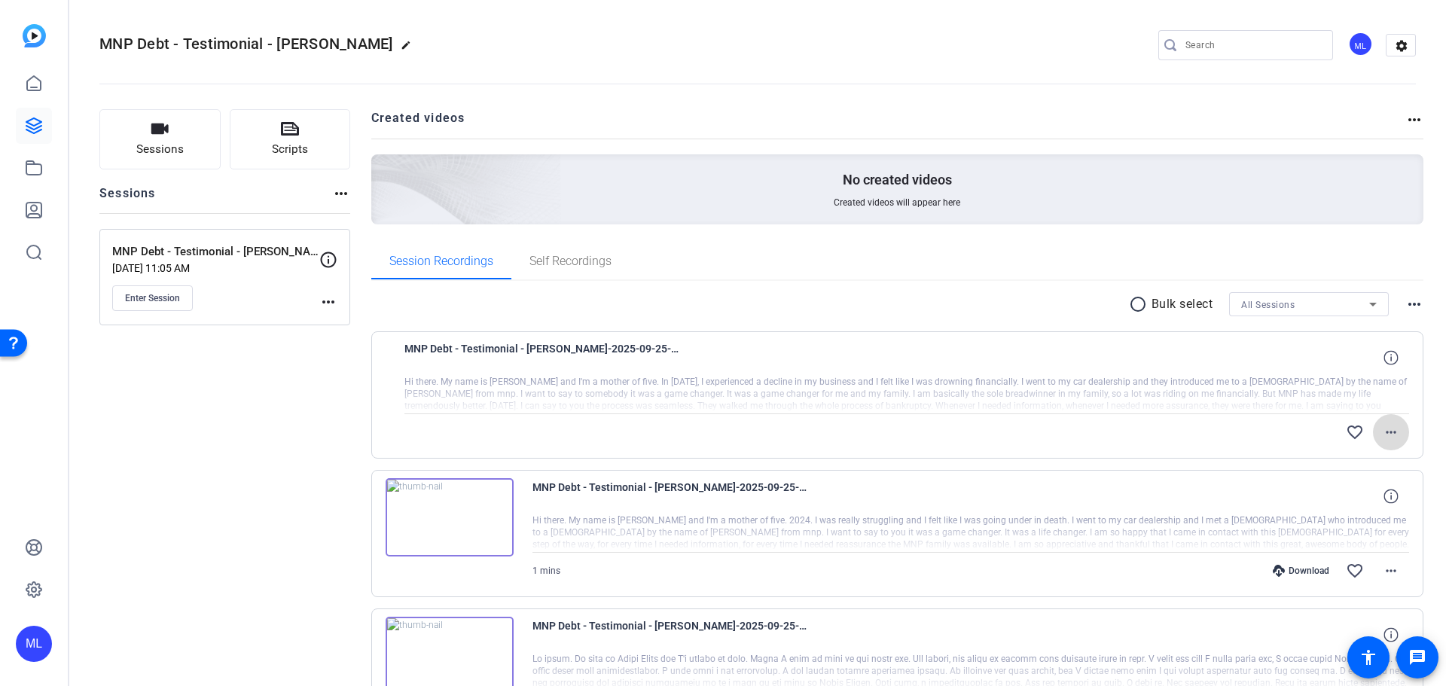
click at [1385, 428] on mat-icon "more_horiz" at bounding box center [1391, 432] width 18 height 18
click at [1330, 466] on span "Download Original" at bounding box center [1345, 464] width 90 height 18
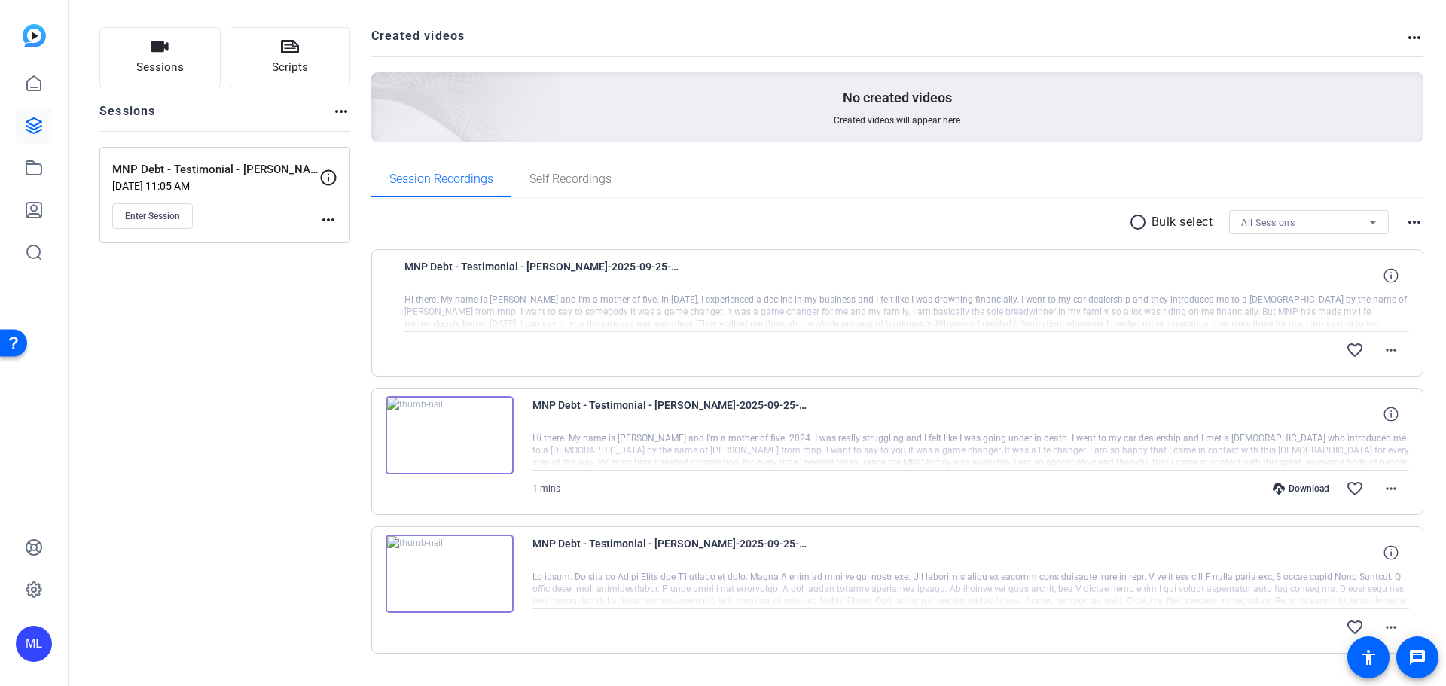
scroll to position [117, 0]
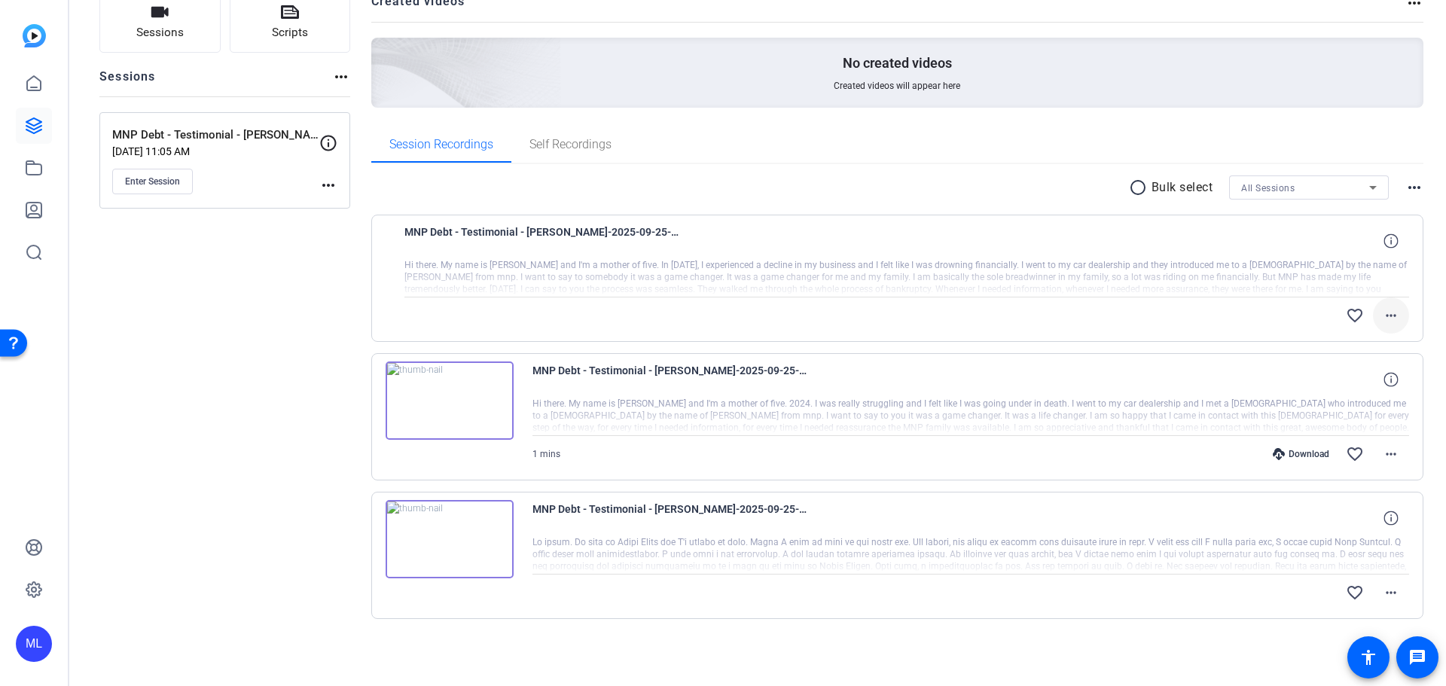
click at [1392, 312] on mat-icon "more_horiz" at bounding box center [1391, 316] width 18 height 18
click at [1366, 344] on span "Download Original" at bounding box center [1345, 347] width 90 height 18
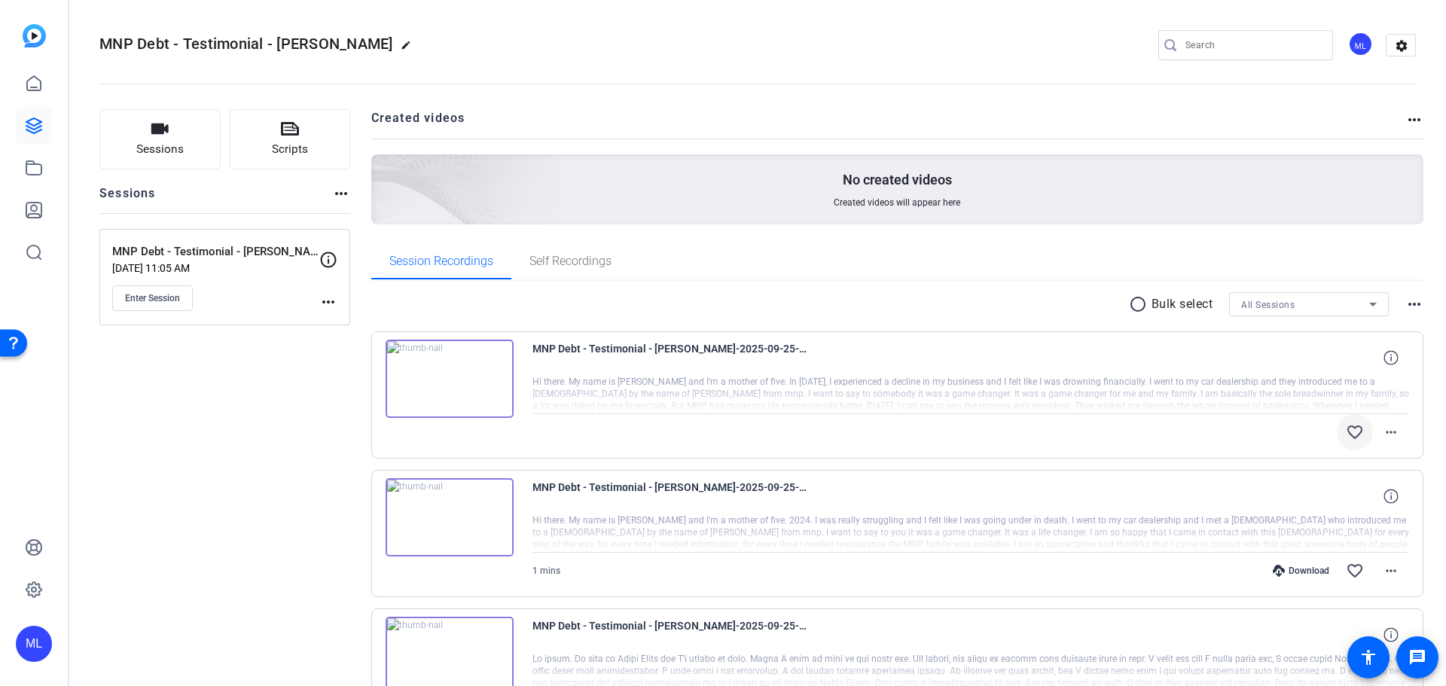
click at [1347, 426] on mat-icon "favorite_border" at bounding box center [1355, 432] width 18 height 18
